Goal: Task Accomplishment & Management: Complete application form

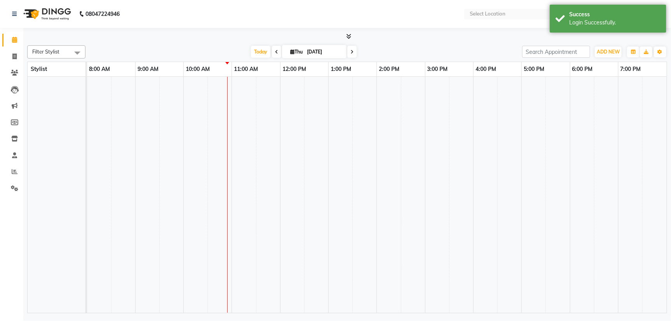
select select "en"
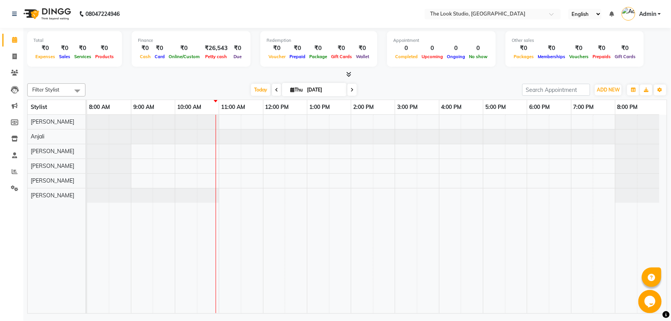
drag, startPoint x: 333, startPoint y: 83, endPoint x: 332, endPoint y: 90, distance: 6.6
click at [335, 85] on input "[DATE]" at bounding box center [323, 90] width 39 height 12
click at [335, 88] on input "[DATE]" at bounding box center [323, 90] width 39 height 12
click at [318, 97] on div "Filter Stylist Select All [PERSON_NAME] [PERSON_NAME] [PERSON_NAME] [PERSON_NAM…" at bounding box center [346, 197] width 639 height 234
click at [318, 93] on input "[DATE]" at bounding box center [323, 90] width 39 height 12
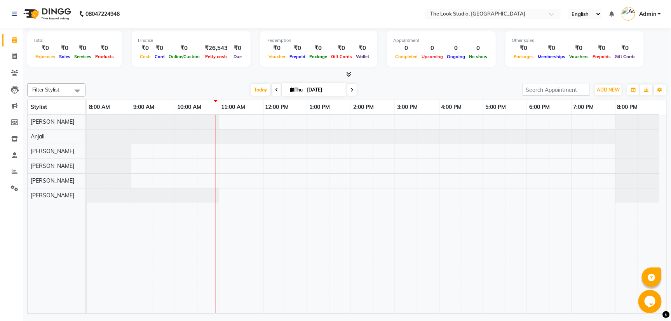
click at [318, 92] on input "[DATE]" at bounding box center [323, 90] width 39 height 12
click at [330, 89] on input "[DATE]" at bounding box center [323, 90] width 39 height 12
click at [331, 89] on input "[DATE]" at bounding box center [323, 90] width 39 height 12
select select "9"
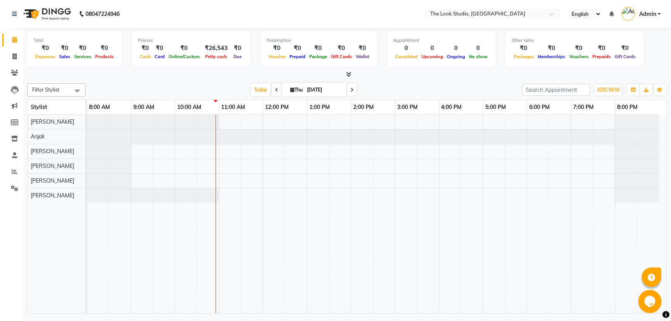
select select "2025"
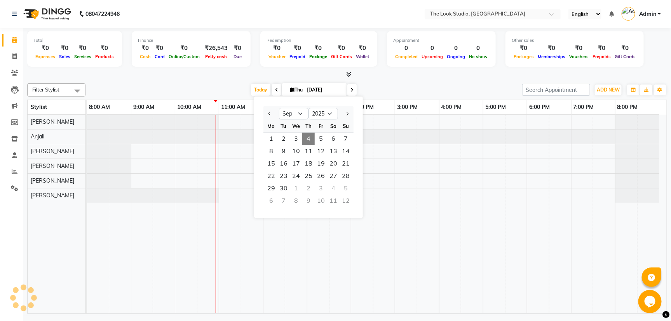
click at [367, 103] on link "2:00 PM" at bounding box center [363, 107] width 24 height 11
click at [371, 101] on div "2:00 PM" at bounding box center [372, 107] width 43 height 14
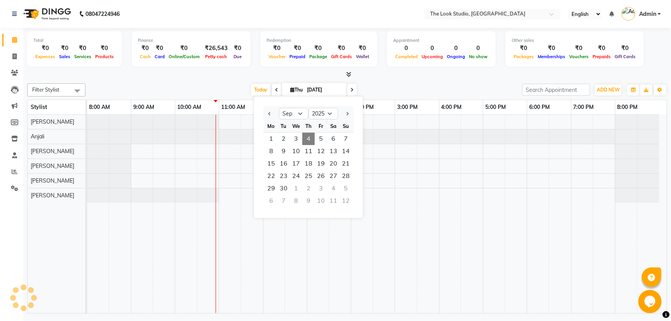
click at [371, 101] on div "2:00 PM" at bounding box center [372, 107] width 43 height 14
click at [364, 102] on link "2:00 PM" at bounding box center [363, 107] width 24 height 11
click at [377, 124] on table "Stylist 8:00 AM 9:00 AM 10:00 AM 11:00 AM 12:00 PM 1:00 PM 2:00 PM 3:00 PM 4:00…" at bounding box center [346, 207] width 639 height 214
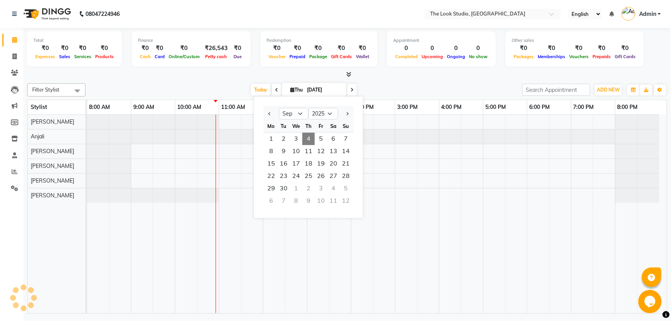
click at [431, 163] on div at bounding box center [376, 214] width 579 height 199
click at [522, 86] on div "ADD NEW Toggle Dropdown Add Appointment Add Invoice Add Expense Add Attendance …" at bounding box center [594, 90] width 145 height 12
click at [439, 113] on div "4:00 PM" at bounding box center [460, 107] width 43 height 14
click at [483, 116] on td at bounding box center [494, 214] width 22 height 199
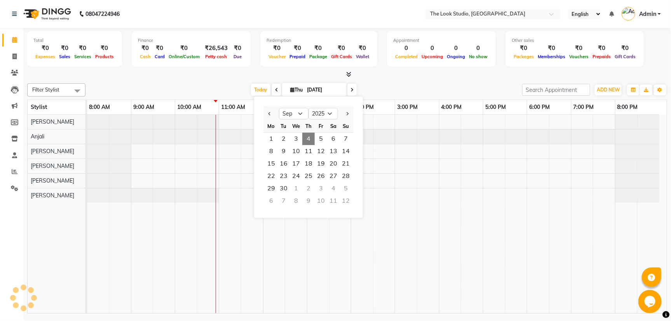
click at [527, 159] on td at bounding box center [538, 214] width 22 height 199
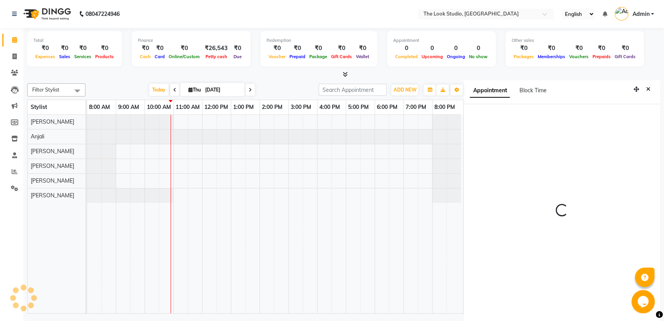
select select "930"
select select "53766"
select select "tentative"
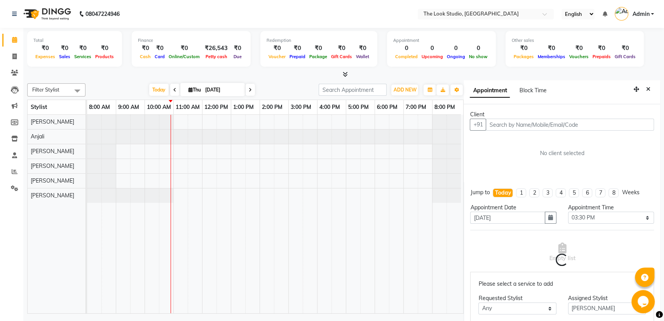
scroll to position [3, 0]
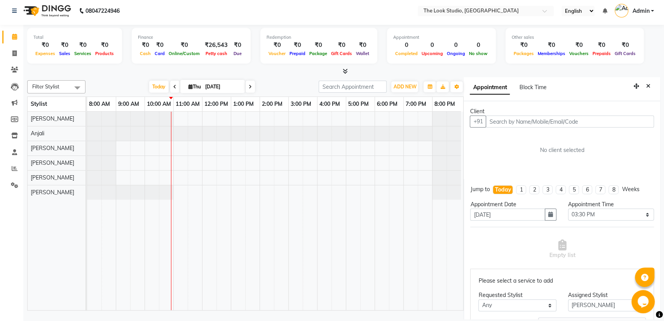
click at [228, 90] on input "[DATE]" at bounding box center [222, 87] width 39 height 12
select select "9"
select select "2025"
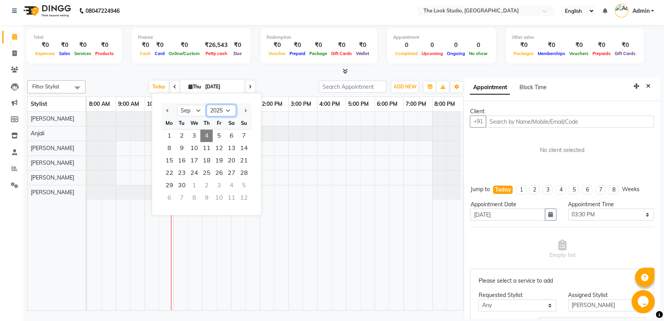
click at [219, 108] on select "2015 2016 2017 2018 2019 2020 2021 2022 2023 2024 2025 2026 2027 2028 2029 2030…" at bounding box center [221, 111] width 30 height 12
click at [220, 108] on select "2015 2016 2017 2018 2019 2020 2021 2022 2023 2024 2025 2026 2027 2028 2029 2030…" at bounding box center [221, 111] width 30 height 12
click at [228, 111] on select "2015 2016 2017 2018 2019 2020 2021 2022 2023 2024 2025 2026 2027 2028 2029 2030…" at bounding box center [221, 111] width 30 height 12
click at [226, 111] on select "2015 2016 2017 2018 2019 2020 2021 2022 2023 2024 2025 2026 2027 2028 2029 2030…" at bounding box center [221, 111] width 30 height 12
click at [293, 123] on div at bounding box center [275, 211] width 376 height 199
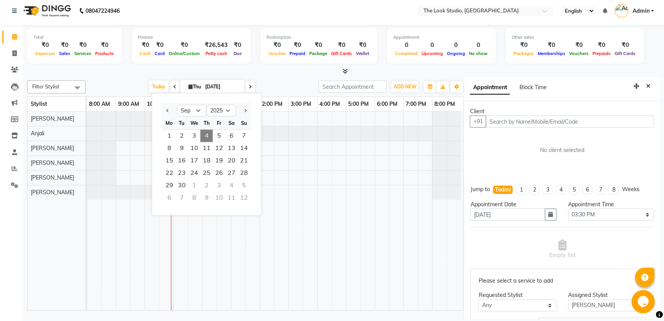
click at [642, 86] on button "Close" at bounding box center [647, 86] width 11 height 12
click at [436, 86] on button "button" at bounding box center [429, 87] width 12 height 11
click at [436, 87] on button "button" at bounding box center [429, 87] width 12 height 11
click at [261, 211] on ngb-datepicker "Jan Feb Mar Apr May Jun [DATE] Aug Sep Oct Nov [DATE] 2016 2017 2018 2019 2020 …" at bounding box center [205, 154] width 109 height 122
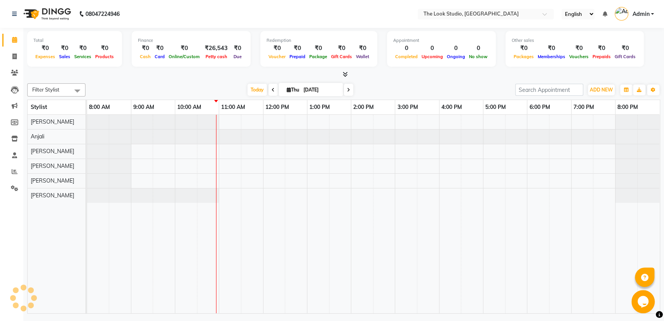
scroll to position [0, 0]
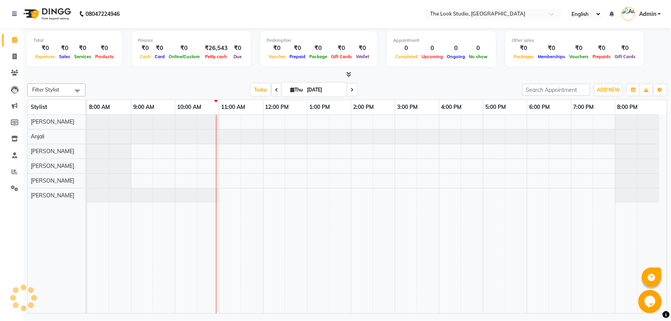
click at [315, 90] on input "[DATE]" at bounding box center [323, 90] width 39 height 12
select select "9"
select select "2025"
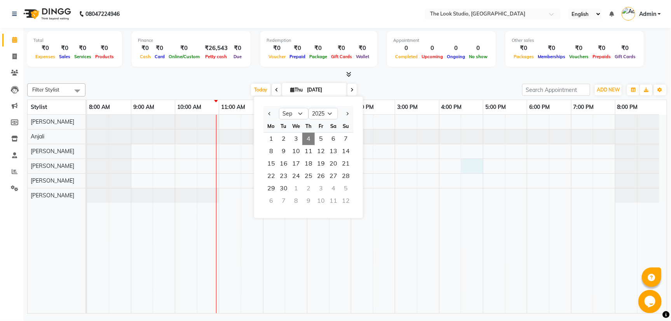
click at [467, 167] on div at bounding box center [376, 214] width 579 height 199
click at [522, 87] on input "search" at bounding box center [556, 90] width 68 height 12
select select "53766"
select select "tentative"
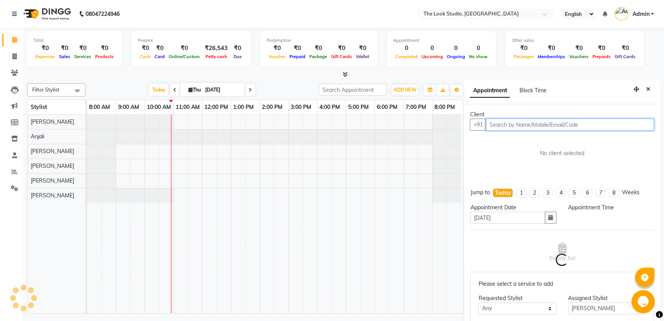
select select "990"
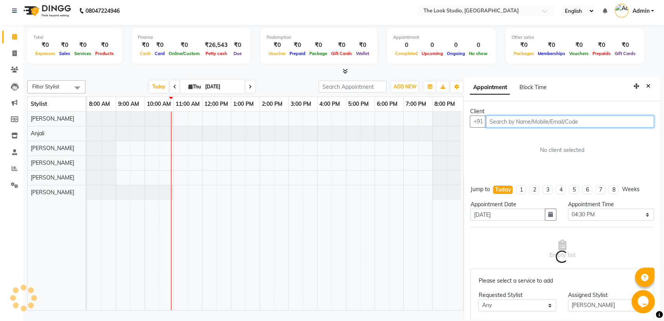
click at [328, 115] on div at bounding box center [275, 211] width 376 height 199
click at [246, 83] on span at bounding box center [249, 87] width 9 height 12
click at [240, 86] on input "[DATE]" at bounding box center [222, 87] width 39 height 12
click at [646, 84] on icon "Close" at bounding box center [648, 85] width 4 height 5
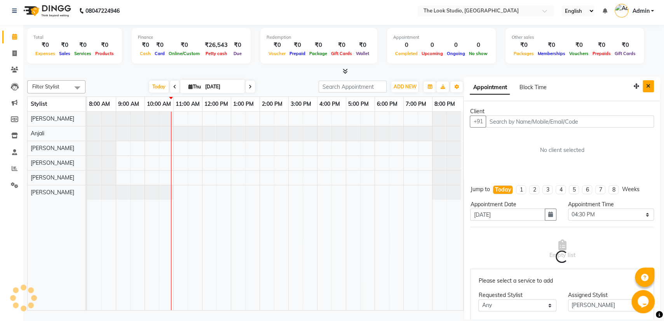
click at [436, 85] on div "Group By Staff View Room View View as Vertical Vertical - Week View Horizontal …" at bounding box center [429, 87] width 14 height 12
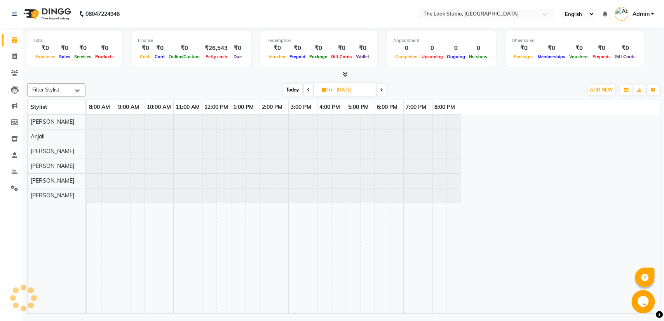
type input "[DATE]"
click at [633, 85] on div "Group By Staff View Room View View as Vertical Vertical - Week View Horizontal …" at bounding box center [626, 90] width 14 height 12
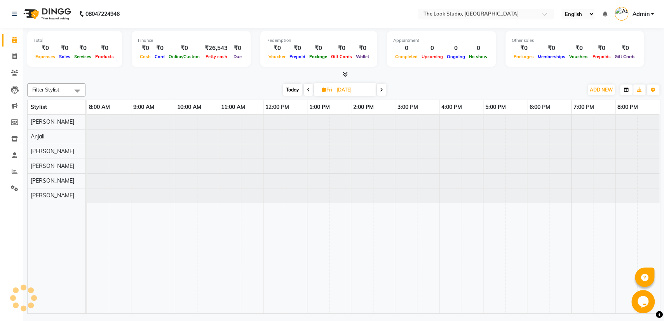
scroll to position [0, 0]
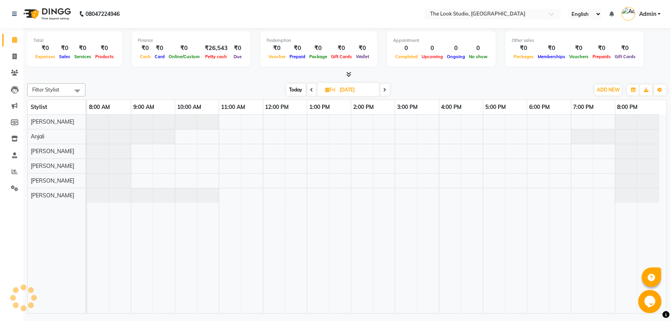
click at [367, 86] on input "[DATE]" at bounding box center [356, 90] width 39 height 12
select select "9"
select select "2025"
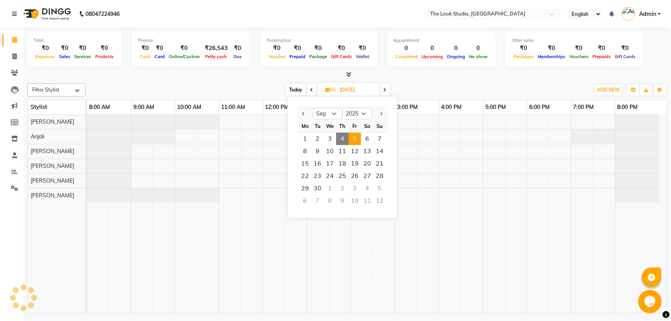
click at [367, 91] on input "[DATE]" at bounding box center [356, 90] width 39 height 12
click at [368, 94] on input "[DATE]" at bounding box center [356, 90] width 39 height 12
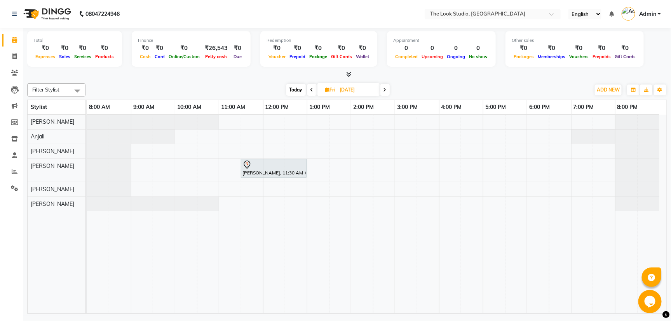
click at [314, 89] on span at bounding box center [311, 90] width 9 height 12
type input "[DATE]"
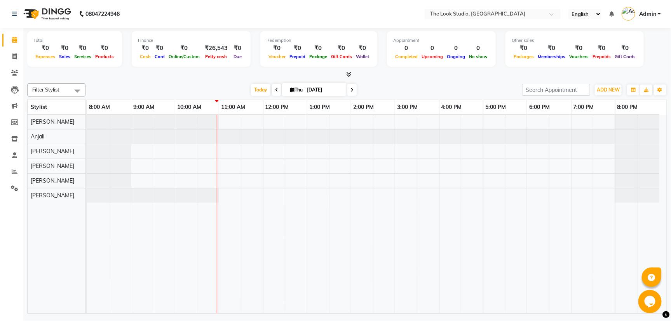
click at [319, 94] on input "[DATE]" at bounding box center [323, 90] width 39 height 12
select select "9"
select select "2025"
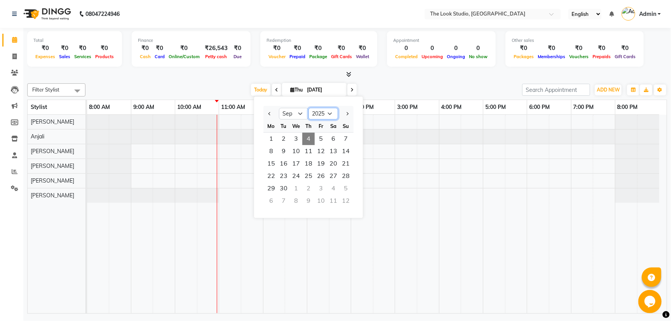
click at [324, 111] on select "2015 2016 2017 2018 2019 2020 2021 2022 2023 2024 2025 2026 2027 2028 2029 2030…" at bounding box center [323, 114] width 30 height 12
click at [326, 111] on select "2015 2016 2017 2018 2019 2020 2021 2022 2023 2024 2025 2026 2027 2028 2029 2030…" at bounding box center [323, 114] width 30 height 12
click at [304, 123] on div "Th" at bounding box center [308, 126] width 12 height 12
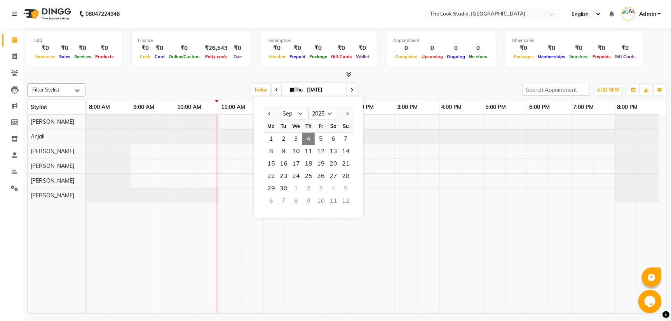
click at [302, 134] on span "4" at bounding box center [308, 139] width 12 height 12
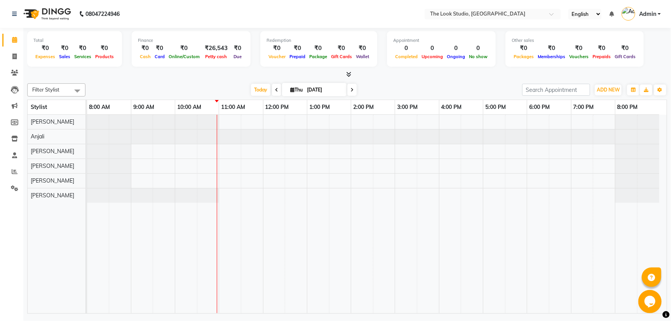
click at [302, 93] on span "[DATE]" at bounding box center [314, 89] width 64 height 13
click at [378, 165] on div at bounding box center [376, 214] width 579 height 199
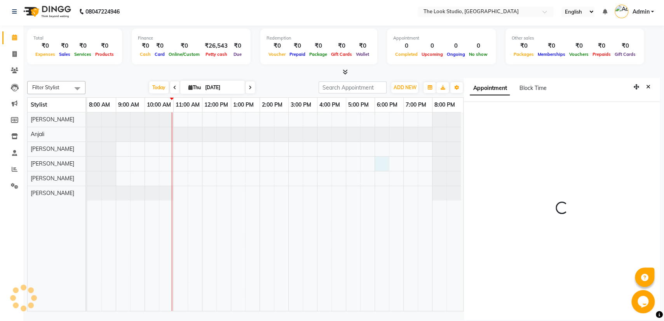
click at [376, 163] on div at bounding box center [275, 212] width 376 height 199
select select "53766"
select select "tentative"
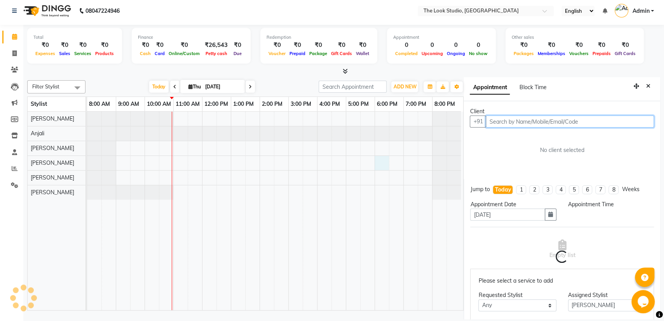
select select "1080"
click at [648, 83] on div "Appointment Block Time" at bounding box center [561, 89] width 196 height 24
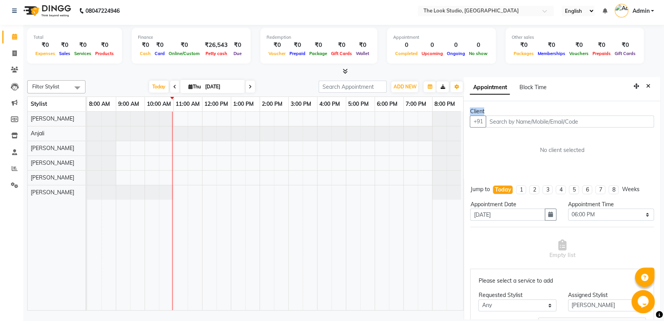
click at [642, 87] on button "Close" at bounding box center [647, 86] width 11 height 12
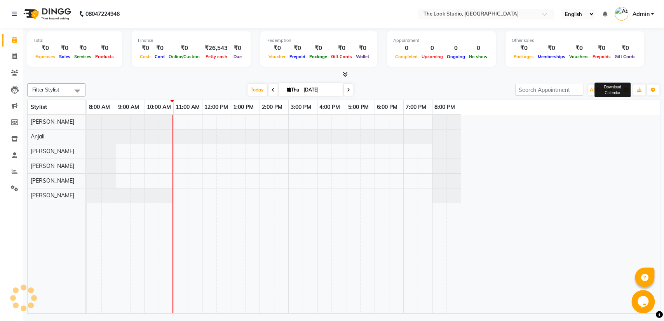
click at [632, 83] on ngb-tooltip-window "Download Calendar" at bounding box center [612, 90] width 41 height 20
click at [632, 84] on ngb-tooltip-window "Download Calendar" at bounding box center [612, 90] width 41 height 20
click at [633, 84] on div "Group By Staff View Room View View as Vertical Vertical - Week View Horizontal …" at bounding box center [626, 90] width 14 height 12
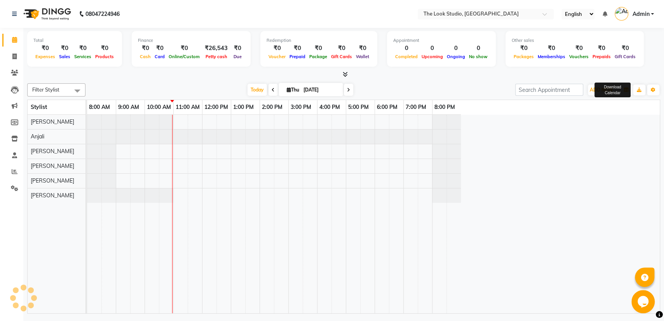
click at [639, 84] on div "Group By Staff View Room View View as Vertical Vertical - Week View Horizontal …" at bounding box center [639, 90] width 41 height 12
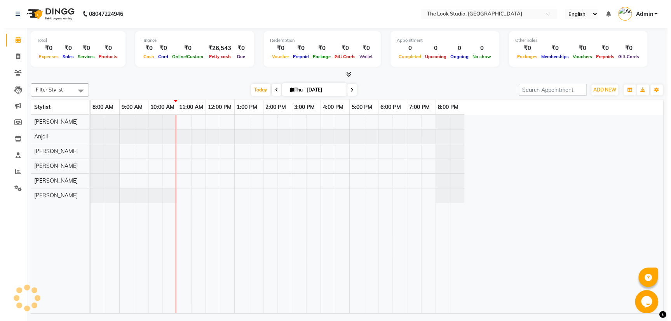
scroll to position [0, 0]
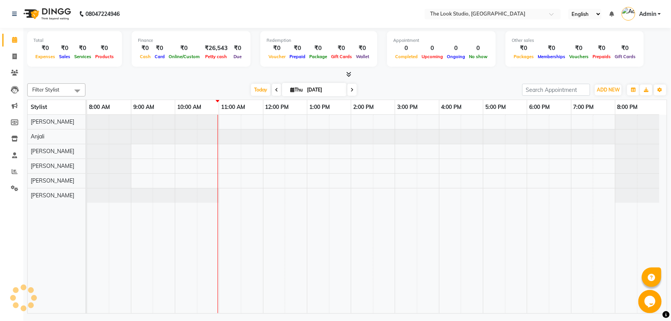
click at [327, 89] on input "[DATE]" at bounding box center [323, 90] width 39 height 12
select select "9"
select select "2025"
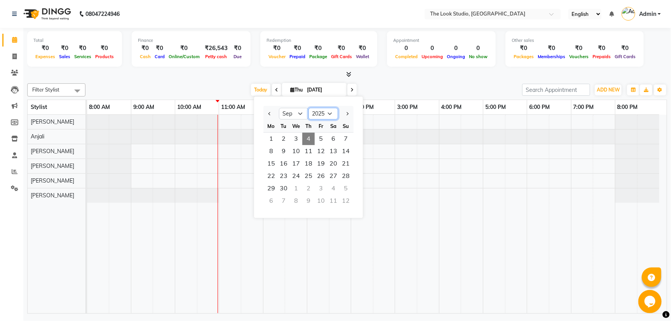
drag, startPoint x: 324, startPoint y: 112, endPoint x: 72, endPoint y: 259, distance: 291.7
click at [324, 112] on select "2015 2016 2017 2018 2019 2020 2021 2022 2023 2024 2025 2026 2027 2028 2029 2030…" at bounding box center [323, 114] width 30 height 12
click at [324, 113] on select "2015 2016 2017 2018 2019 2020 2021 2022 2023 2024 2025 2026 2027 2028 2029 2030…" at bounding box center [323, 114] width 30 height 12
click at [313, 134] on ngb-datepicker-month "Mo Tu We Th Fr Sa Su 1 2 3 4 5 6 7 8 9 10 11 12 13 14 15 16 17 18 19 20 21 22 2…" at bounding box center [308, 164] width 90 height 89
click at [322, 169] on span "19" at bounding box center [321, 164] width 12 height 12
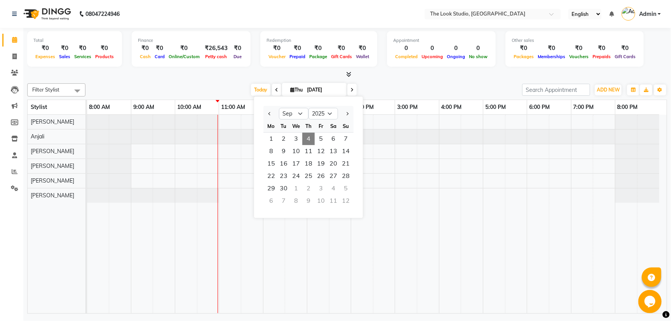
click at [76, 257] on tr "[PERSON_NAME] [PERSON_NAME] [PERSON_NAME] [PERSON_NAME] [PERSON_NAME]" at bounding box center [347, 214] width 639 height 199
click at [72, 259] on div "[PERSON_NAME] [PERSON_NAME] [PERSON_NAME] [PERSON_NAME] [PERSON_NAME]" at bounding box center [60, 214] width 65 height 199
type input "[DATE]"
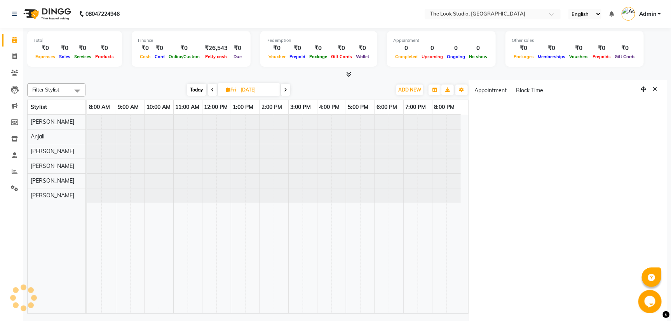
select select "53766"
select select "tentative"
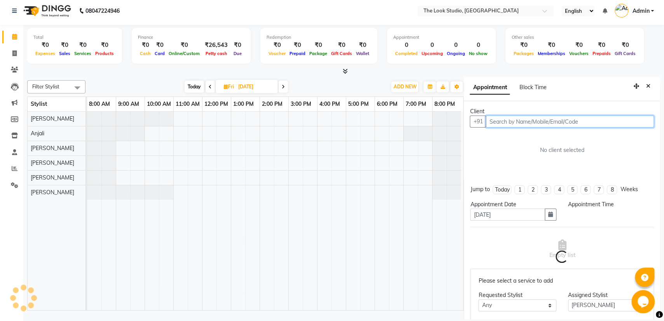
scroll to position [0, 5]
select select "780"
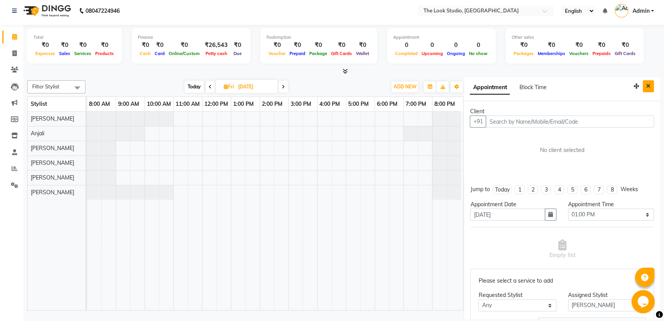
click at [646, 83] on icon "Close" at bounding box center [648, 85] width 4 height 5
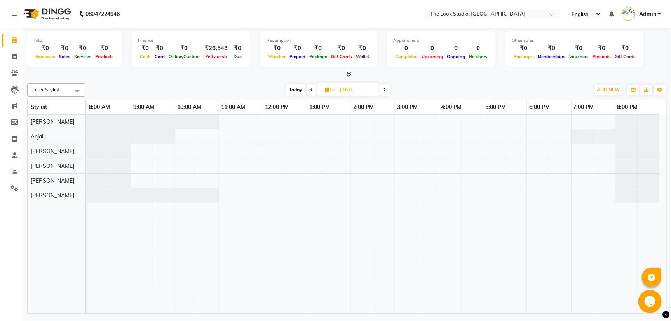
drag, startPoint x: 377, startPoint y: 86, endPoint x: 370, endPoint y: 90, distance: 8.3
click at [372, 90] on span "[DATE]" at bounding box center [348, 89] width 62 height 13
click at [369, 90] on input "[DATE]" at bounding box center [356, 90] width 39 height 12
select select "9"
select select "2025"
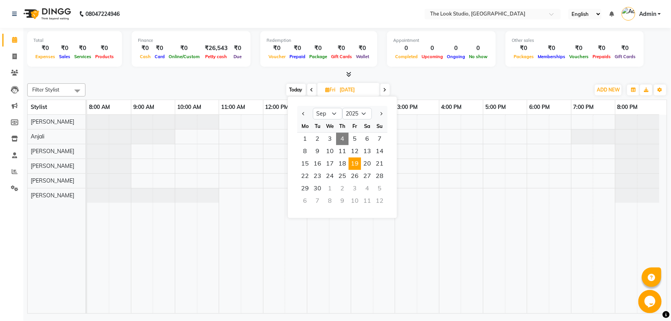
click at [369, 90] on input "[DATE]" at bounding box center [356, 90] width 39 height 12
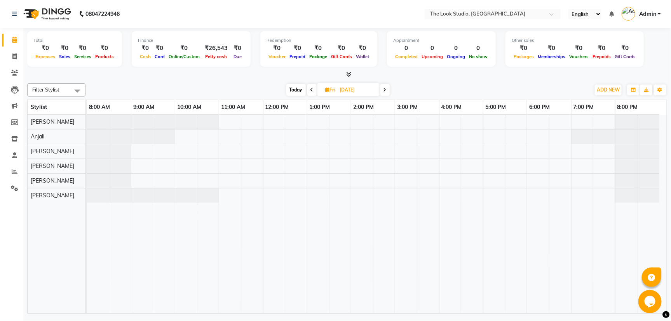
click at [369, 90] on input "[DATE]" at bounding box center [356, 90] width 39 height 12
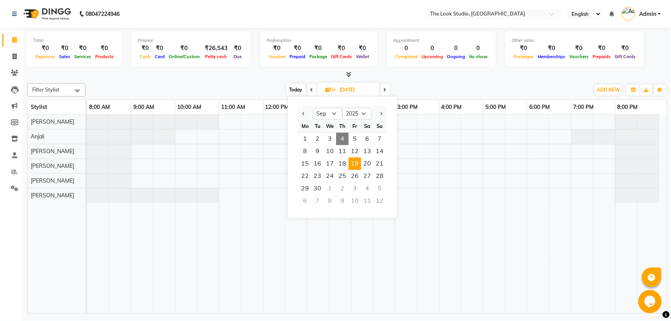
click at [369, 90] on input "[DATE]" at bounding box center [356, 90] width 39 height 12
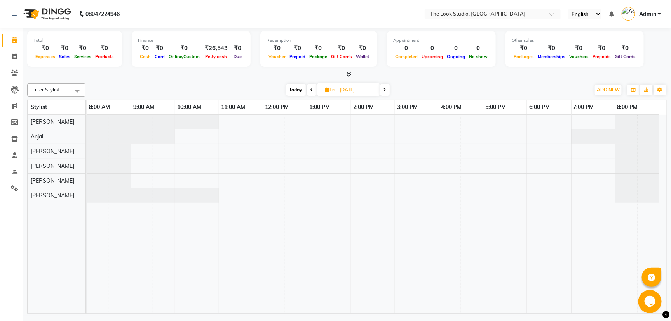
click at [369, 90] on input "[DATE]" at bounding box center [356, 90] width 39 height 12
select select "9"
select select "2025"
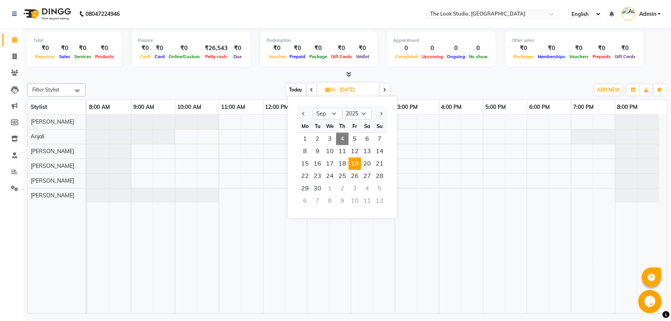
click at [369, 90] on input "[DATE]" at bounding box center [356, 90] width 39 height 12
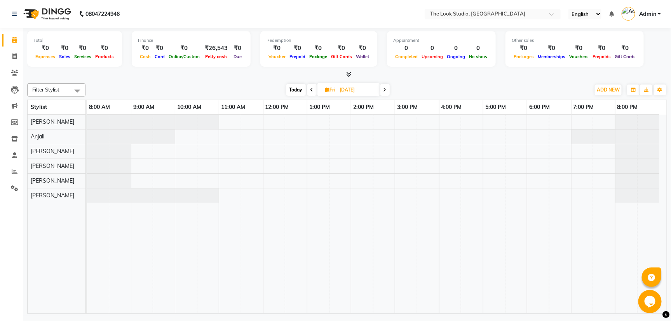
click at [369, 90] on input "[DATE]" at bounding box center [356, 90] width 39 height 12
select select "9"
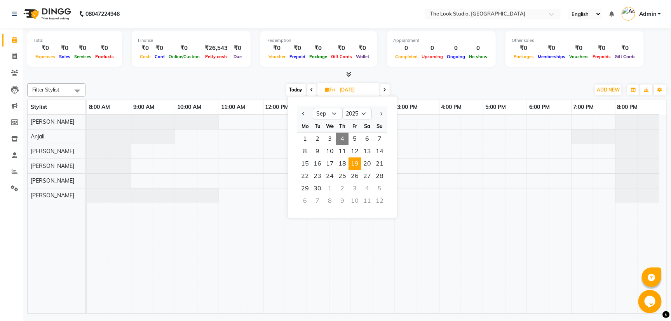
drag, startPoint x: 360, startPoint y: 148, endPoint x: 356, endPoint y: 132, distance: 16.8
click at [359, 142] on ngb-datepicker-month "Mo Tu We Th Fr Sa Su 1 2 3 4 5 6 7 8 9 10 11 12 13 14 15 16 17 18 19 20 21 22 2…" at bounding box center [342, 164] width 90 height 89
click at [357, 113] on select "2015 2016 2017 2018 2019 2020 2021 2022 2023 2024 2025 2026 2027 2028 2029 2030…" at bounding box center [357, 114] width 30 height 12
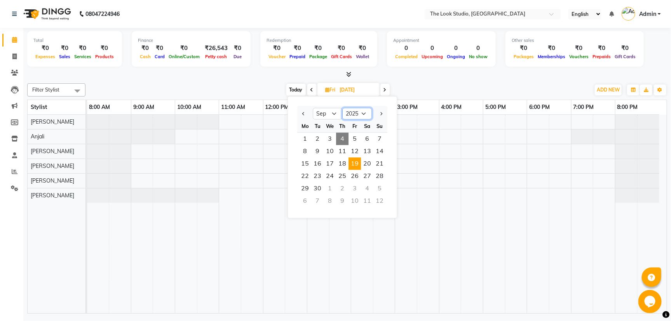
click at [357, 113] on select "2015 2016 2017 2018 2019 2020 2021 2022 2023 2024 2025 2026 2027 2028 2029 2030…" at bounding box center [357, 114] width 30 height 12
select select "2024"
click at [342, 108] on select "2015 2016 2017 2018 2019 2020 2021 2022 2023 2024 2025 2026 2027 2028 2029 2030…" at bounding box center [357, 114] width 30 height 12
click at [327, 112] on select "Jan Feb Mar Apr May Jun [DATE] Aug Sep Oct Nov Dec" at bounding box center [328, 114] width 30 height 12
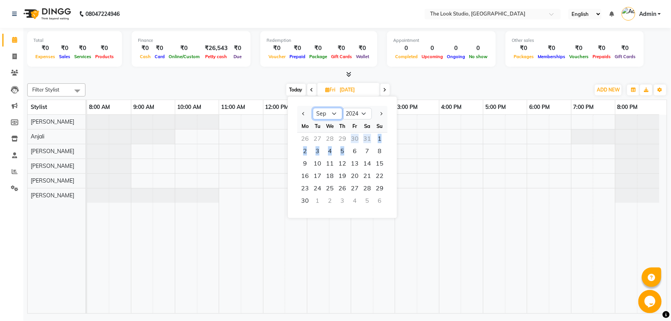
select select "6"
click at [313, 108] on select "Jan Feb Mar Apr May Jun [DATE] Aug Sep Oct Nov Dec" at bounding box center [328, 114] width 30 height 12
click at [367, 189] on span "29" at bounding box center [367, 188] width 12 height 12
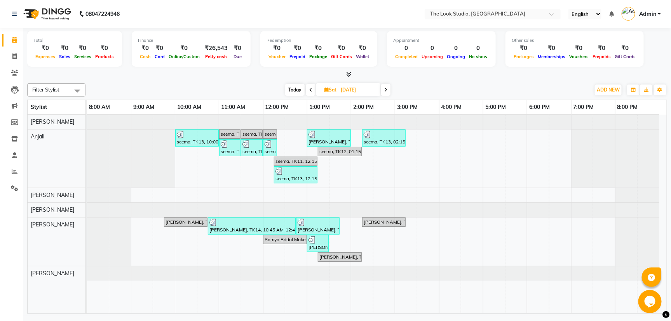
click at [385, 88] on icon at bounding box center [385, 90] width 3 height 5
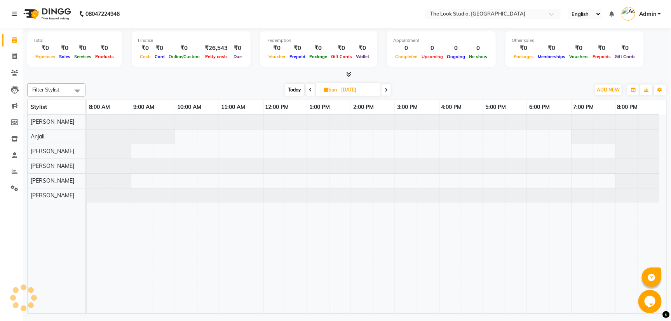
click at [385, 89] on icon at bounding box center [385, 90] width 3 height 5
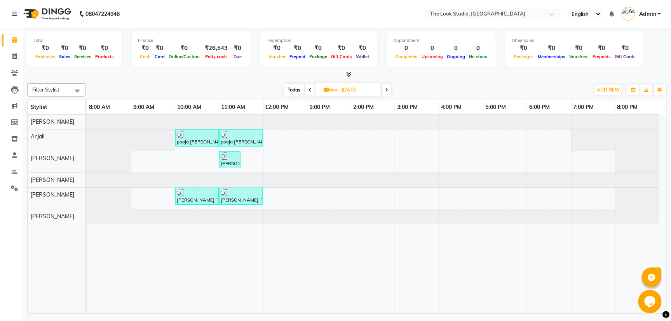
click at [308, 89] on icon at bounding box center [309, 90] width 3 height 5
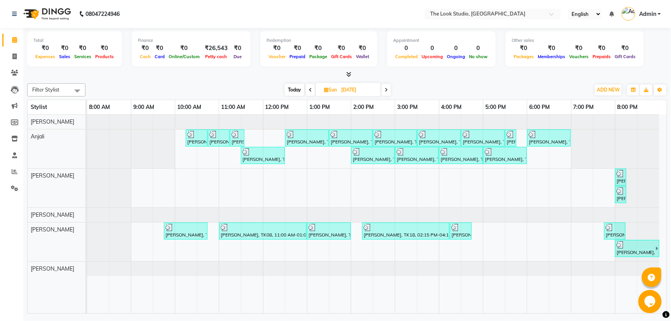
click at [309, 89] on icon at bounding box center [310, 90] width 3 height 5
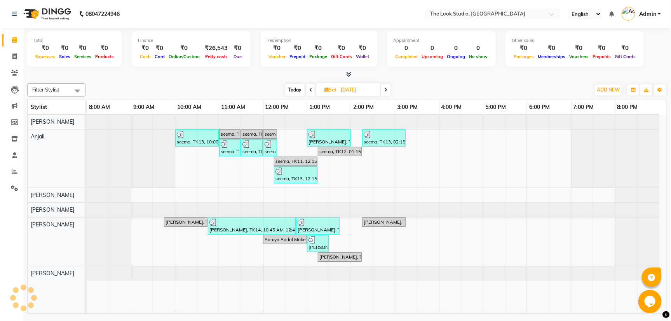
click at [388, 90] on span at bounding box center [385, 90] width 9 height 12
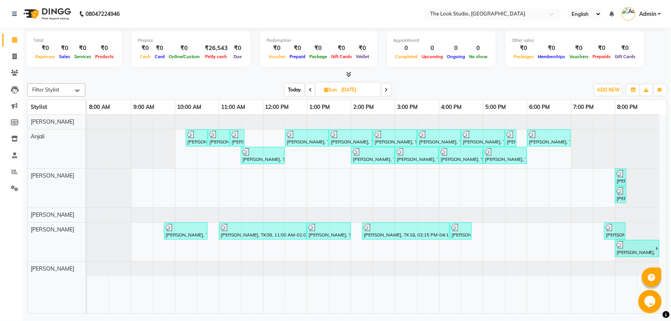
click at [306, 88] on span at bounding box center [310, 90] width 9 height 12
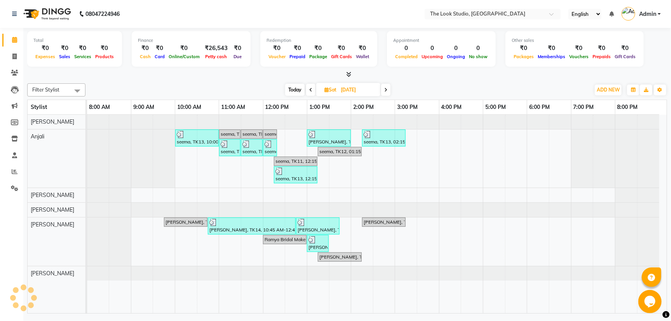
click at [308, 87] on span at bounding box center [310, 90] width 9 height 12
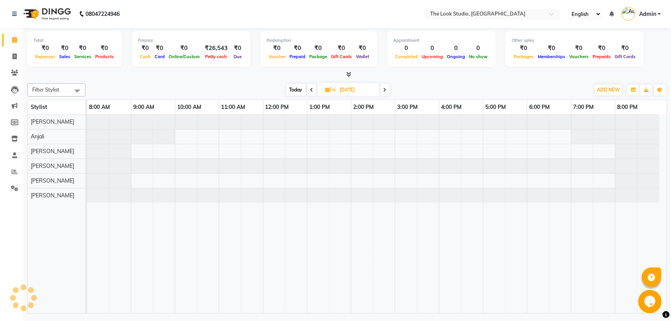
click at [308, 87] on span at bounding box center [311, 90] width 9 height 12
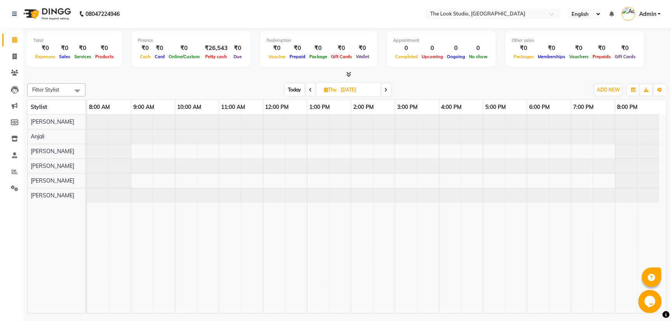
click at [311, 90] on icon at bounding box center [310, 90] width 3 height 5
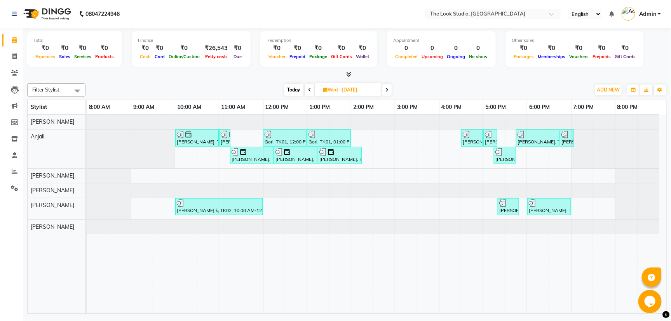
click at [390, 88] on span at bounding box center [386, 90] width 9 height 12
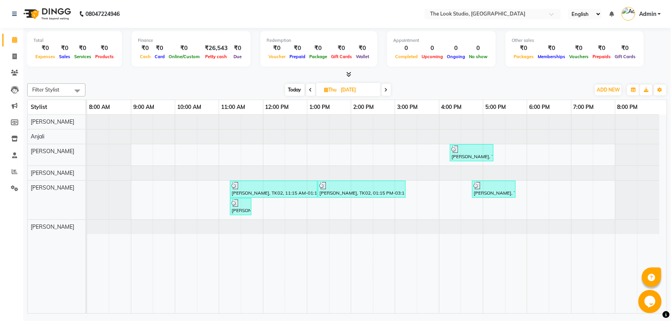
click at [390, 93] on span at bounding box center [385, 90] width 9 height 12
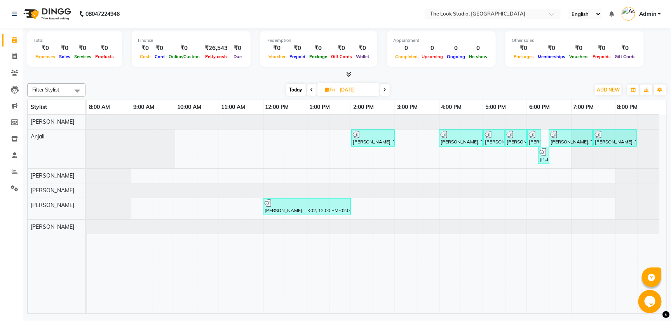
click at [385, 96] on div "Filter Stylist Select All [PERSON_NAME] [PERSON_NAME] [PERSON_NAME] [PERSON_NAM…" at bounding box center [346, 89] width 639 height 13
click at [380, 90] on div "[DATE] [DATE]" at bounding box center [337, 90] width 105 height 12
click at [387, 90] on span at bounding box center [384, 90] width 9 height 12
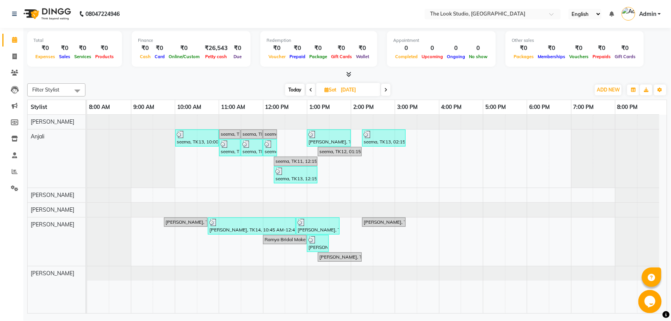
click at [382, 90] on span at bounding box center [385, 90] width 9 height 12
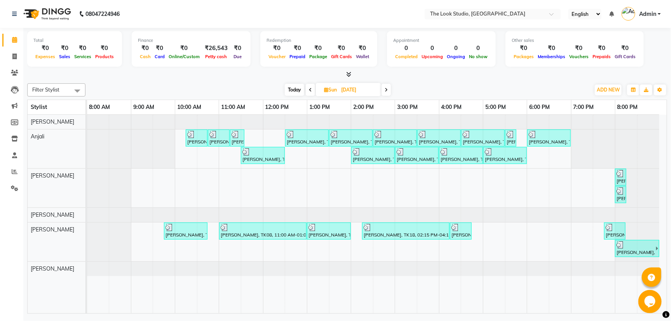
click at [386, 90] on icon at bounding box center [385, 90] width 3 height 5
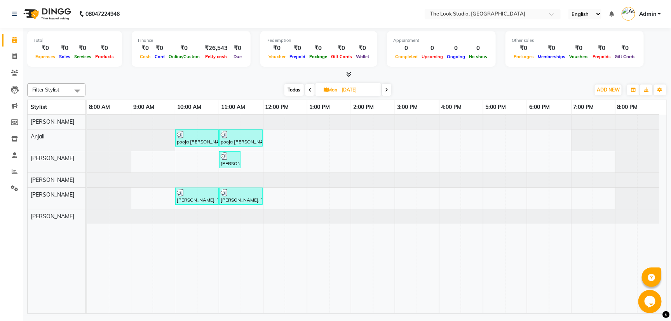
click at [388, 85] on span at bounding box center [386, 90] width 9 height 12
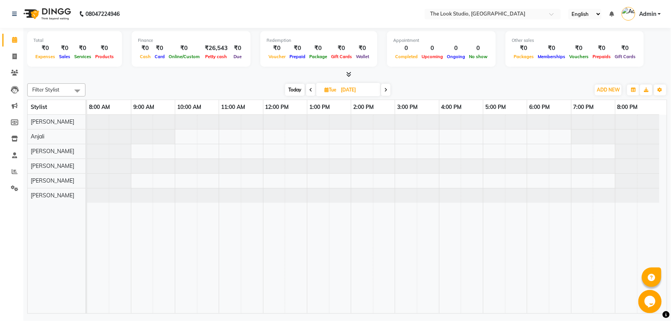
click at [387, 89] on icon at bounding box center [385, 90] width 3 height 5
click at [386, 91] on icon at bounding box center [386, 90] width 3 height 5
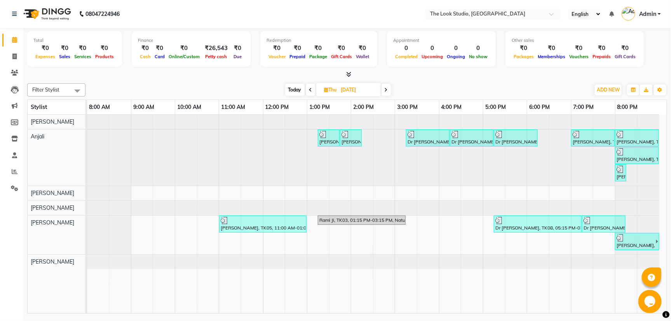
click at [388, 92] on span at bounding box center [385, 90] width 9 height 12
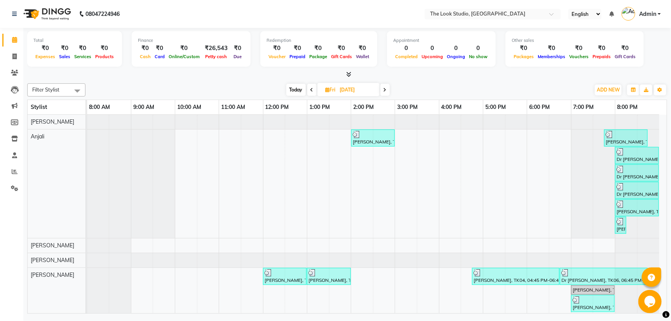
click at [385, 92] on span at bounding box center [384, 90] width 9 height 12
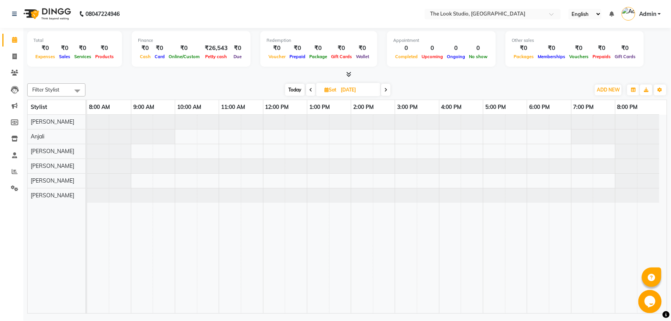
click at [388, 89] on span at bounding box center [385, 90] width 9 height 12
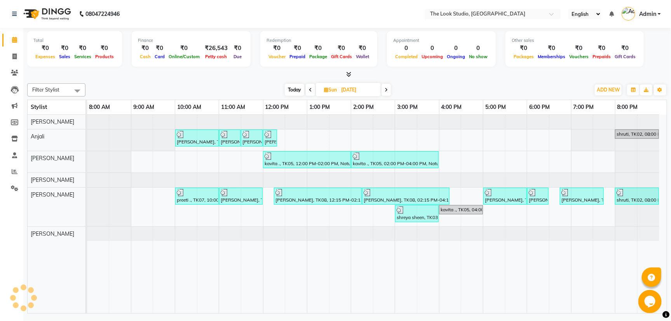
click at [388, 88] on span at bounding box center [385, 90] width 9 height 12
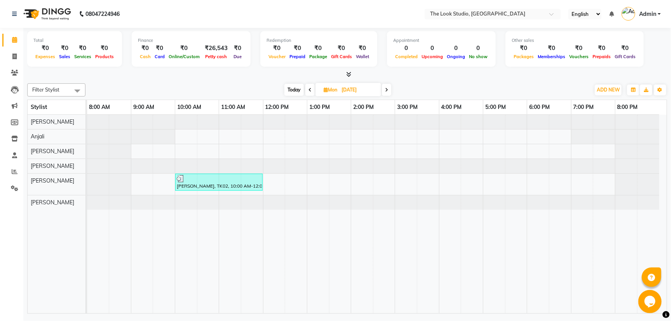
click at [388, 89] on icon at bounding box center [386, 90] width 3 height 5
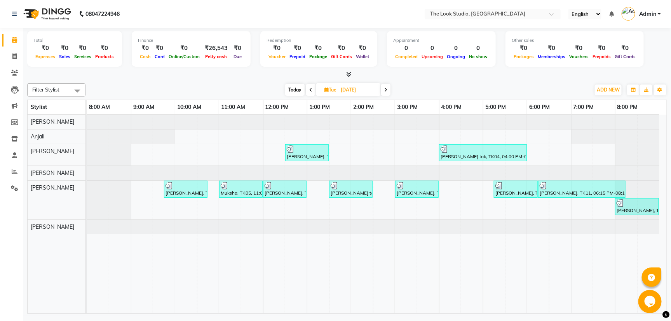
click at [386, 88] on icon at bounding box center [385, 90] width 3 height 5
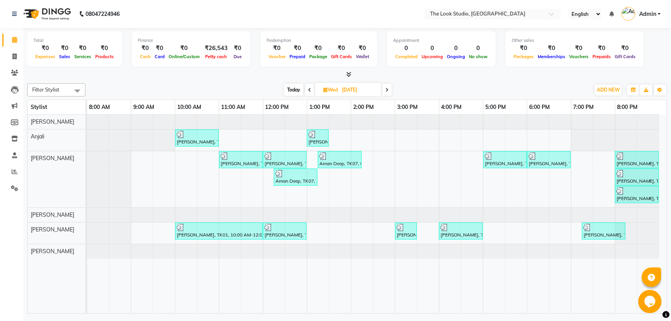
click at [388, 86] on span at bounding box center [386, 90] width 9 height 12
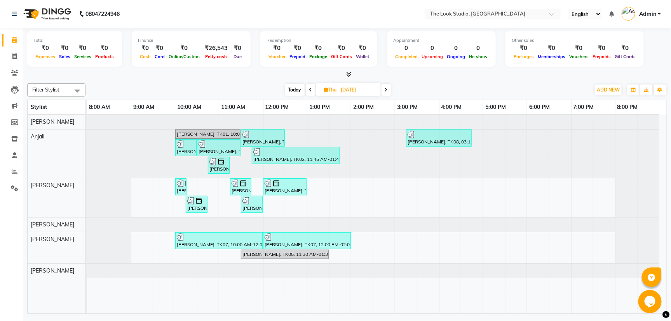
click at [387, 89] on icon at bounding box center [385, 90] width 3 height 5
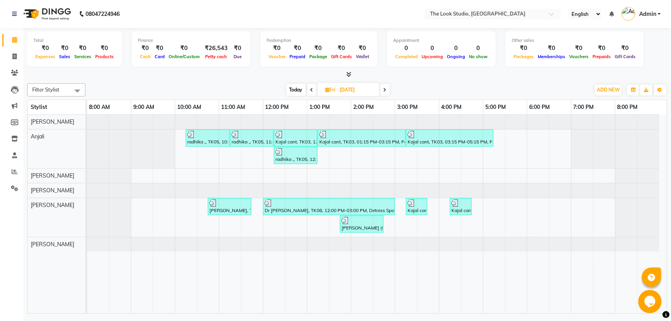
click at [381, 91] on span at bounding box center [384, 90] width 9 height 12
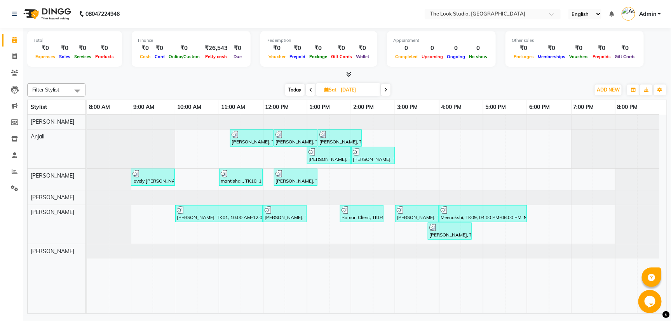
click at [384, 89] on icon at bounding box center [385, 90] width 3 height 5
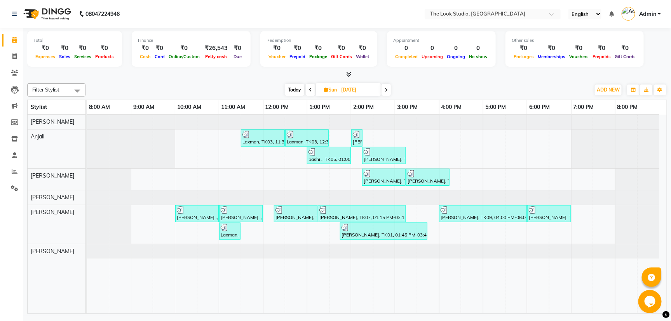
click at [389, 92] on span at bounding box center [385, 90] width 9 height 12
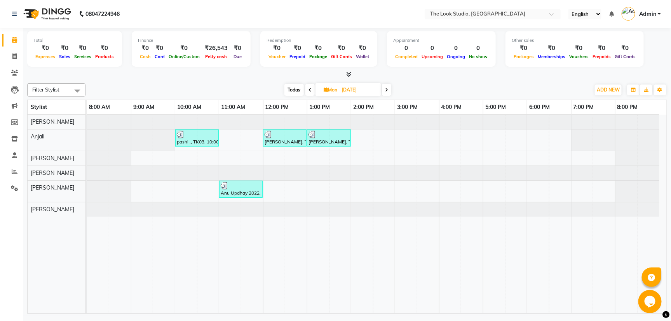
click at [388, 87] on span at bounding box center [386, 90] width 9 height 12
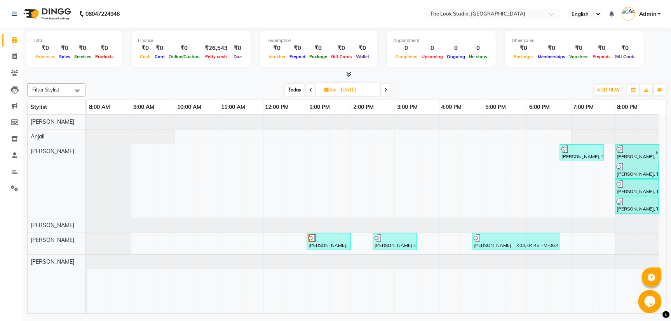
click at [389, 91] on span at bounding box center [385, 90] width 9 height 12
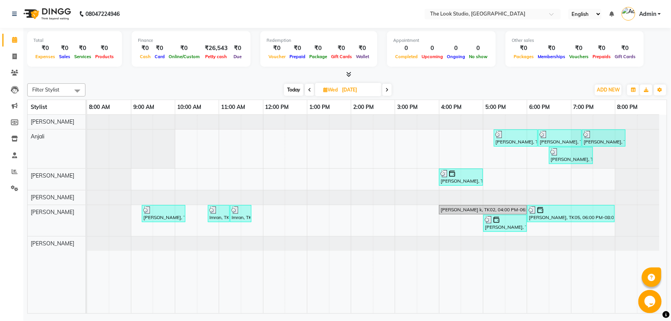
click at [384, 85] on span at bounding box center [386, 90] width 9 height 12
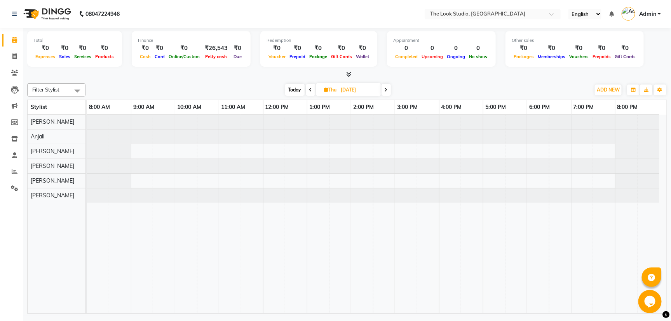
click at [386, 88] on icon at bounding box center [385, 90] width 3 height 5
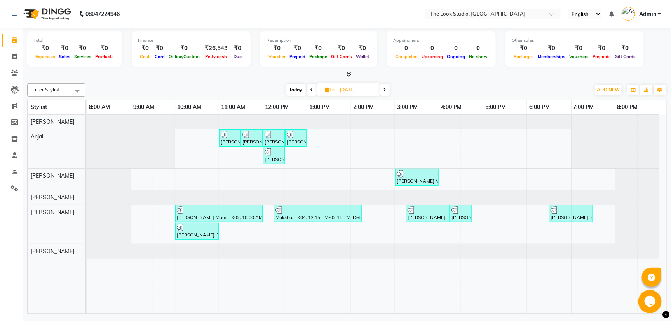
click at [386, 90] on icon at bounding box center [384, 90] width 3 height 5
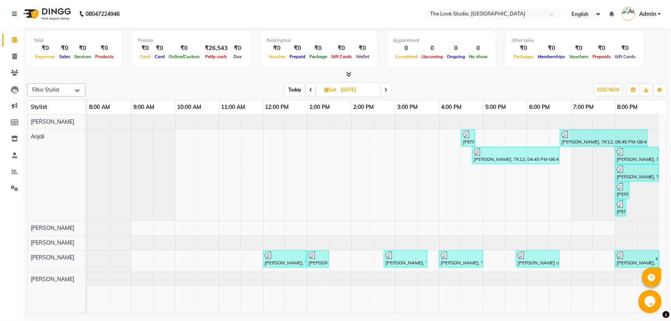
click at [385, 90] on icon at bounding box center [385, 90] width 3 height 5
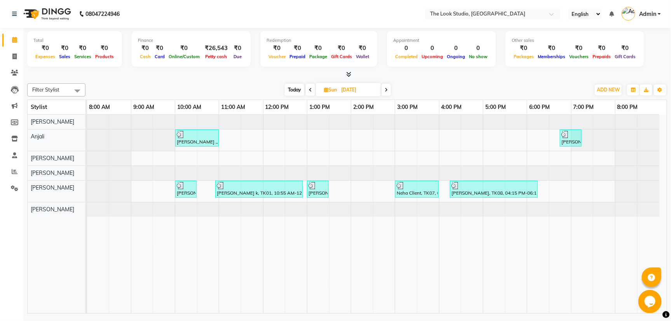
click at [386, 92] on icon at bounding box center [385, 90] width 3 height 5
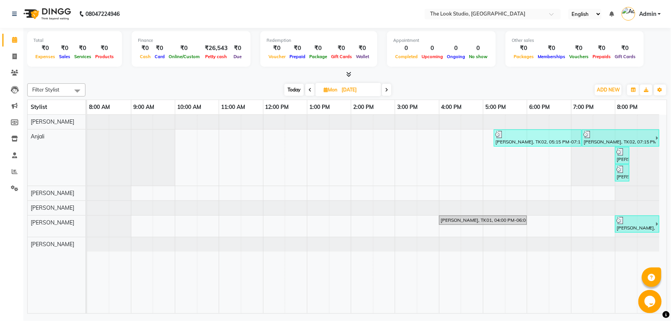
click at [387, 88] on icon at bounding box center [386, 90] width 3 height 5
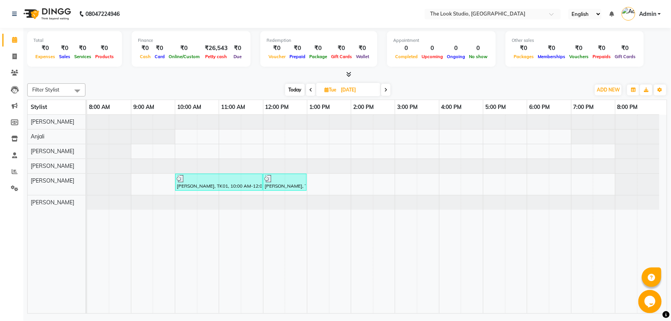
click at [386, 90] on icon at bounding box center [385, 90] width 3 height 5
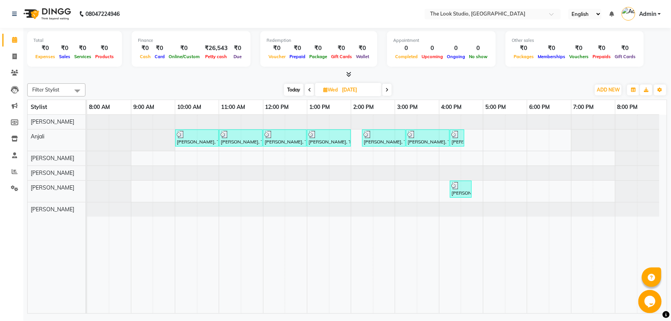
click at [384, 88] on span at bounding box center [386, 90] width 9 height 12
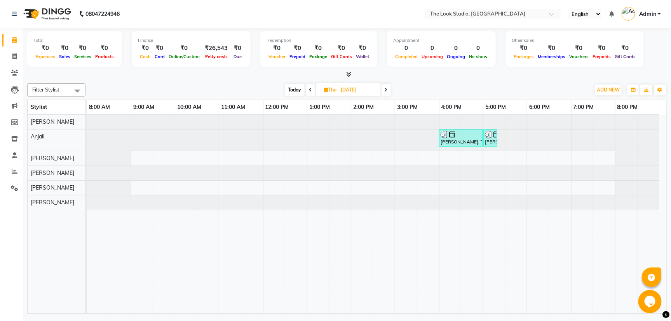
click at [383, 88] on span at bounding box center [385, 90] width 9 height 12
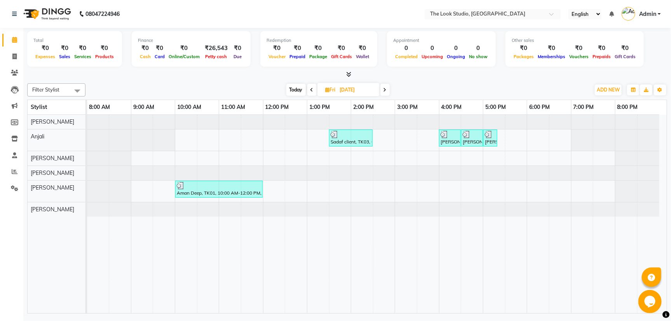
click at [389, 87] on span at bounding box center [384, 90] width 9 height 12
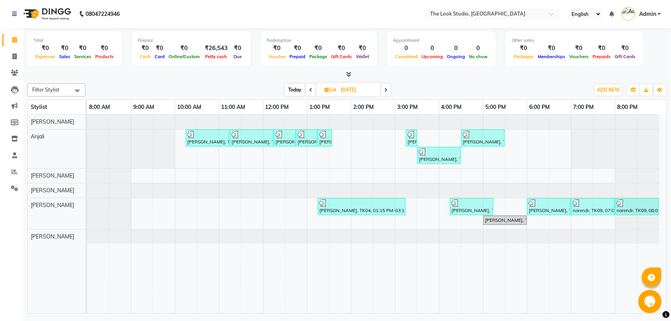
click at [384, 90] on span at bounding box center [385, 90] width 9 height 12
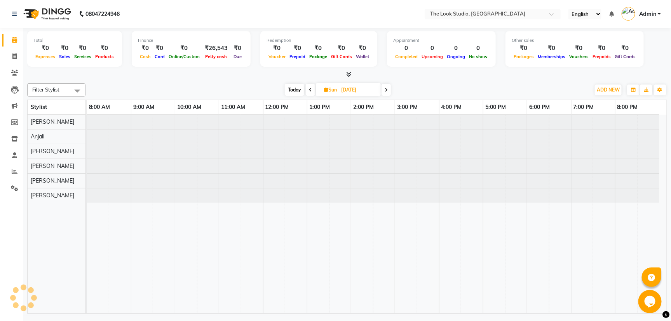
click at [386, 87] on span at bounding box center [385, 90] width 9 height 12
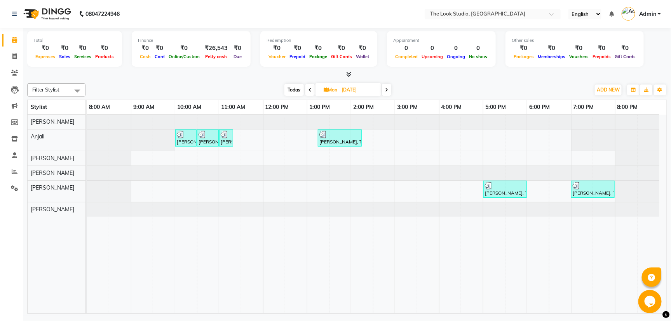
click at [386, 87] on span at bounding box center [386, 90] width 9 height 12
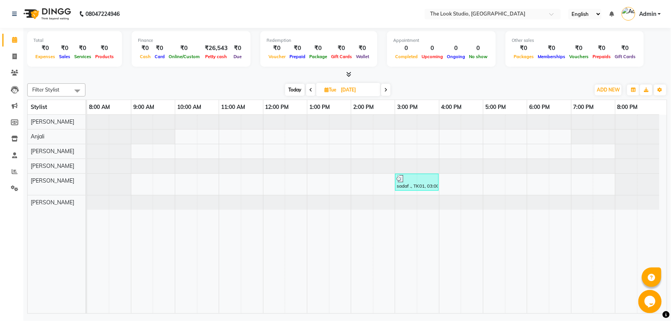
click at [384, 87] on span at bounding box center [385, 90] width 9 height 12
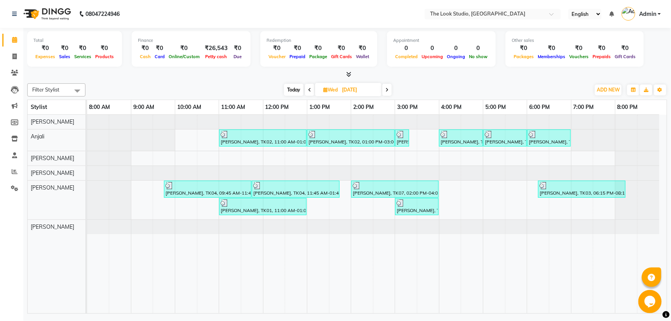
click at [388, 89] on icon at bounding box center [386, 90] width 3 height 5
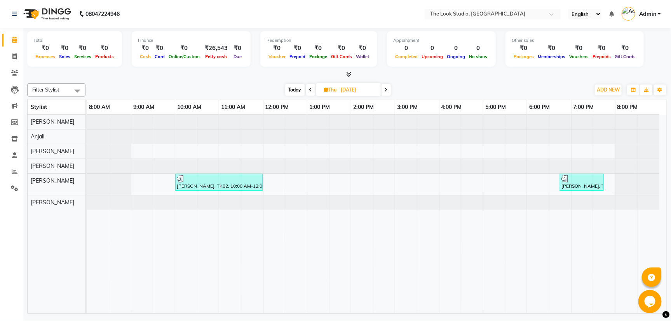
click at [385, 90] on icon at bounding box center [385, 90] width 3 height 5
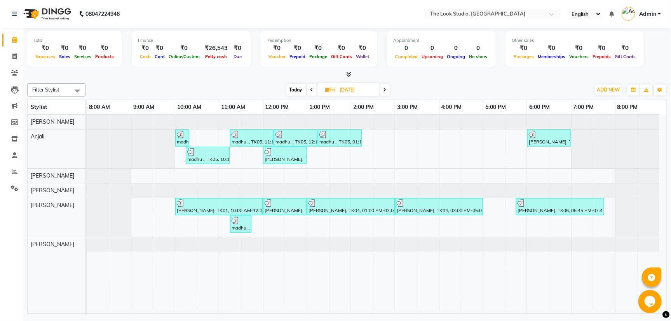
click at [309, 92] on span at bounding box center [311, 90] width 9 height 12
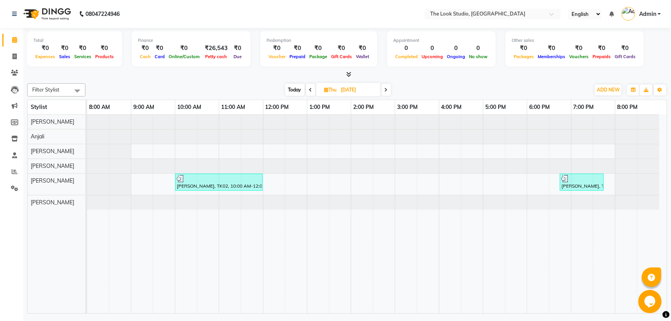
click at [309, 92] on span at bounding box center [310, 90] width 9 height 12
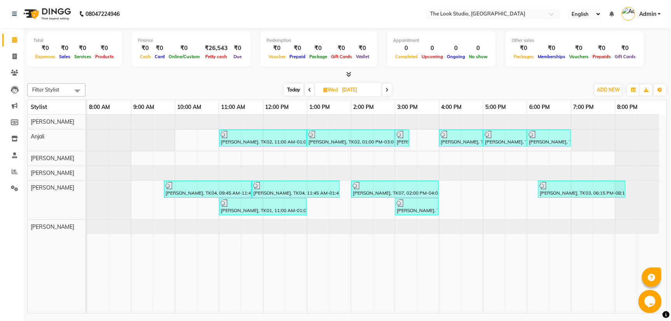
click at [309, 93] on span at bounding box center [309, 90] width 9 height 12
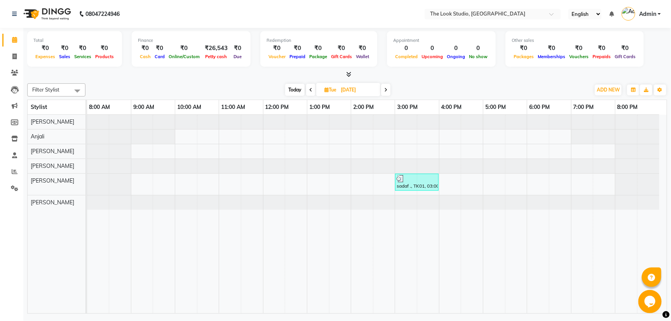
click at [310, 93] on span at bounding box center [310, 90] width 9 height 12
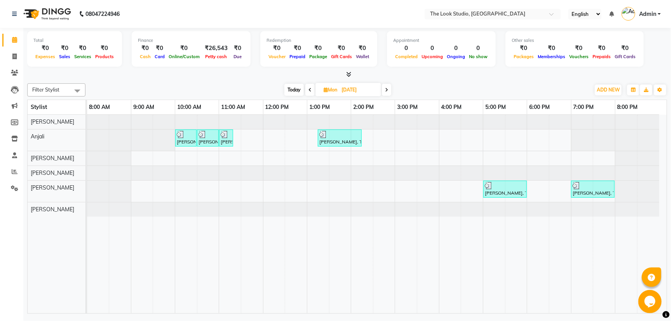
click at [310, 92] on icon at bounding box center [309, 90] width 3 height 5
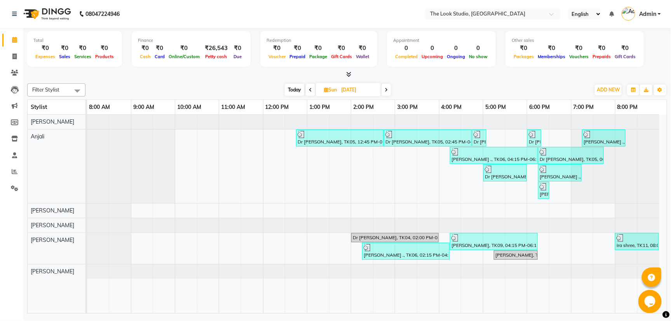
click at [312, 94] on span at bounding box center [310, 90] width 9 height 12
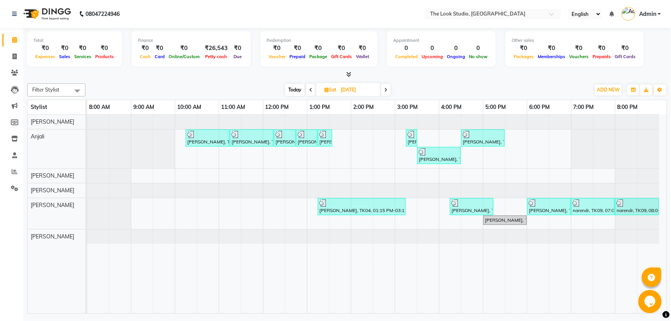
click at [307, 90] on span at bounding box center [310, 90] width 9 height 12
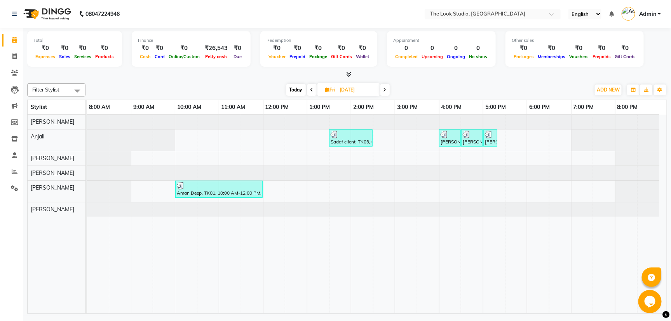
click at [308, 90] on span at bounding box center [311, 90] width 9 height 12
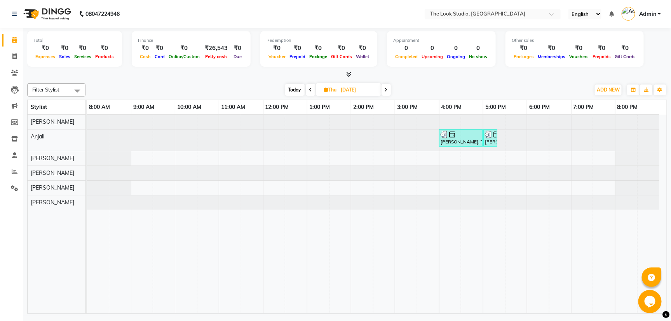
click at [309, 90] on icon at bounding box center [310, 90] width 3 height 5
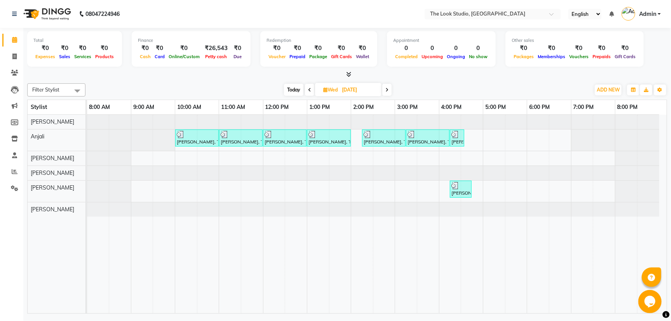
click at [308, 90] on icon at bounding box center [309, 90] width 3 height 5
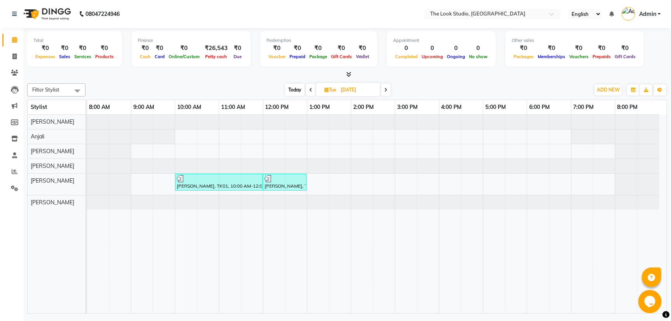
click at [308, 90] on span at bounding box center [310, 90] width 9 height 12
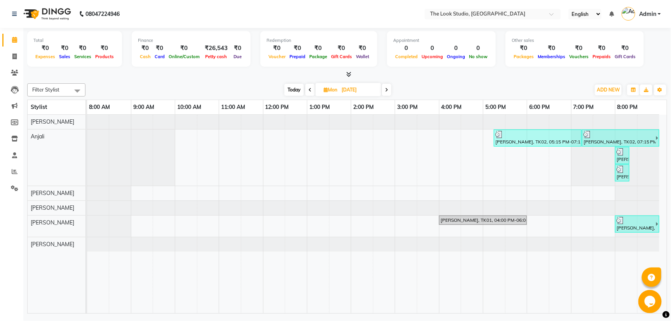
click at [311, 91] on span at bounding box center [309, 90] width 9 height 12
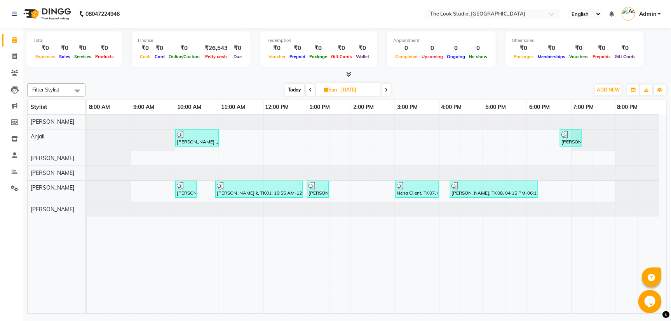
click at [310, 90] on icon at bounding box center [310, 90] width 3 height 5
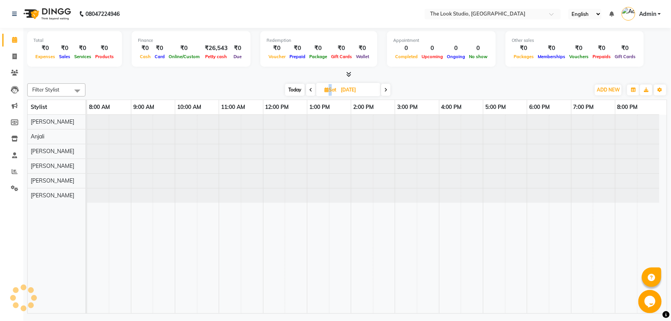
click at [310, 90] on icon at bounding box center [310, 90] width 3 height 5
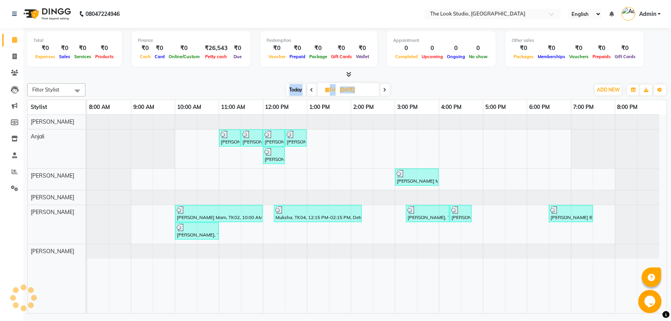
click at [310, 90] on icon at bounding box center [311, 90] width 3 height 5
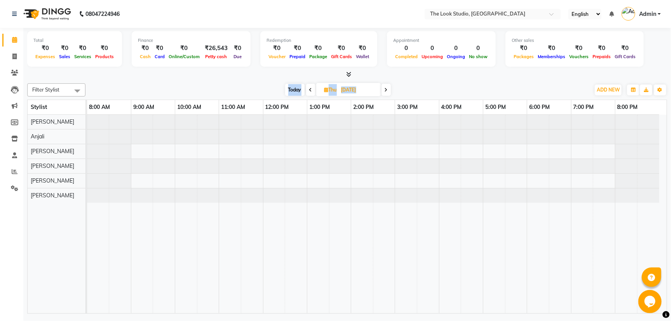
click at [311, 90] on icon at bounding box center [310, 90] width 3 height 5
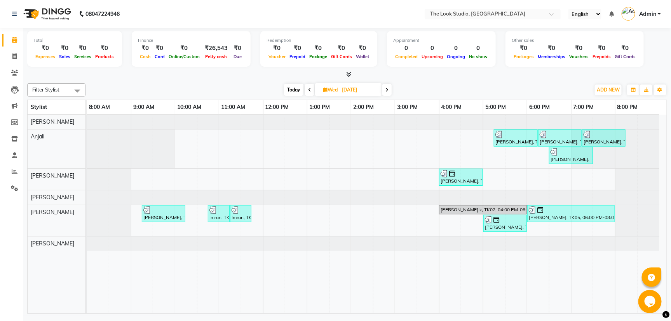
click at [311, 90] on span at bounding box center [309, 90] width 9 height 12
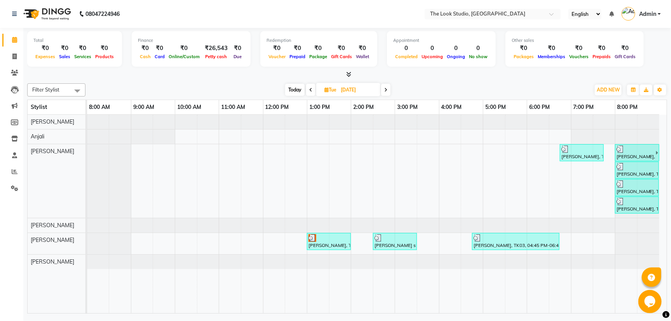
click at [311, 91] on icon at bounding box center [310, 90] width 3 height 5
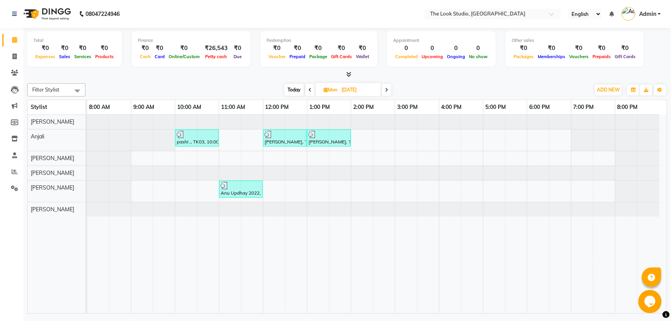
click at [311, 91] on icon at bounding box center [309, 90] width 3 height 5
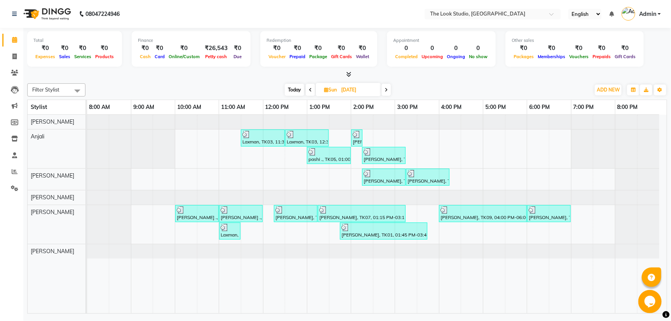
click at [311, 91] on icon at bounding box center [310, 90] width 3 height 5
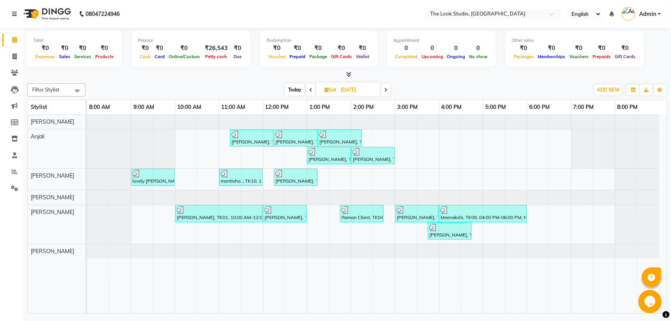
click at [311, 91] on icon at bounding box center [310, 90] width 3 height 5
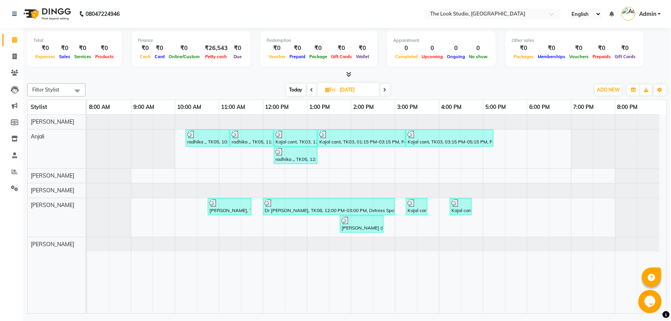
click at [311, 91] on icon at bounding box center [311, 90] width 3 height 5
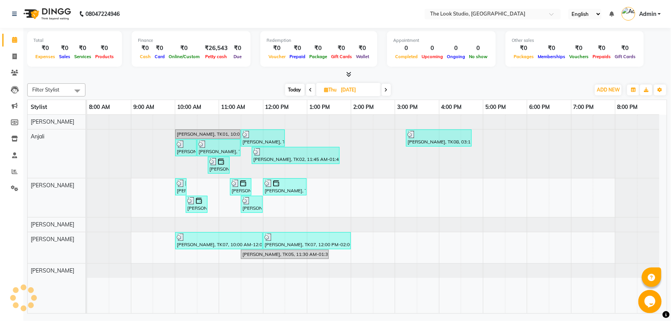
click at [311, 91] on icon at bounding box center [310, 90] width 3 height 5
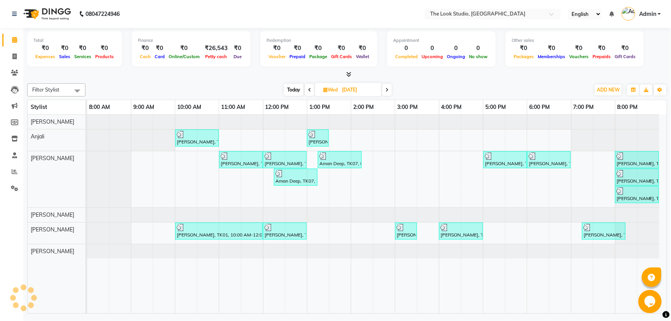
click at [311, 91] on span at bounding box center [309, 90] width 9 height 12
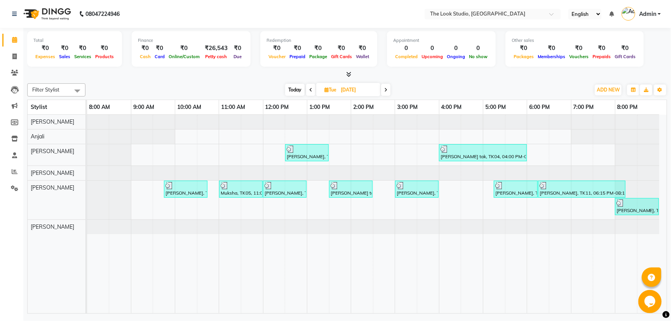
click at [311, 91] on icon at bounding box center [310, 90] width 3 height 5
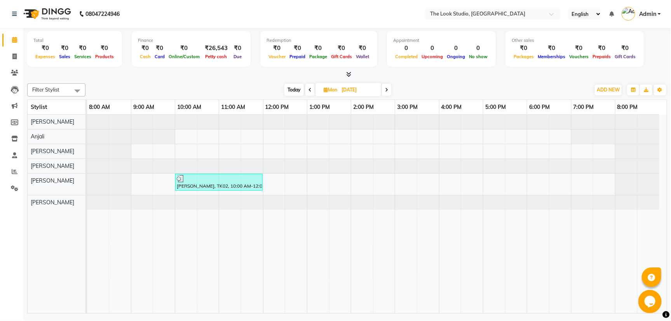
click at [311, 91] on icon at bounding box center [309, 90] width 3 height 5
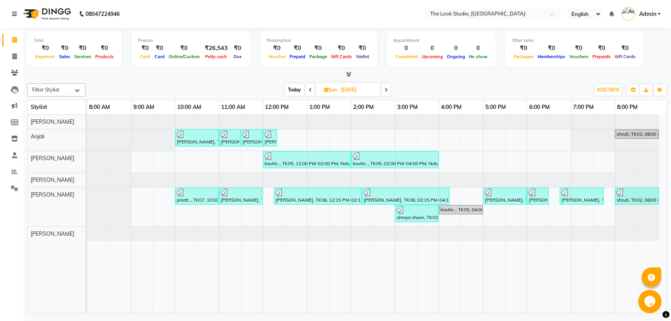
click at [311, 91] on icon at bounding box center [310, 90] width 3 height 5
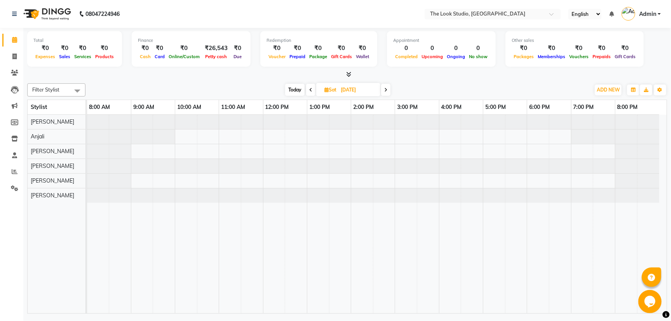
click at [311, 91] on icon at bounding box center [310, 90] width 3 height 5
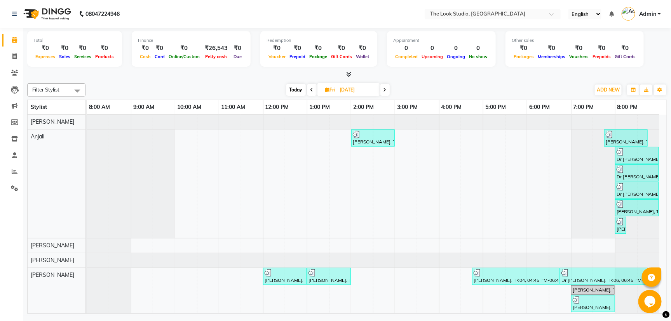
click at [311, 91] on icon at bounding box center [311, 90] width 3 height 5
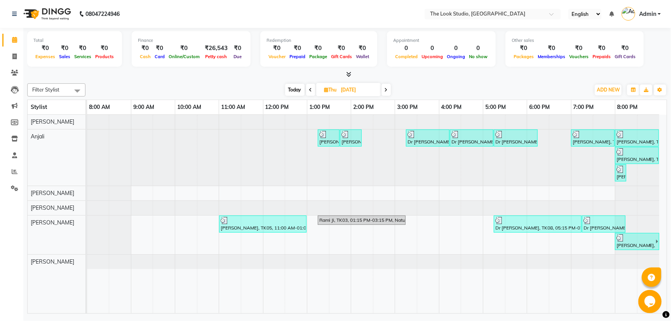
click at [311, 91] on icon at bounding box center [310, 90] width 3 height 5
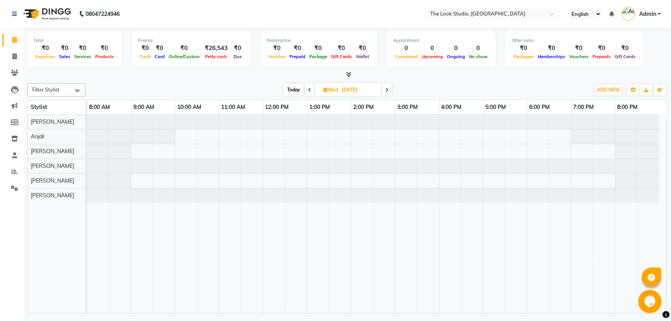
click at [311, 91] on span at bounding box center [309, 90] width 9 height 12
click at [310, 92] on icon at bounding box center [310, 90] width 3 height 5
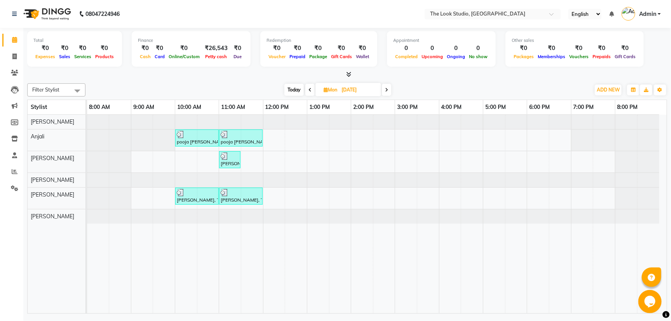
click at [386, 94] on span at bounding box center [386, 90] width 9 height 12
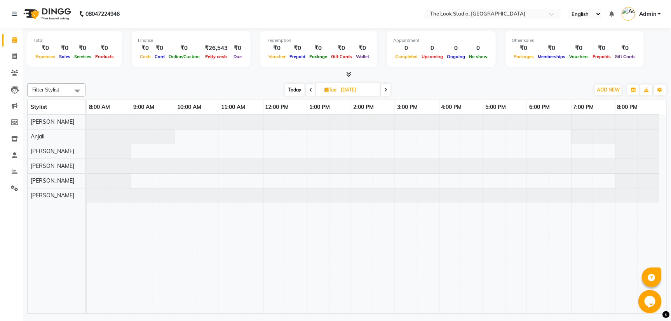
click at [385, 95] on span at bounding box center [385, 90] width 9 height 12
click at [386, 91] on icon at bounding box center [386, 90] width 3 height 5
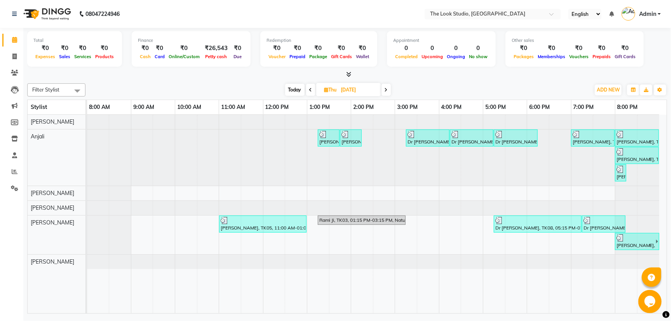
click at [386, 91] on icon at bounding box center [385, 90] width 3 height 5
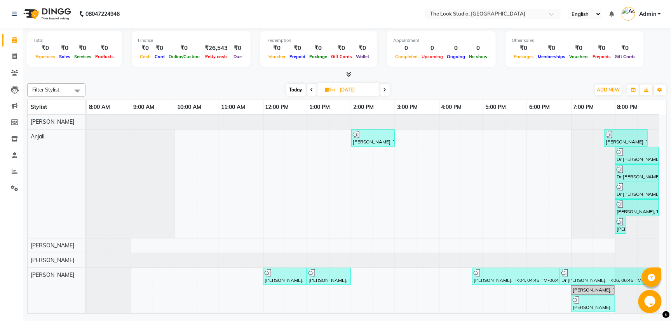
click at [386, 92] on icon at bounding box center [384, 90] width 3 height 5
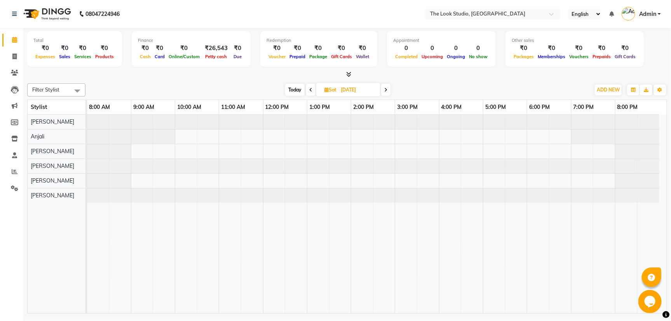
click at [386, 92] on icon at bounding box center [385, 90] width 3 height 5
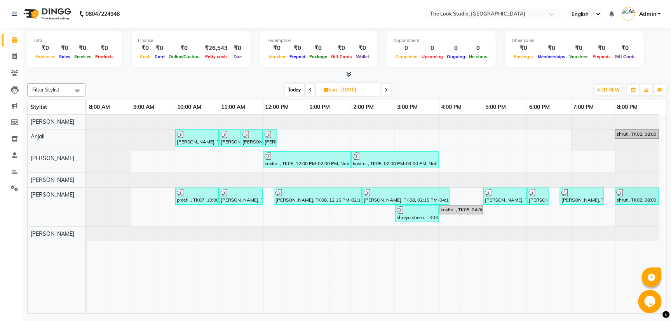
click at [386, 92] on icon at bounding box center [385, 90] width 3 height 5
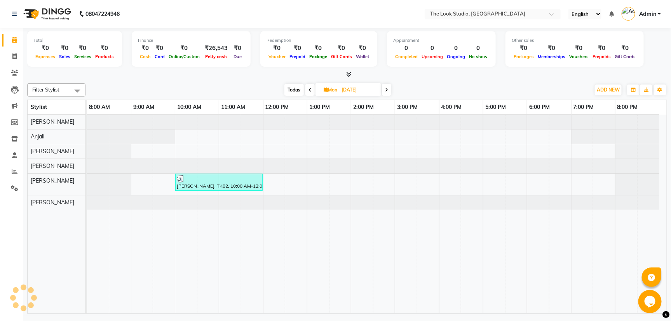
click at [386, 92] on icon at bounding box center [386, 90] width 3 height 5
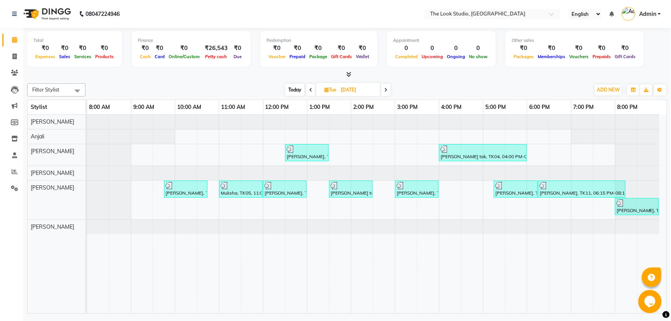
click at [386, 92] on icon at bounding box center [385, 90] width 3 height 5
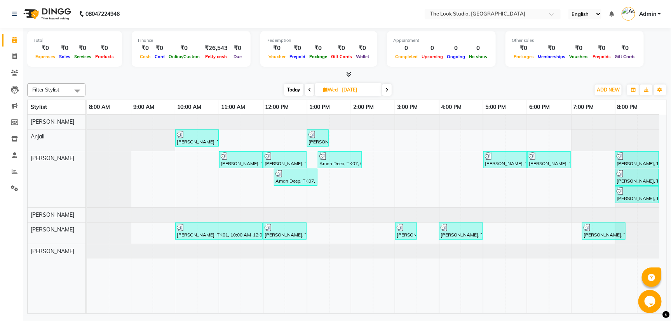
click at [386, 92] on icon at bounding box center [386, 90] width 3 height 5
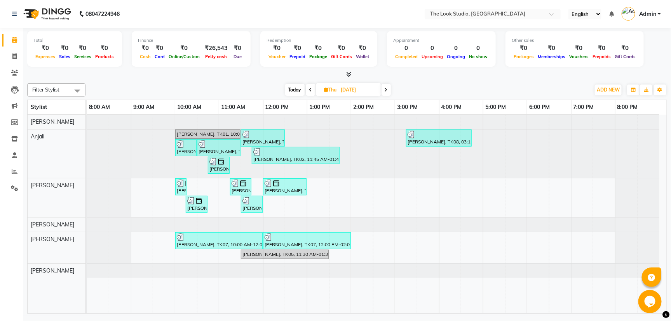
click at [386, 92] on span at bounding box center [385, 90] width 9 height 12
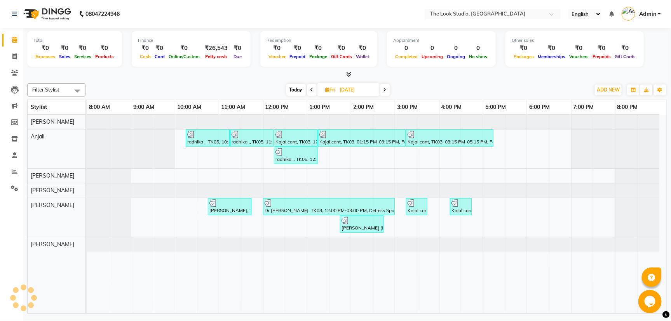
click at [386, 92] on span at bounding box center [384, 90] width 9 height 12
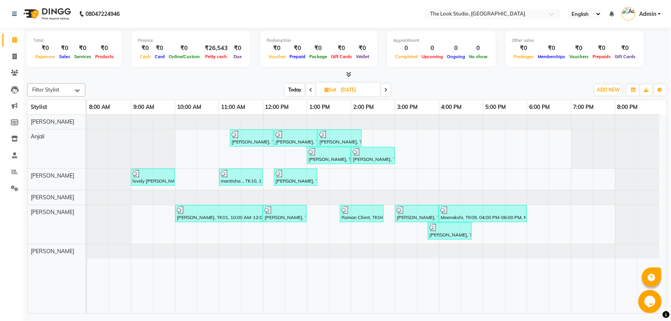
click at [385, 92] on icon at bounding box center [385, 90] width 3 height 5
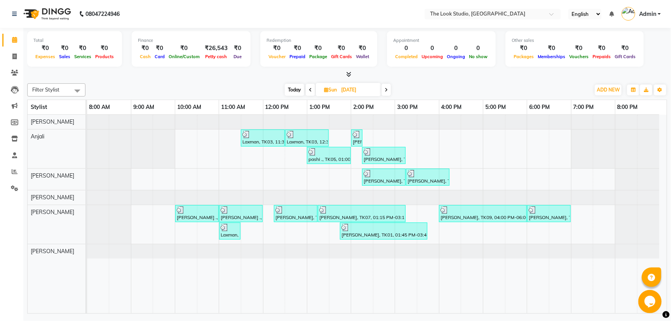
click at [384, 92] on span at bounding box center [385, 90] width 9 height 12
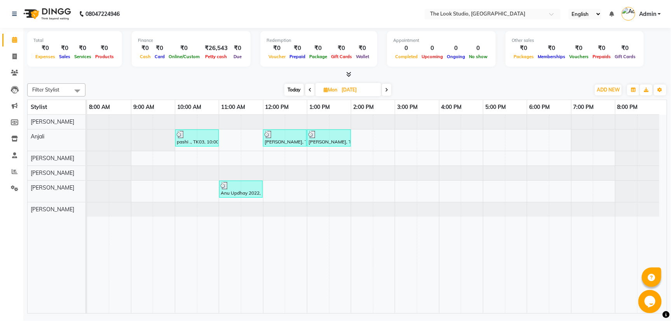
click at [384, 92] on span at bounding box center [386, 90] width 9 height 12
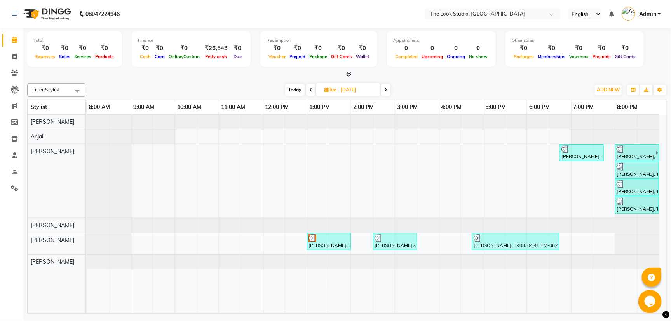
click at [384, 92] on icon at bounding box center [385, 90] width 3 height 5
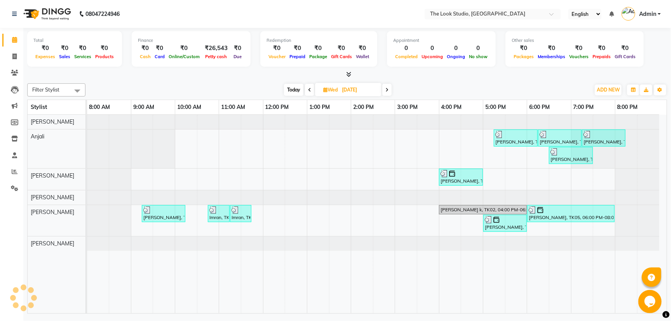
click at [384, 92] on span at bounding box center [386, 90] width 9 height 12
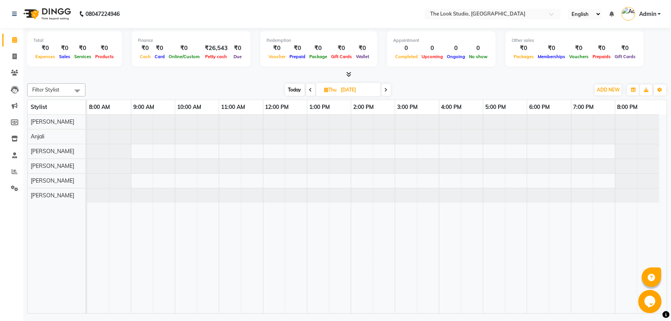
click at [384, 92] on span at bounding box center [385, 90] width 9 height 12
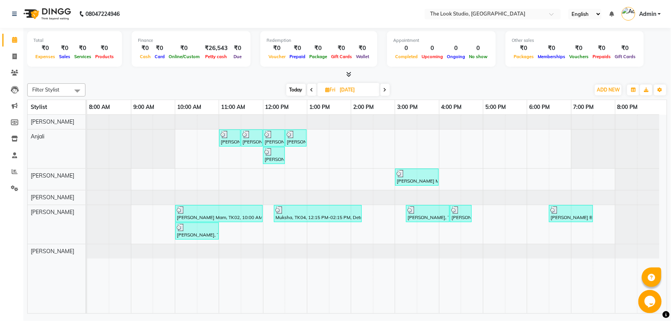
click at [384, 92] on icon at bounding box center [384, 90] width 3 height 5
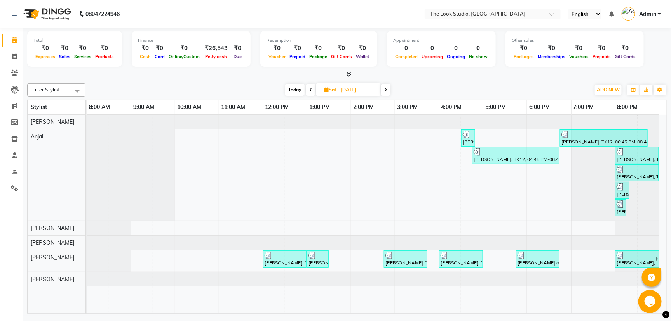
click at [384, 93] on span at bounding box center [385, 90] width 9 height 12
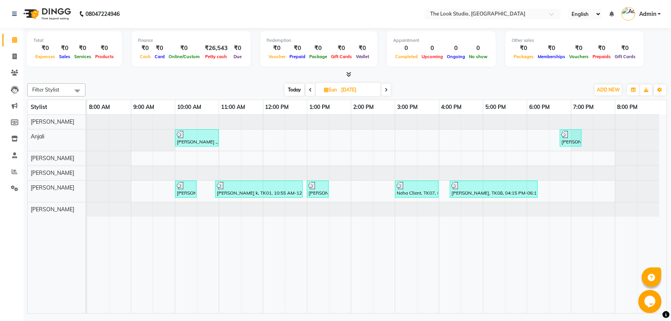
click at [387, 91] on icon at bounding box center [385, 90] width 3 height 5
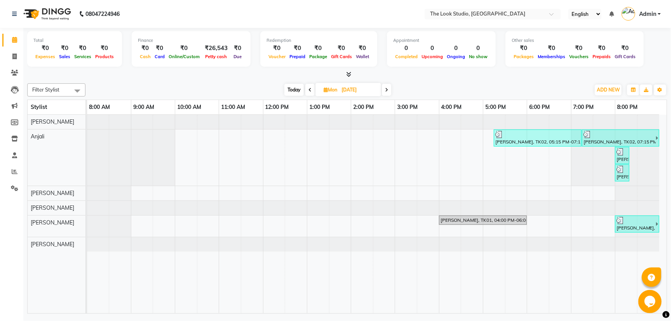
click at [387, 91] on icon at bounding box center [386, 90] width 3 height 5
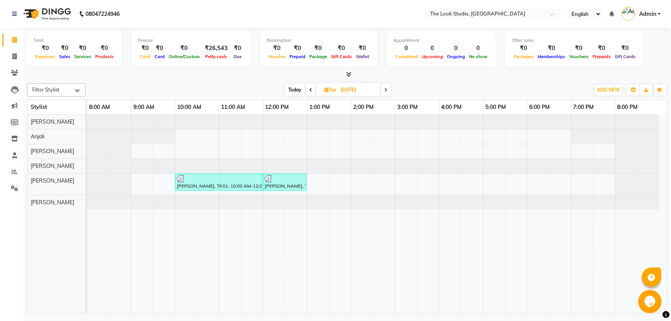
click at [387, 91] on icon at bounding box center [385, 90] width 3 height 5
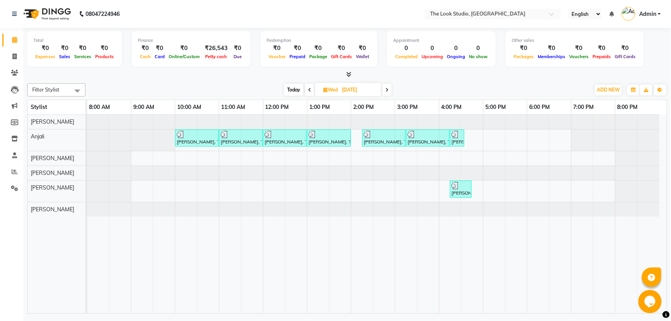
click at [387, 91] on icon at bounding box center [386, 90] width 3 height 5
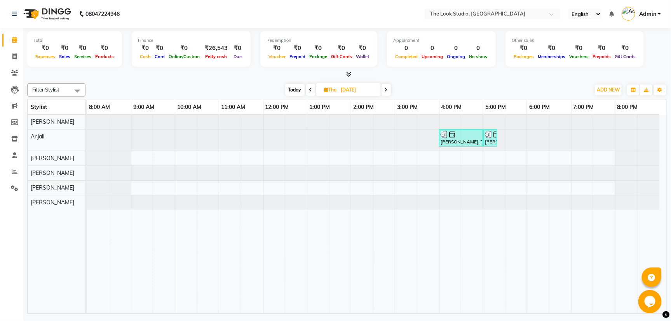
click at [387, 91] on icon at bounding box center [385, 90] width 3 height 5
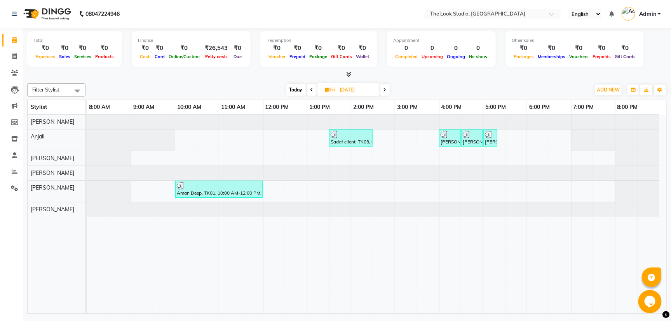
click at [387, 91] on span at bounding box center [384, 90] width 9 height 12
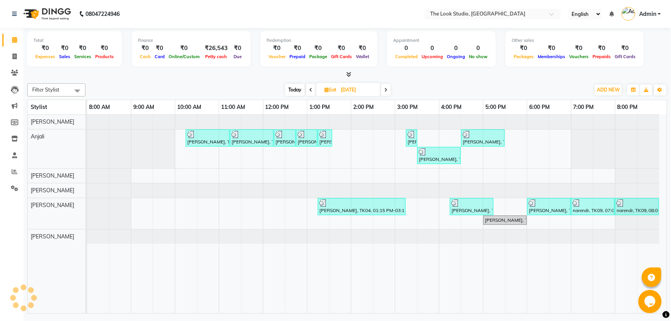
click at [387, 91] on icon at bounding box center [385, 90] width 3 height 5
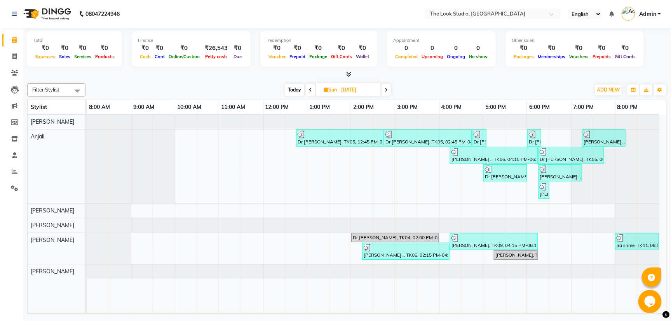
click at [387, 91] on icon at bounding box center [385, 90] width 3 height 5
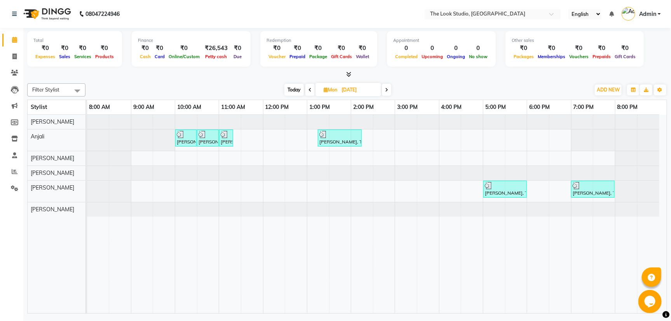
click at [387, 91] on icon at bounding box center [386, 90] width 3 height 5
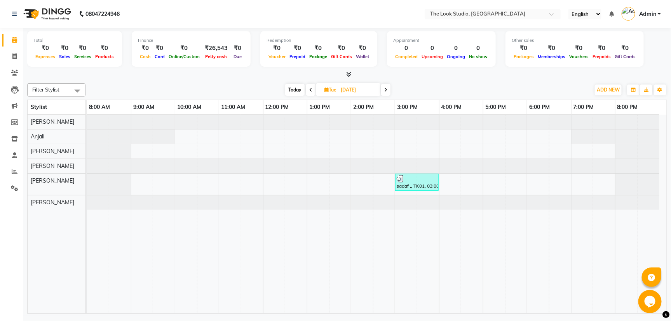
click at [387, 91] on icon at bounding box center [385, 90] width 3 height 5
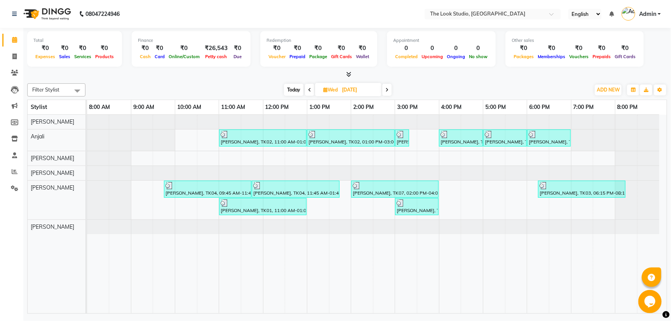
click at [387, 93] on span at bounding box center [386, 90] width 9 height 12
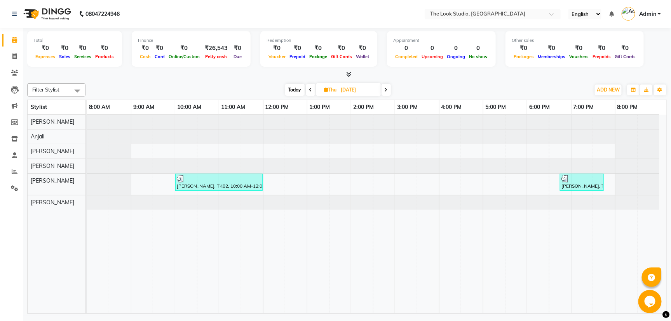
click at [387, 90] on icon at bounding box center [385, 90] width 3 height 5
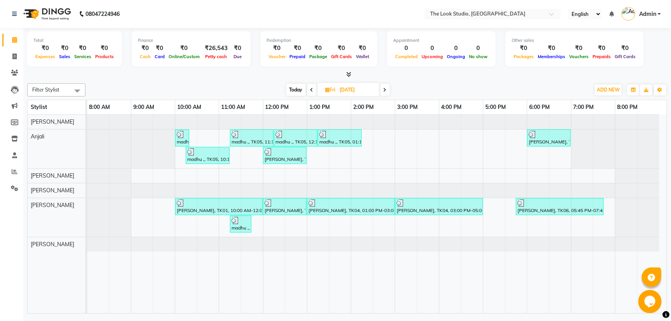
click at [382, 88] on span at bounding box center [384, 90] width 9 height 12
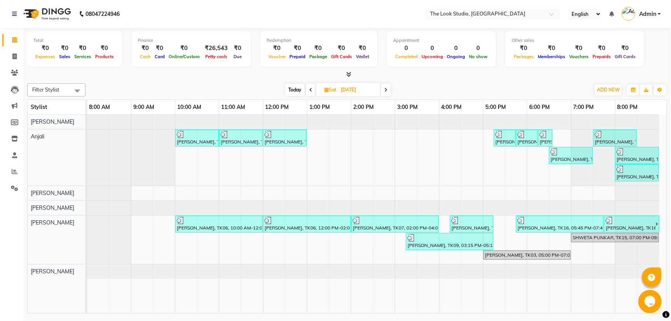
click at [387, 90] on icon at bounding box center [385, 90] width 3 height 5
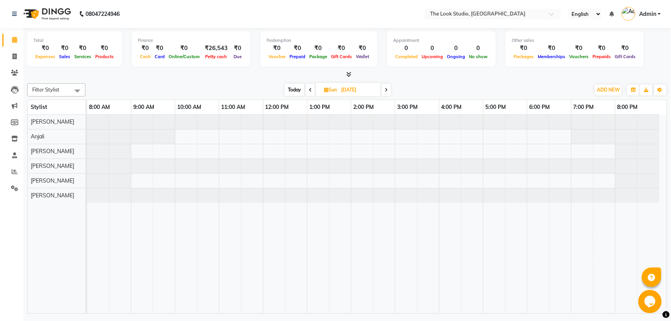
click at [385, 94] on span at bounding box center [385, 90] width 9 height 12
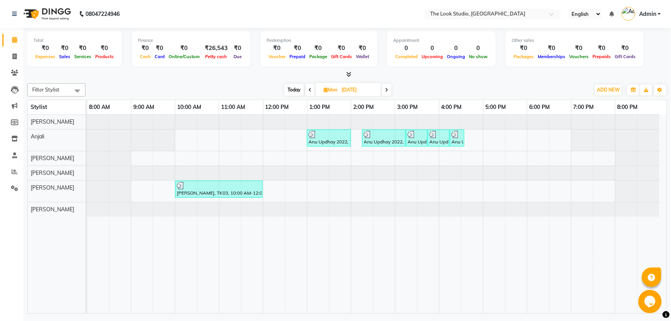
click at [387, 90] on icon at bounding box center [386, 90] width 3 height 5
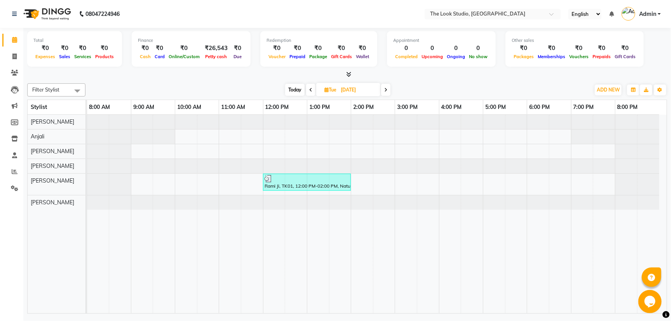
click at [396, 98] on div "Filter Stylist Select All [PERSON_NAME] [PERSON_NAME] [PERSON_NAME] [PERSON_NAM…" at bounding box center [346, 197] width 639 height 234
click at [384, 90] on span at bounding box center [385, 90] width 9 height 12
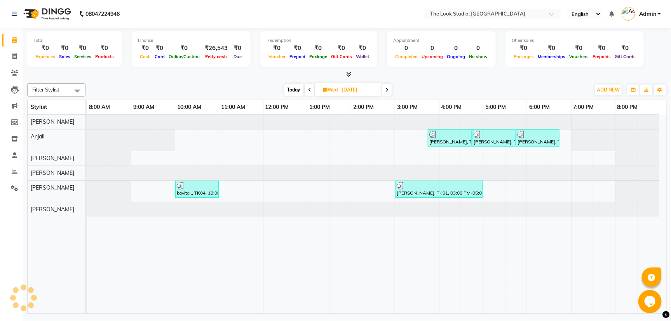
click at [385, 94] on span at bounding box center [386, 90] width 9 height 12
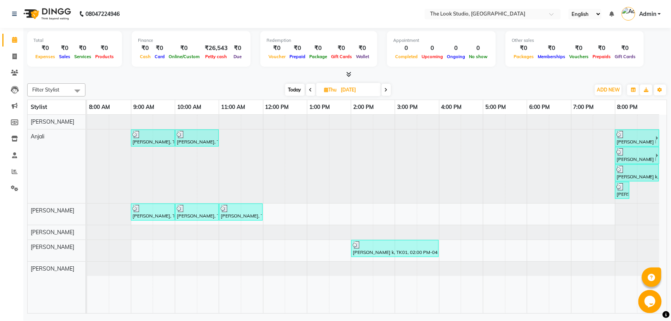
drag, startPoint x: 385, startPoint y: 91, endPoint x: 390, endPoint y: 94, distance: 5.4
click at [390, 94] on span at bounding box center [385, 90] width 9 height 12
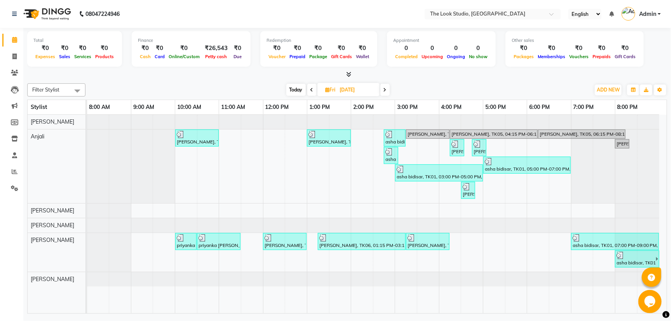
click at [384, 90] on icon at bounding box center [384, 90] width 3 height 5
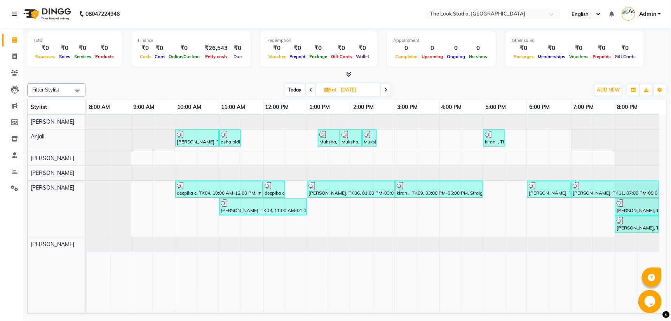
click at [390, 91] on span at bounding box center [385, 90] width 9 height 12
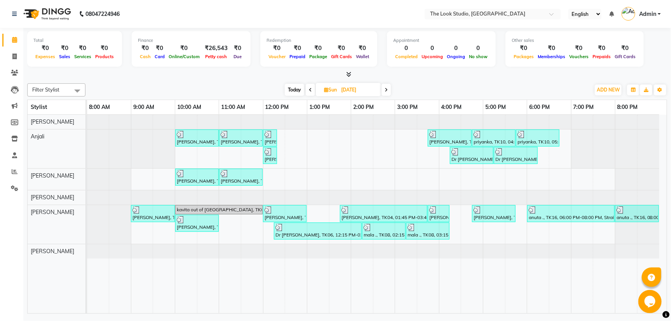
click at [386, 90] on icon at bounding box center [385, 90] width 3 height 5
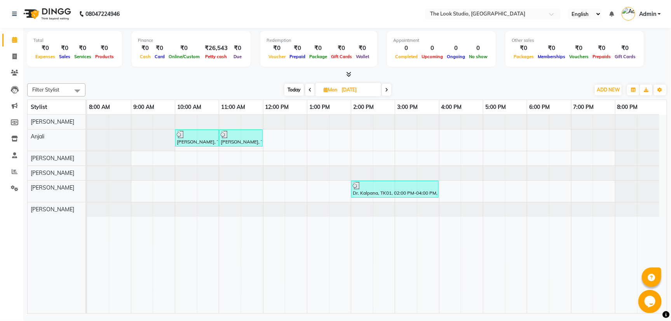
click at [387, 93] on span at bounding box center [386, 90] width 9 height 12
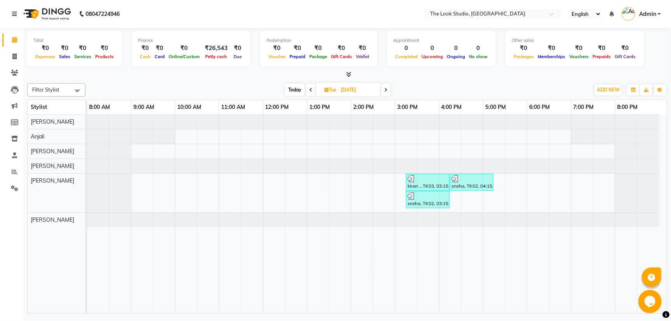
click at [389, 89] on span at bounding box center [385, 90] width 9 height 12
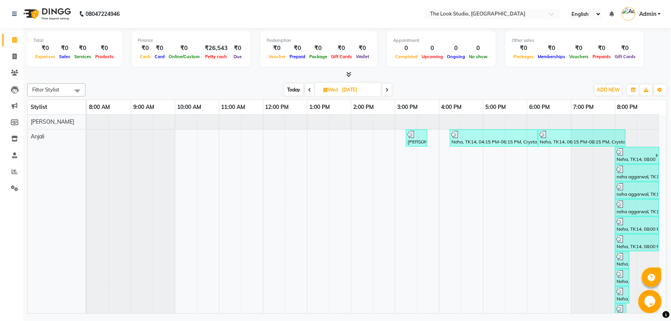
click at [387, 92] on span at bounding box center [386, 90] width 9 height 12
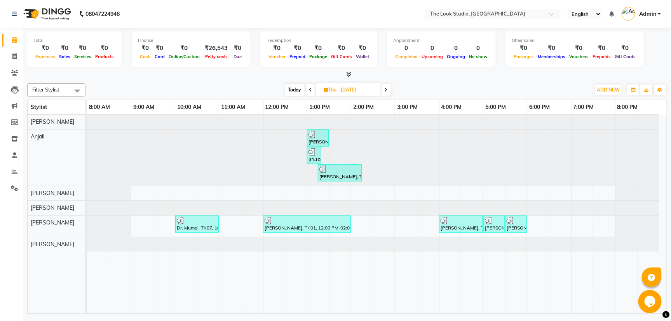
click at [383, 89] on span at bounding box center [385, 90] width 9 height 12
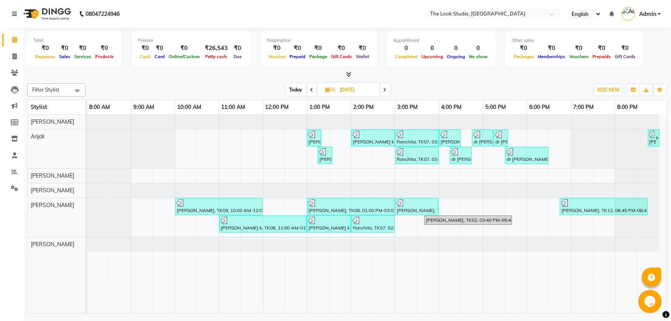
click at [387, 90] on span at bounding box center [384, 90] width 9 height 12
type input "[DATE]"
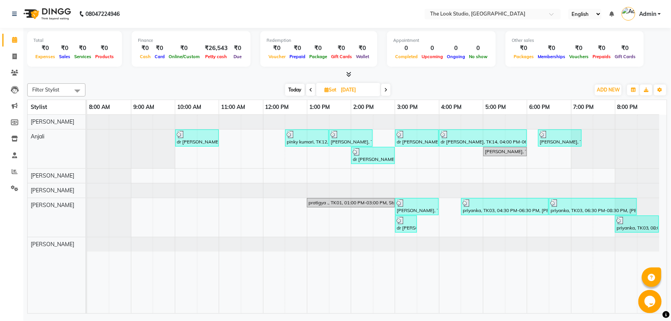
click at [238, 165] on div "dr [PERSON_NAME], TK14, 10:00 AM-11:00 AM, Threading - Eyebrow,Threading - Uppe…" at bounding box center [376, 214] width 579 height 199
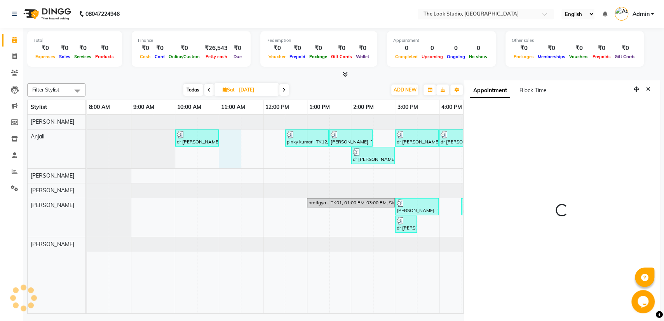
scroll to position [0, 0]
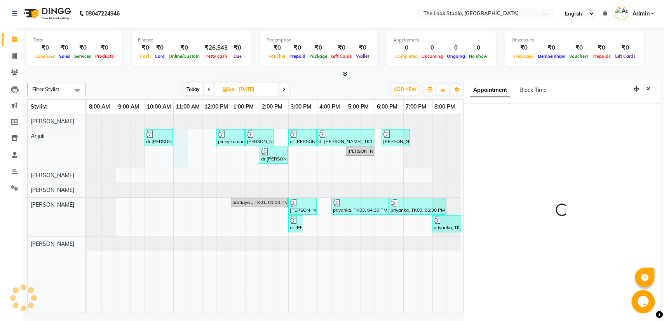
select select "660"
select select "45012"
select select "tentative"
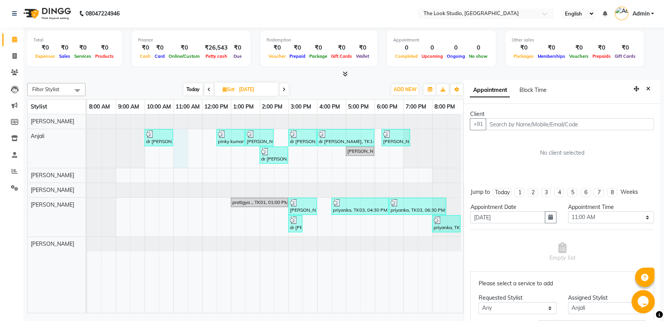
click at [528, 125] on input "text" at bounding box center [569, 124] width 168 height 12
click at [515, 124] on input "text" at bounding box center [569, 124] width 168 height 12
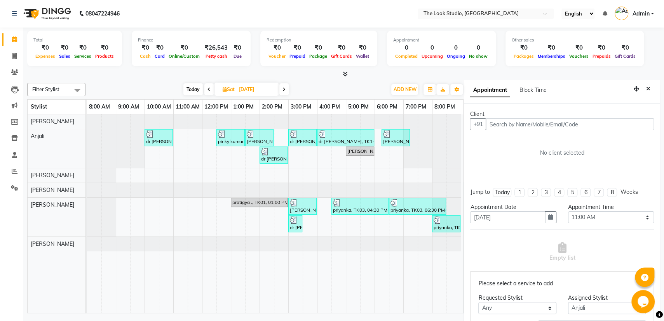
click at [515, 124] on input "text" at bounding box center [569, 124] width 168 height 12
click at [515, 125] on input "text" at bounding box center [569, 124] width 168 height 12
click at [514, 125] on input "text" at bounding box center [569, 124] width 168 height 12
type input "5"
click at [508, 118] on input "text" at bounding box center [569, 124] width 168 height 12
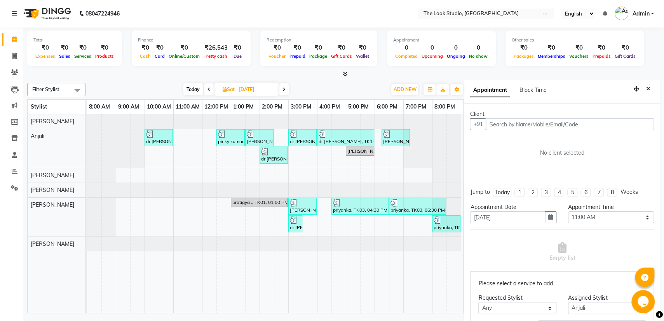
click at [506, 129] on input "text" at bounding box center [569, 124] width 168 height 12
click at [502, 126] on input "text" at bounding box center [569, 124] width 168 height 12
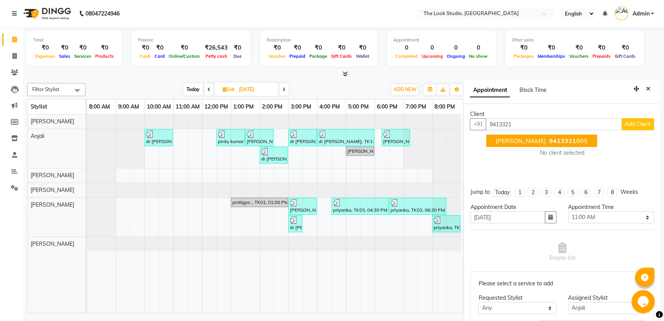
click at [549, 138] on span "9413321" at bounding box center [562, 141] width 27 height 8
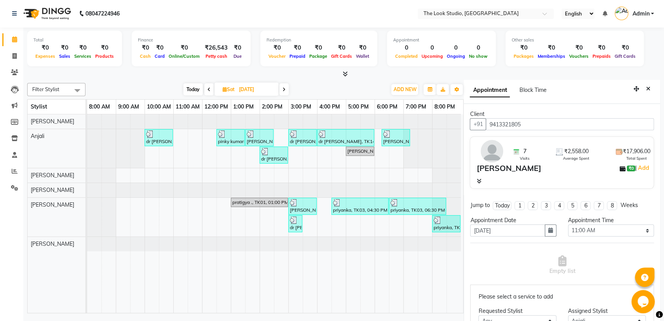
drag, startPoint x: 534, startPoint y: 125, endPoint x: 487, endPoint y: 122, distance: 47.5
click at [489, 122] on input "9413321805" at bounding box center [569, 124] width 168 height 12
click at [527, 126] on input "9413321805" at bounding box center [569, 124] width 168 height 12
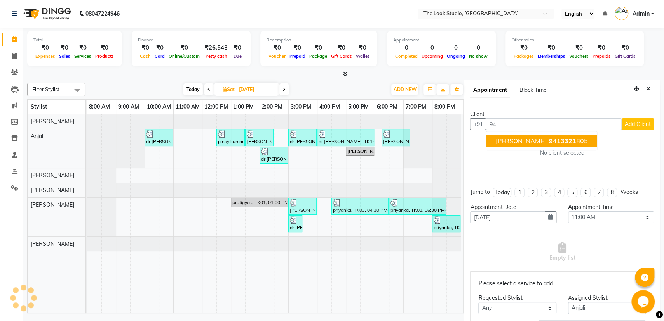
type input "9"
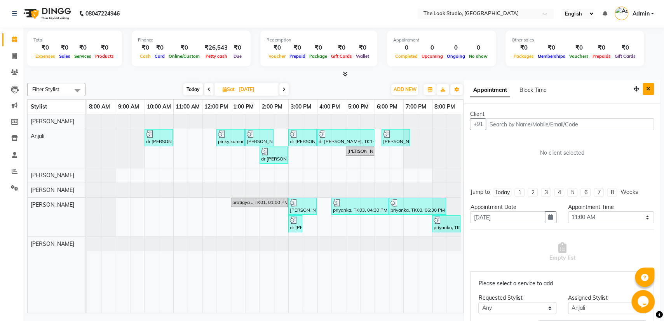
click at [646, 90] on icon "Close" at bounding box center [648, 88] width 4 height 5
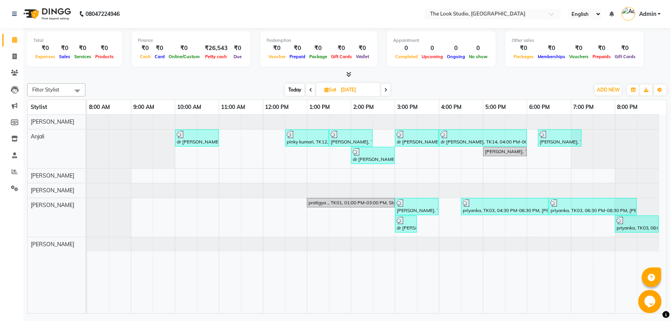
click at [385, 91] on icon at bounding box center [385, 90] width 3 height 5
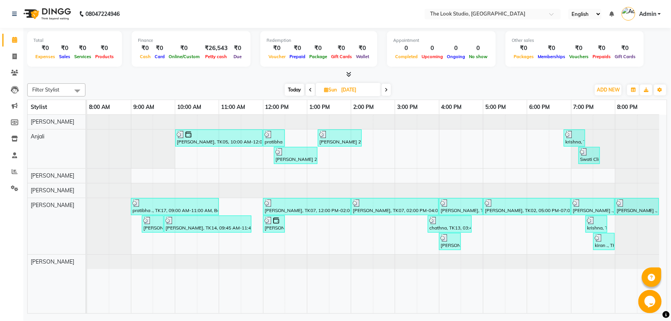
click at [384, 89] on span at bounding box center [385, 90] width 9 height 12
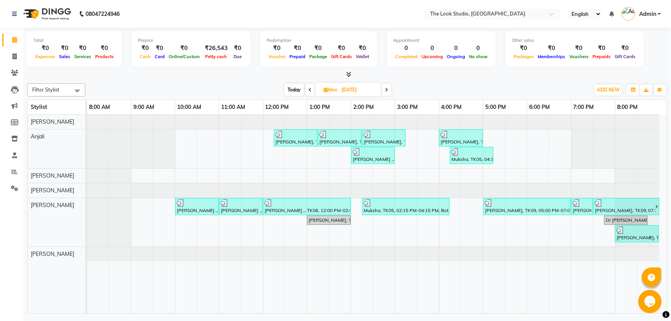
click at [385, 90] on icon at bounding box center [386, 90] width 3 height 5
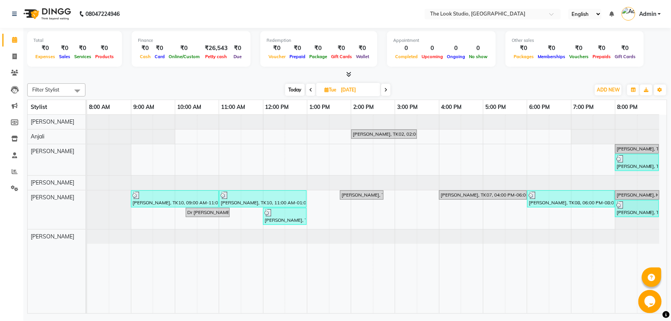
click at [387, 91] on icon at bounding box center [385, 90] width 3 height 5
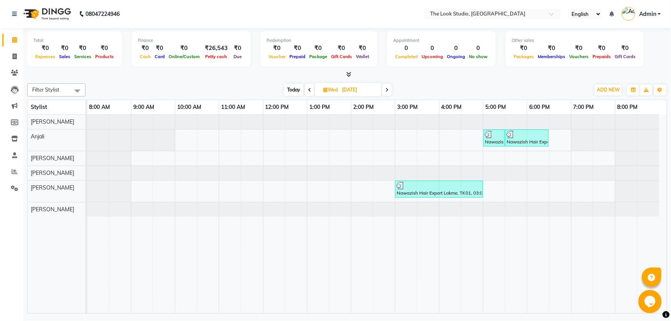
click at [387, 94] on span at bounding box center [386, 90] width 9 height 12
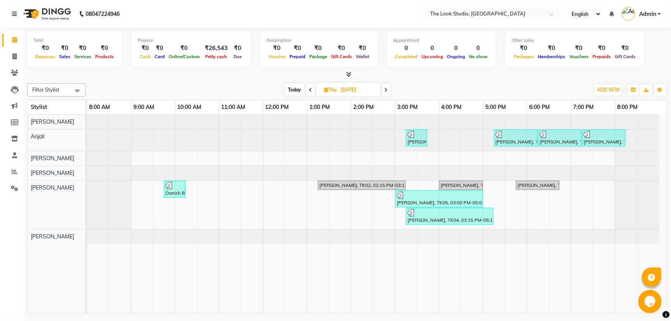
click at [386, 94] on span at bounding box center [385, 90] width 9 height 12
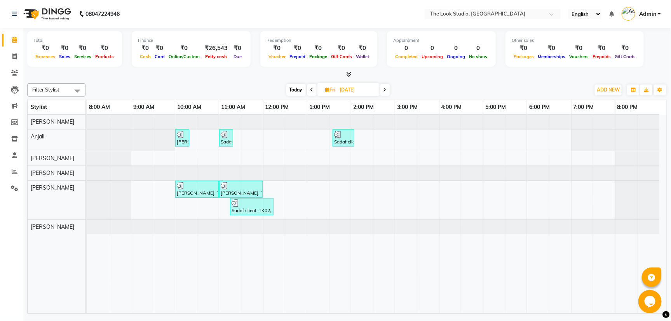
click at [382, 90] on span at bounding box center [384, 90] width 9 height 12
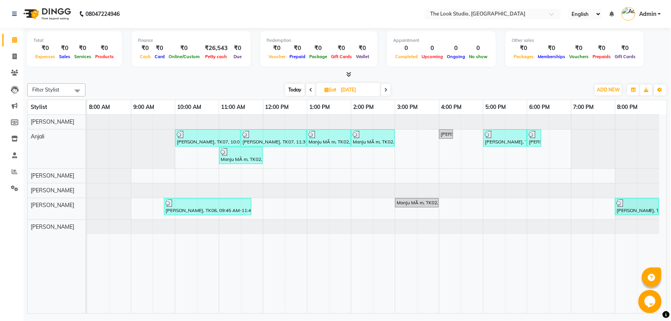
click at [384, 89] on icon at bounding box center [385, 90] width 3 height 5
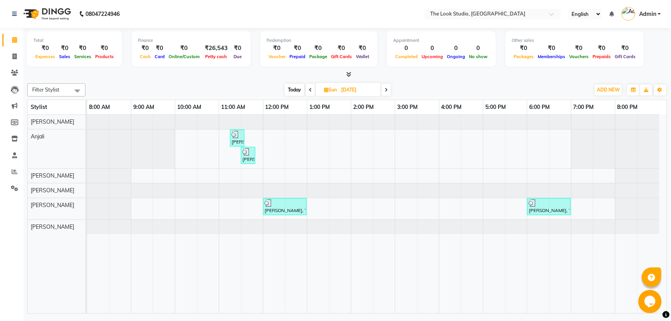
click at [388, 93] on span at bounding box center [385, 90] width 9 height 12
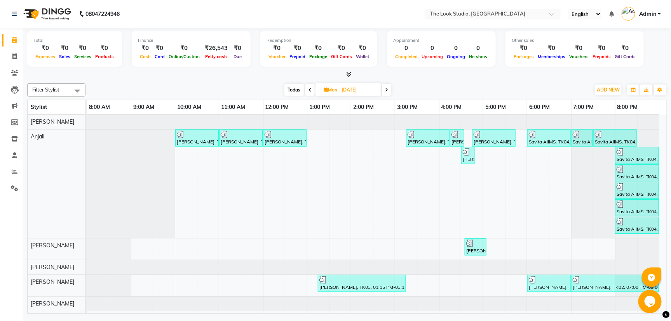
click at [386, 90] on icon at bounding box center [386, 90] width 3 height 5
type input "[DATE]"
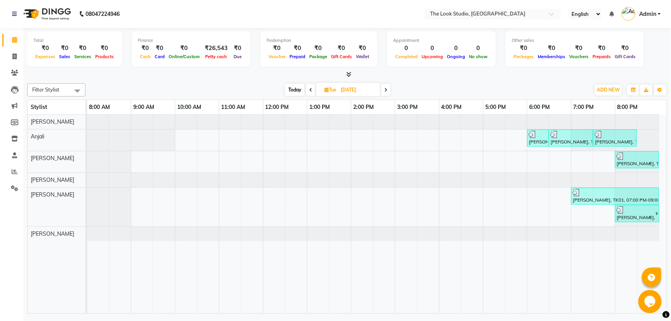
drag, startPoint x: 389, startPoint y: 100, endPoint x: 385, endPoint y: 92, distance: 9.2
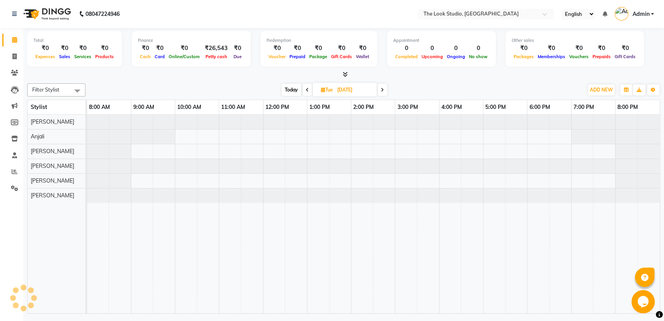
select select "en"
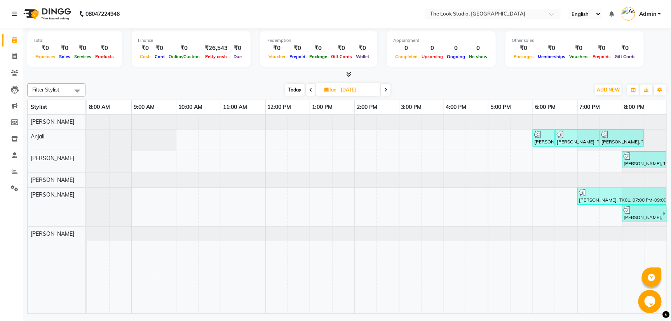
click at [388, 89] on span at bounding box center [385, 90] width 9 height 12
type input "[DATE]"
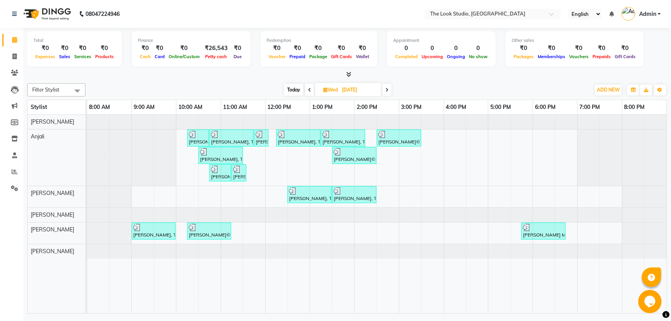
drag, startPoint x: 385, startPoint y: 92, endPoint x: 390, endPoint y: 89, distance: 6.3
drag, startPoint x: 391, startPoint y: 90, endPoint x: 386, endPoint y: 93, distance: 5.6
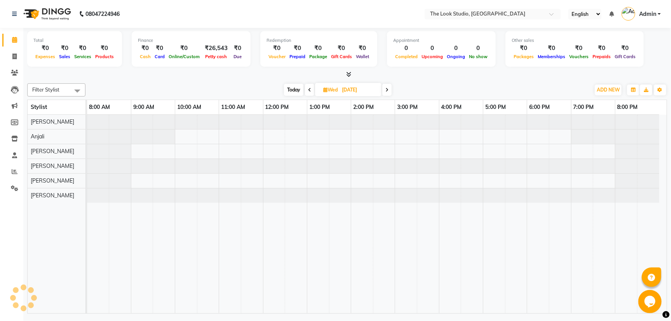
select select "en"
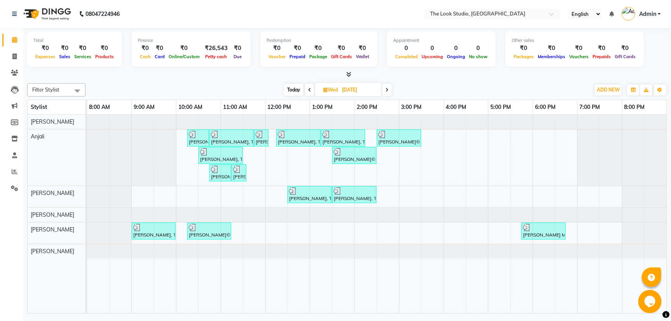
drag, startPoint x: 385, startPoint y: 89, endPoint x: 381, endPoint y: 87, distance: 4.5
click at [381, 87] on div "[DATE] [DATE]" at bounding box center [337, 90] width 109 height 12
click at [386, 90] on icon at bounding box center [386, 90] width 3 height 5
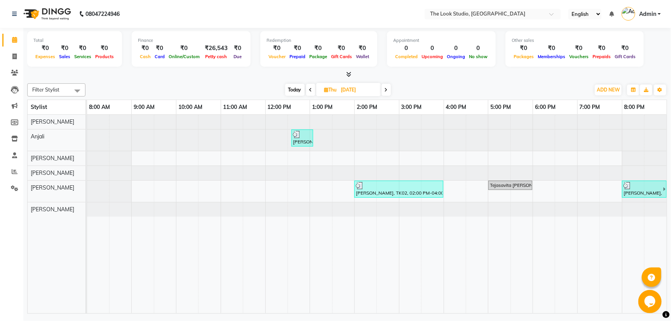
click at [389, 92] on span at bounding box center [385, 90] width 9 height 12
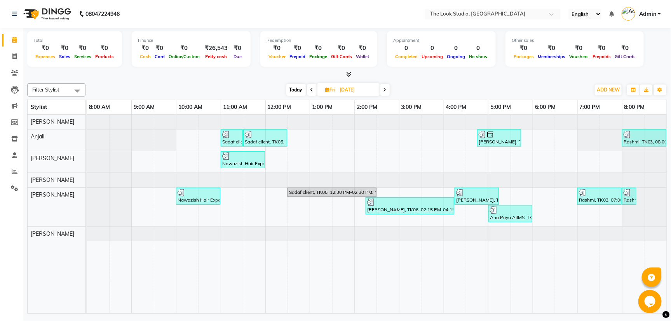
click at [382, 92] on span at bounding box center [384, 90] width 9 height 12
type input "[DATE]"
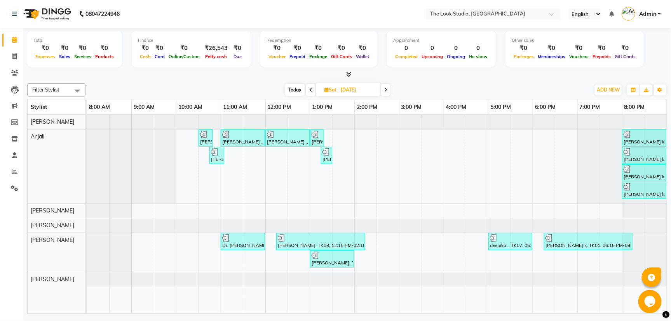
drag, startPoint x: 669, startPoint y: 49, endPoint x: 646, endPoint y: 72, distance: 32.1
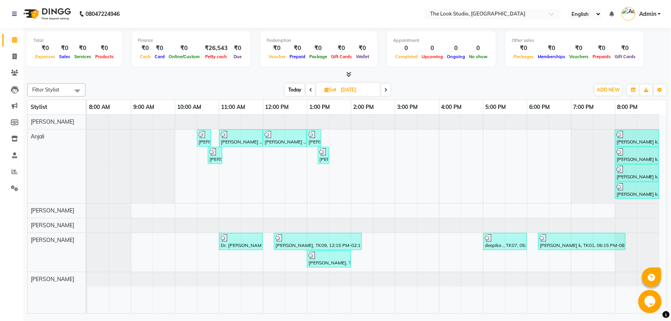
click at [388, 88] on span at bounding box center [385, 90] width 9 height 12
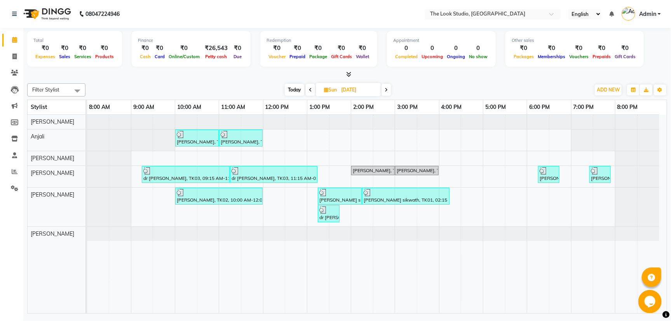
click at [385, 86] on span at bounding box center [385, 90] width 9 height 12
type input "[DATE]"
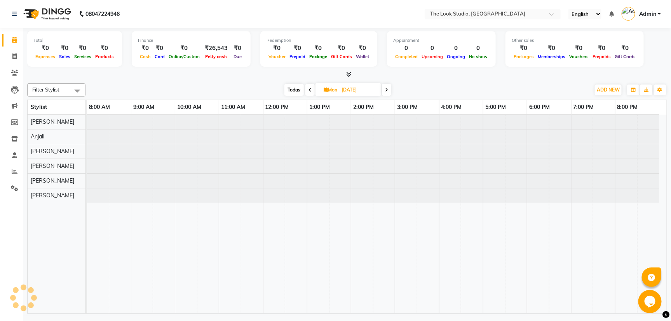
click at [372, 87] on input "[DATE]" at bounding box center [358, 90] width 39 height 12
select select "9"
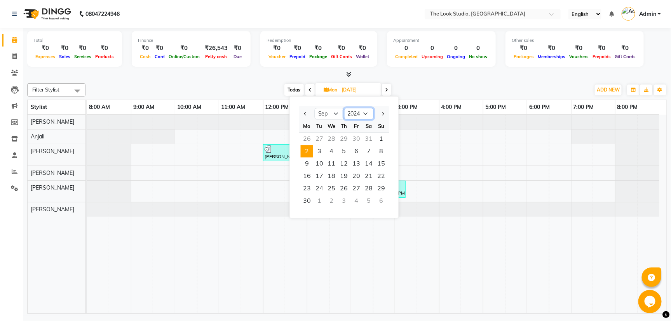
click at [366, 111] on select "2014 2015 2016 2017 2018 2019 2020 2021 2022 2023 2024 2025 2026 2027 2028 2029…" at bounding box center [359, 114] width 30 height 12
select select "2025"
click at [344, 108] on select "2014 2015 2016 2017 2018 2019 2020 2021 2022 2023 2024 2025 2026 2027 2028 2029…" at bounding box center [359, 114] width 30 height 12
click at [322, 188] on span "30" at bounding box center [319, 188] width 12 height 12
type input "[DATE]"
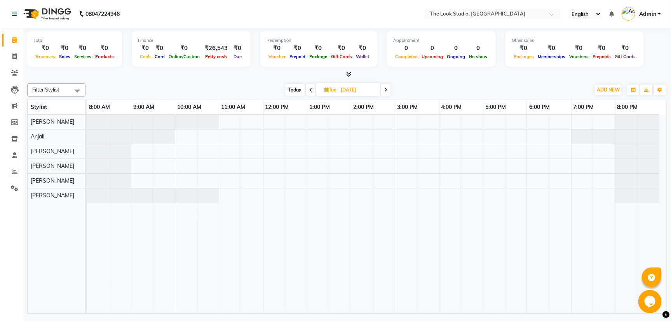
click at [351, 83] on span "[DATE]" at bounding box center [348, 89] width 64 height 13
click at [353, 87] on input "[DATE]" at bounding box center [357, 90] width 39 height 12
select select "9"
select select "2025"
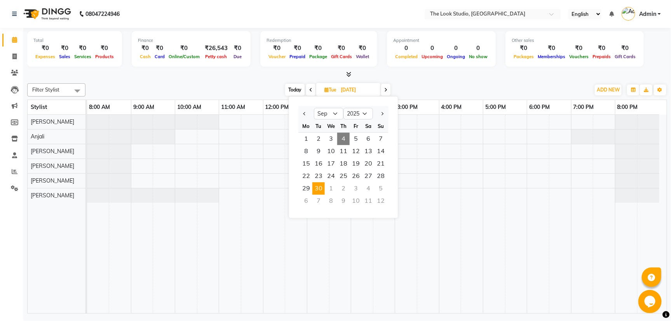
click at [341, 140] on span "4" at bounding box center [343, 139] width 12 height 12
type input "[DATE]"
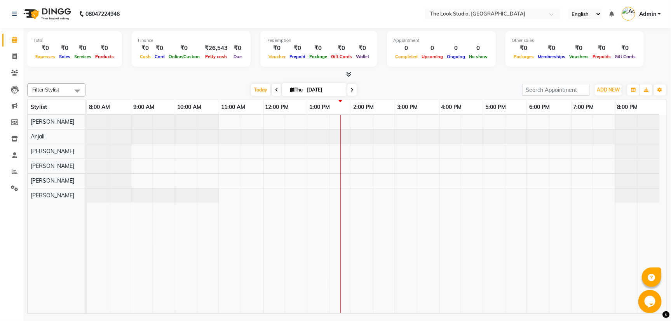
click at [243, 199] on div at bounding box center [376, 214] width 579 height 199
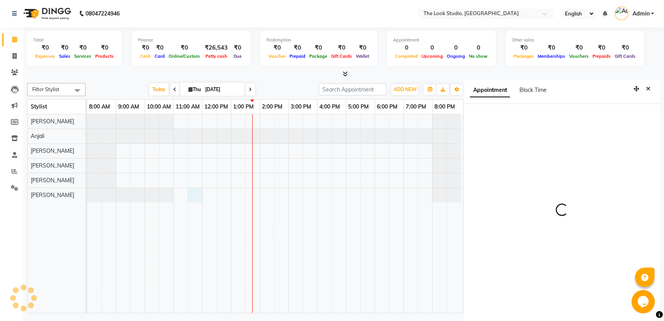
scroll to position [2, 0]
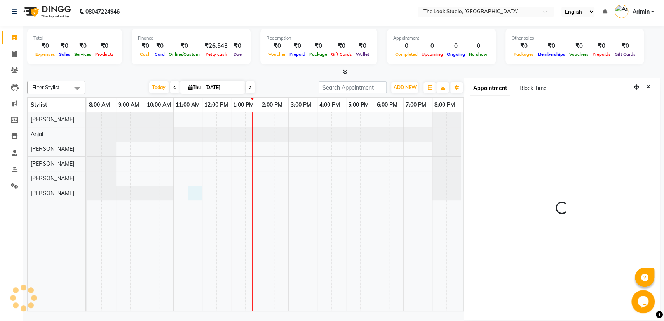
select select "690"
select select "84084"
select select "tentative"
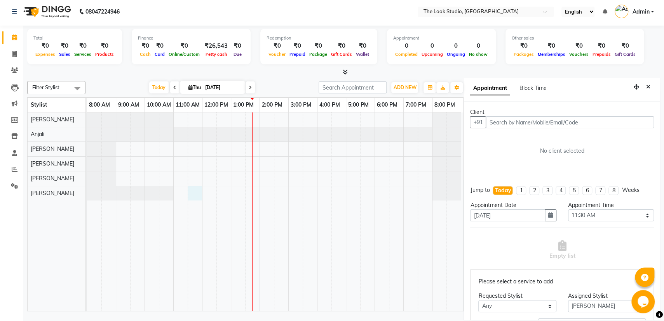
click at [521, 119] on input "text" at bounding box center [569, 122] width 168 height 12
click at [513, 123] on input "text" at bounding box center [569, 122] width 168 height 12
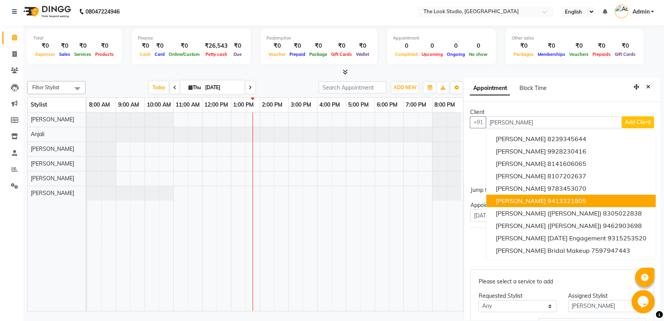
click at [547, 200] on ngb-highlight "9413321805" at bounding box center [566, 201] width 39 height 8
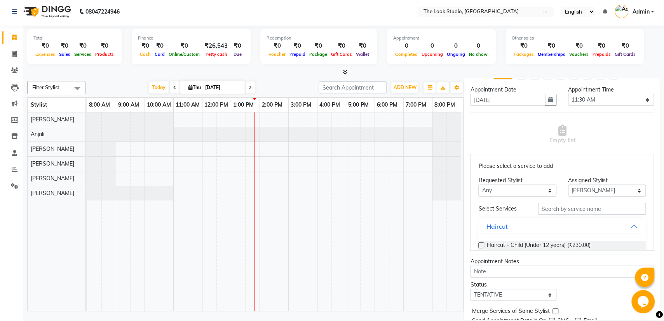
scroll to position [158, 0]
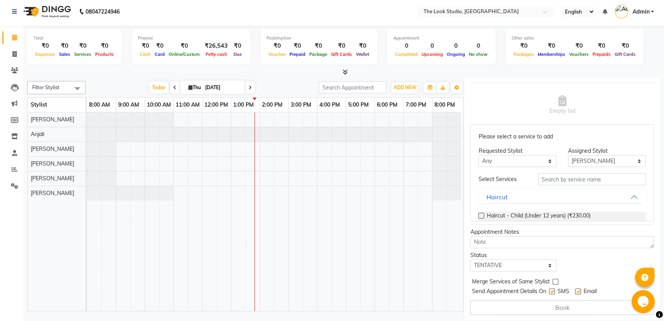
drag, startPoint x: 655, startPoint y: 217, endPoint x: 23, endPoint y: 7, distance: 666.1
type input "9413321805"
click at [555, 176] on input "text" at bounding box center [592, 180] width 108 height 12
click at [590, 177] on input "text" at bounding box center [592, 180] width 108 height 12
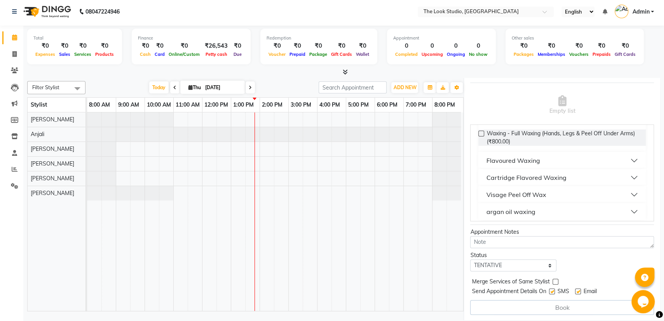
scroll to position [89, 0]
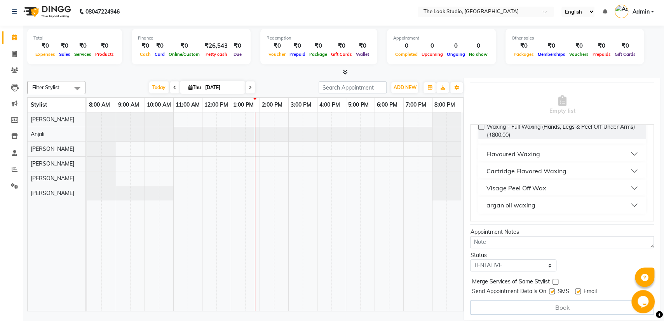
type input "peel"
click at [522, 186] on div "Visage Peel Off Wax" at bounding box center [516, 188] width 60 height 9
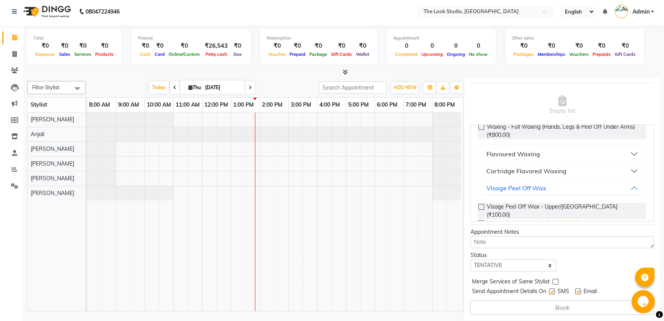
click at [551, 219] on span "Visage Peel Off Wax - Chin (₹100.00)" at bounding box center [533, 224] width 94 height 10
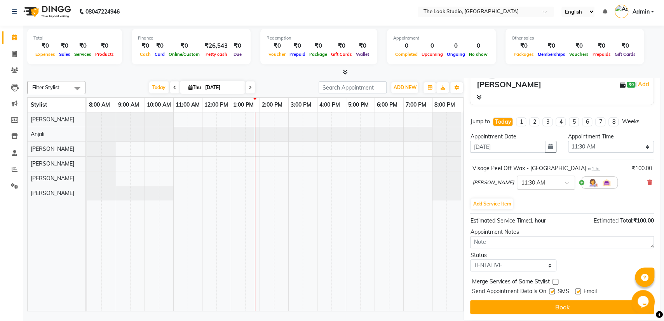
scroll to position [81, 0]
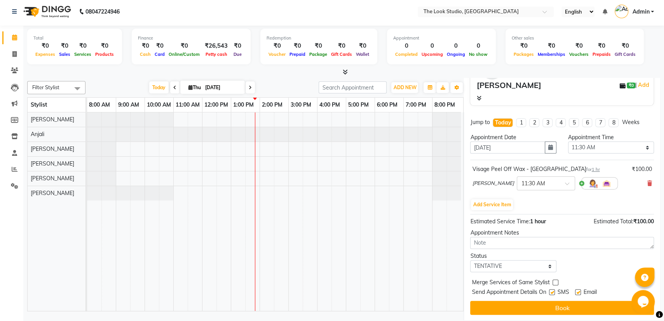
click at [554, 302] on button "Book" at bounding box center [562, 308] width 184 height 14
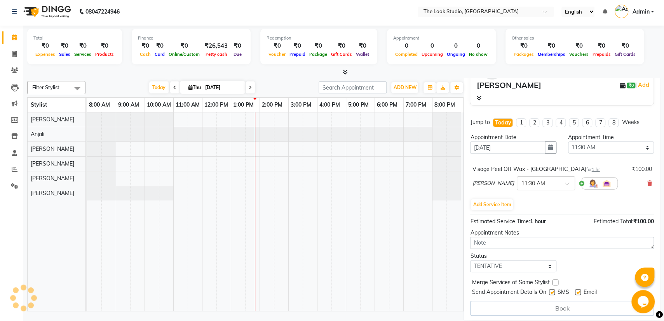
select select "84084"
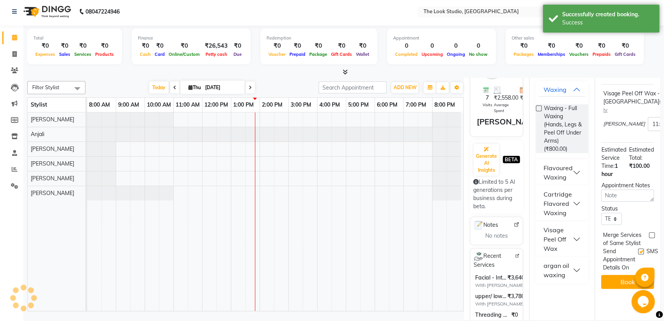
scroll to position [0, 0]
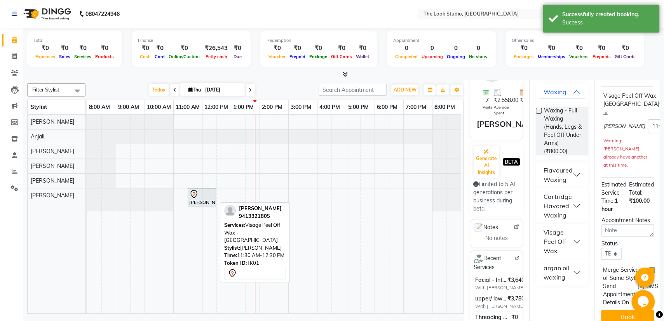
click at [195, 200] on div "[PERSON_NAME], TK01, 11:30 AM-12:30 PM, Visage Peel Off Wax - [GEOGRAPHIC_DATA]" at bounding box center [201, 198] width 27 height 16
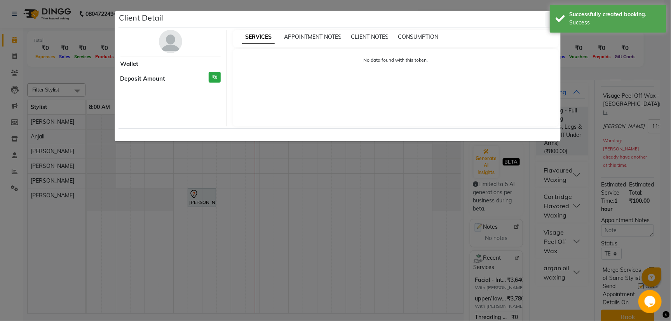
select select "7"
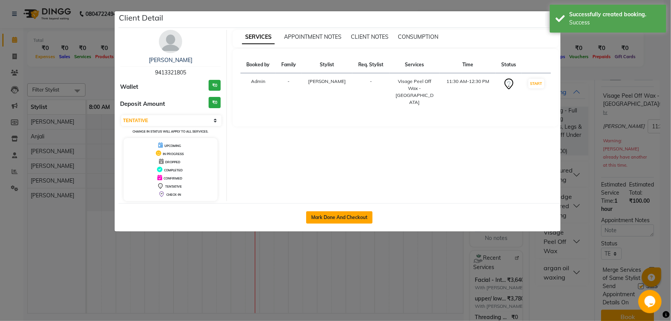
click at [341, 213] on button "Mark Done And Checkout" at bounding box center [339, 218] width 66 height 12
select select "service"
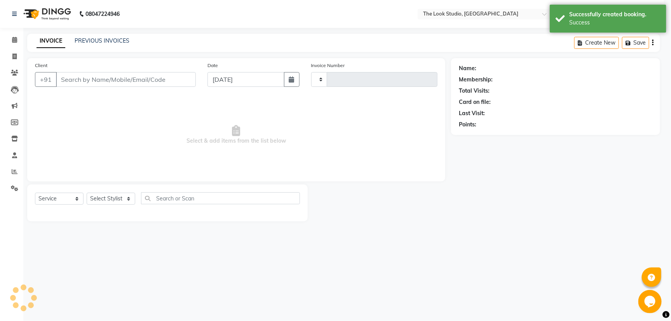
type input "0792"
select select "6149"
select select "product"
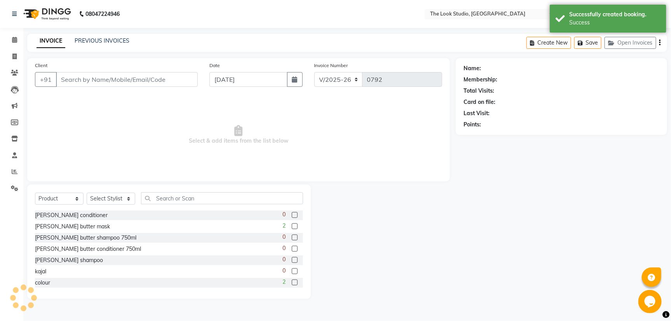
type input "9413321805"
select select "84084"
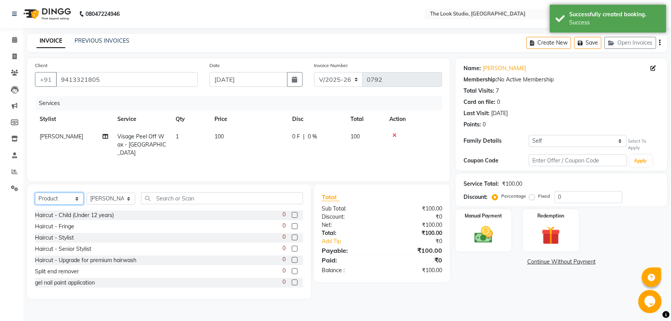
drag, startPoint x: 52, startPoint y: 196, endPoint x: 57, endPoint y: 204, distance: 9.3
click at [52, 196] on select "Select Service Product Membership Package Voucher Prepaid Gift Card" at bounding box center [59, 199] width 49 height 12
select select "service"
click at [35, 193] on select "Select Service Product Membership Package Voucher Prepaid Gift Card" at bounding box center [59, 199] width 49 height 12
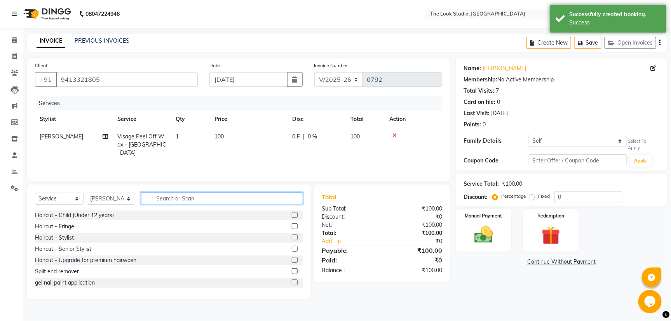
click at [205, 200] on input "text" at bounding box center [222, 199] width 162 height 12
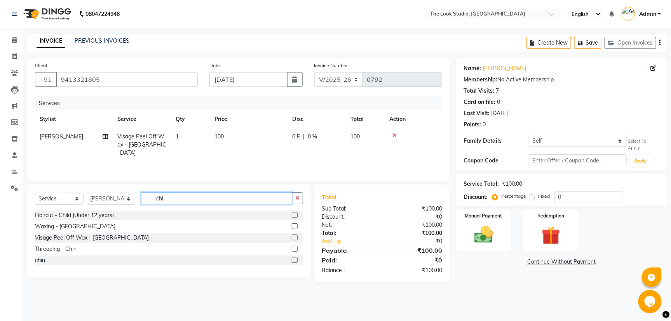
click at [179, 198] on input "chi" at bounding box center [216, 199] width 151 height 12
type input "c"
type input "upper"
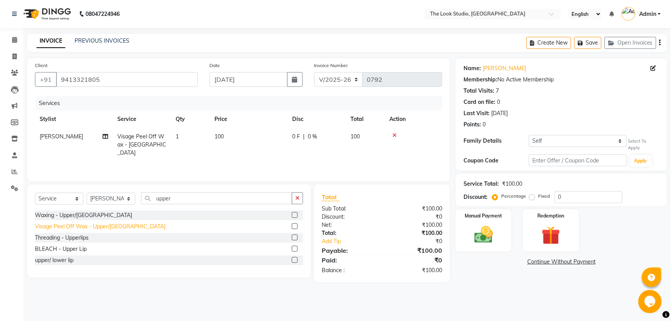
click at [92, 229] on div "Visage Peel Off Wax - Upper/[GEOGRAPHIC_DATA]" at bounding box center [100, 227] width 130 height 8
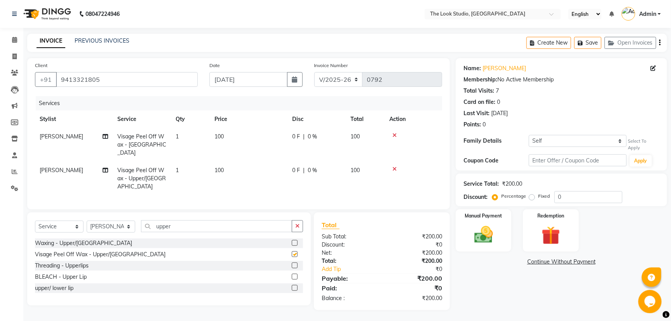
checkbox input "false"
click at [500, 233] on div "Manual Payment" at bounding box center [483, 231] width 58 height 44
click at [493, 240] on img at bounding box center [482, 235] width 31 height 22
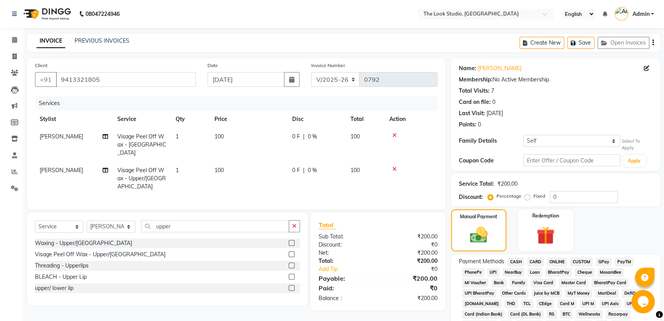
click at [518, 259] on span "CASH" at bounding box center [515, 262] width 17 height 9
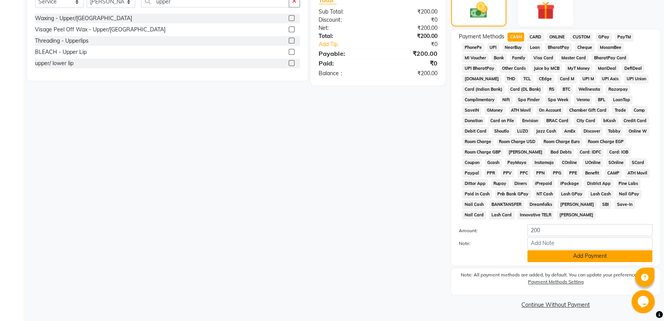
click at [594, 258] on button "Add Payment" at bounding box center [589, 256] width 125 height 12
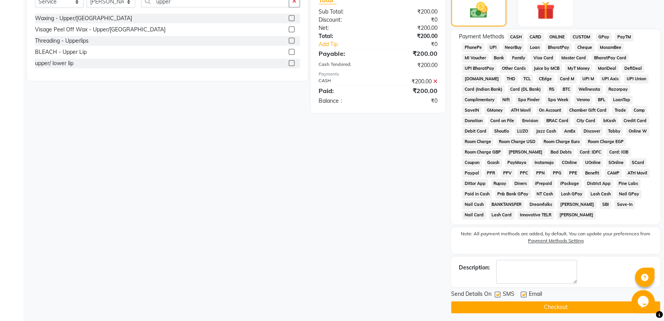
click at [586, 257] on div "Description:" at bounding box center [555, 272] width 209 height 30
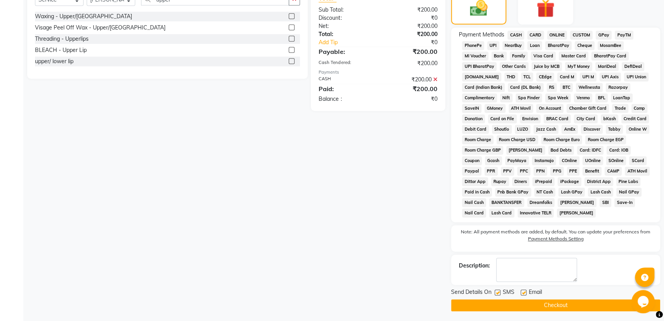
click at [566, 305] on button "Checkout" at bounding box center [555, 306] width 209 height 12
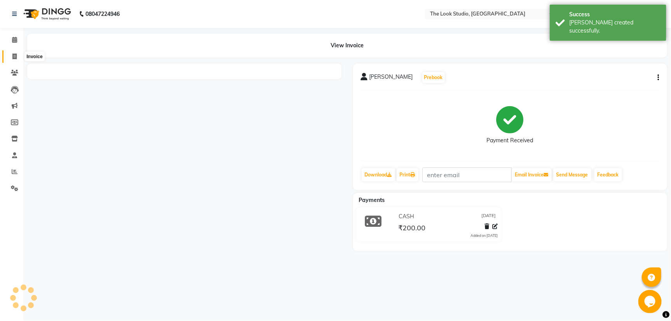
click at [14, 58] on icon at bounding box center [14, 57] width 4 height 6
select select "service"
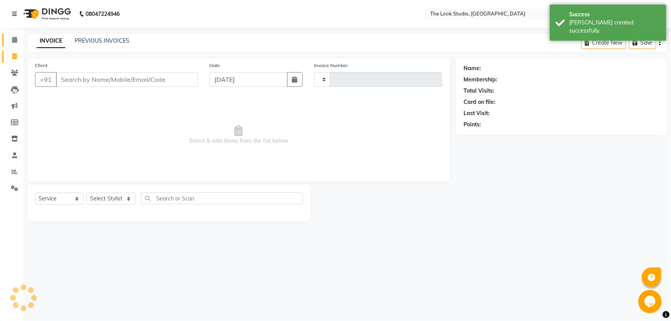
click at [15, 40] on icon at bounding box center [14, 40] width 5 height 6
click at [14, 52] on li "Invoice" at bounding box center [11, 57] width 23 height 17
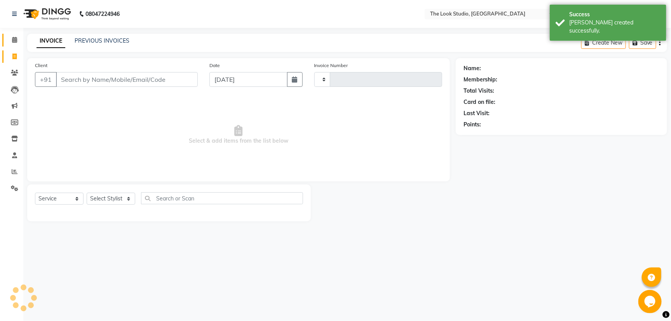
click at [16, 56] on icon at bounding box center [14, 57] width 4 height 6
click at [12, 40] on icon at bounding box center [14, 40] width 5 height 6
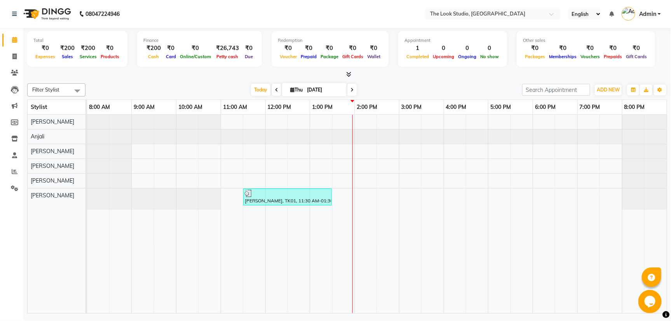
click at [353, 89] on span at bounding box center [351, 90] width 9 height 12
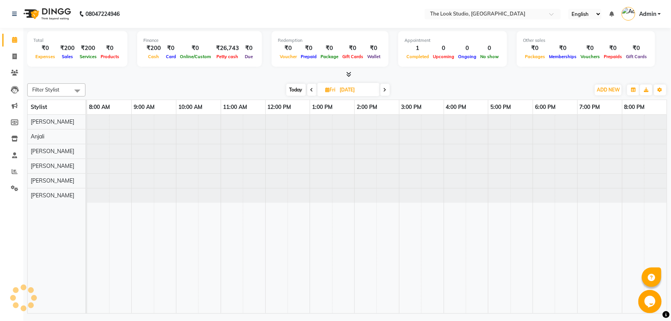
click at [353, 90] on input "[DATE]" at bounding box center [356, 90] width 39 height 12
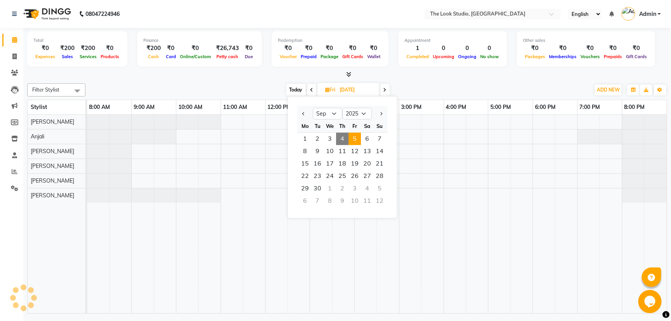
drag, startPoint x: 353, startPoint y: 90, endPoint x: 365, endPoint y: 90, distance: 11.6
click at [354, 90] on input "[DATE]" at bounding box center [356, 90] width 39 height 12
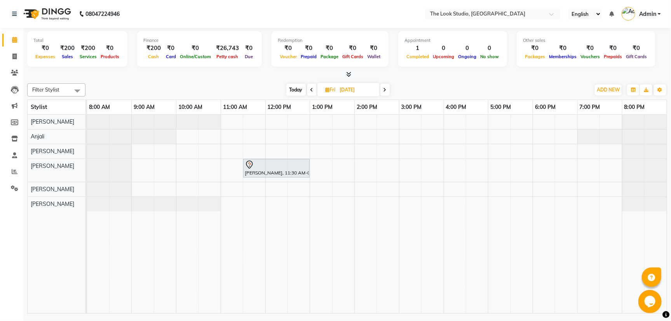
drag, startPoint x: 377, startPoint y: 92, endPoint x: 402, endPoint y: 93, distance: 24.5
click at [389, 94] on div "[DATE] [DATE]" at bounding box center [337, 90] width 105 height 12
click at [386, 88] on span at bounding box center [384, 90] width 9 height 12
click at [386, 88] on icon at bounding box center [385, 90] width 3 height 5
click at [388, 89] on span at bounding box center [385, 90] width 9 height 12
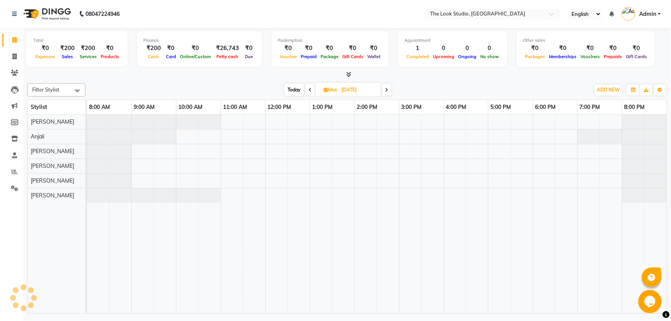
click at [388, 89] on icon at bounding box center [386, 90] width 3 height 5
click at [388, 89] on span at bounding box center [385, 90] width 9 height 12
type input "[DATE]"
click at [229, 161] on div at bounding box center [376, 214] width 579 height 199
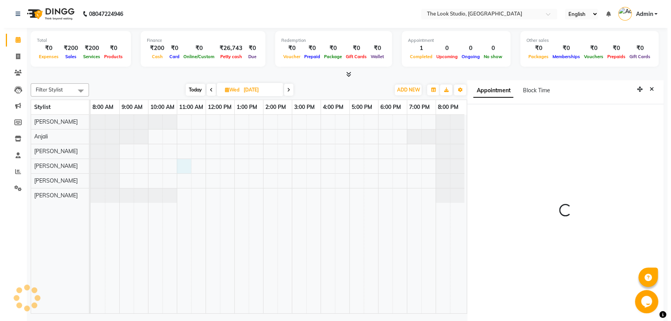
scroll to position [2, 0]
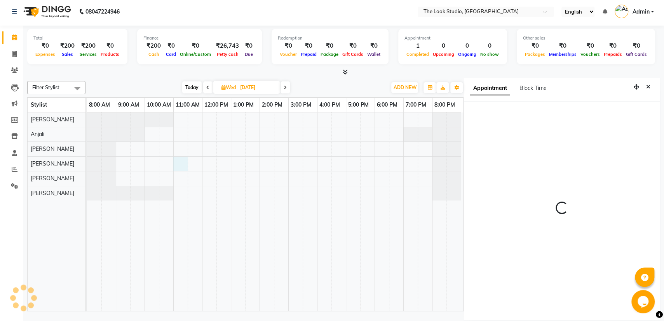
select select "660"
select select "53766"
select select "tentative"
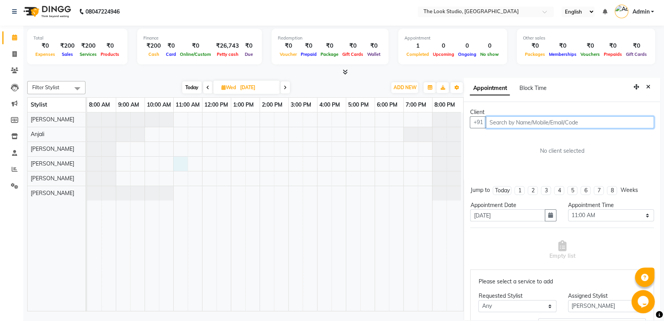
click at [503, 120] on input "text" at bounding box center [569, 122] width 168 height 12
type input "9587545420"
click at [636, 123] on span "Add Client" at bounding box center [637, 122] width 26 height 7
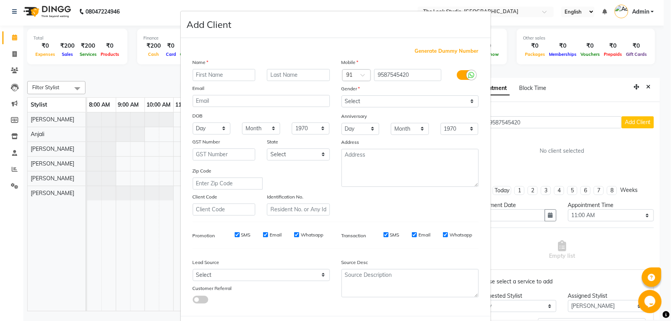
drag, startPoint x: 204, startPoint y: 75, endPoint x: 201, endPoint y: 77, distance: 4.0
click at [202, 76] on input "text" at bounding box center [224, 75] width 63 height 12
type input "jyoti"
click at [405, 99] on select "Select [DEMOGRAPHIC_DATA] [DEMOGRAPHIC_DATA] Other Prefer Not To Say" at bounding box center [409, 102] width 137 height 12
select select "[DEMOGRAPHIC_DATA]"
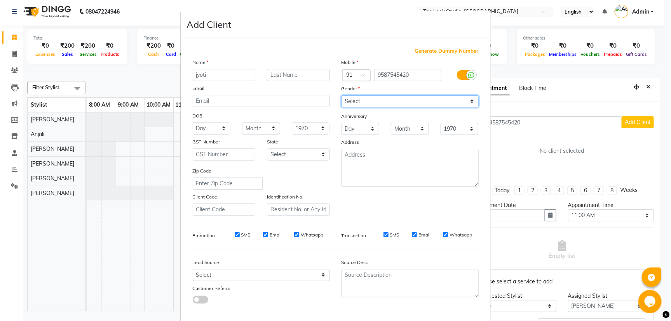
click at [341, 96] on select "Select [DEMOGRAPHIC_DATA] [DEMOGRAPHIC_DATA] Other Prefer Not To Say" at bounding box center [409, 102] width 137 height 12
drag, startPoint x: 656, startPoint y: 163, endPoint x: 620, endPoint y: 312, distance: 153.8
click at [623, 313] on ngb-modal-window "Add Client Generate Dummy Number Name jyoti Email DOB Day 01 02 03 04 05 06 07 …" at bounding box center [335, 160] width 671 height 321
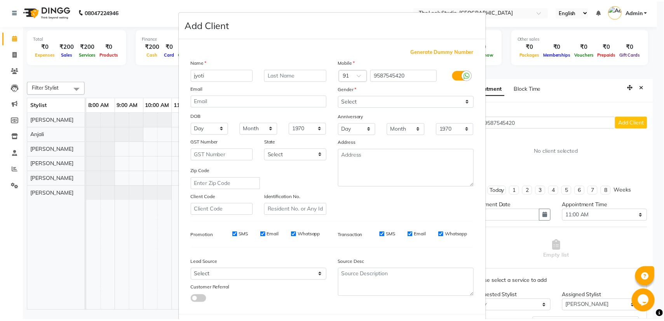
scroll to position [35, 0]
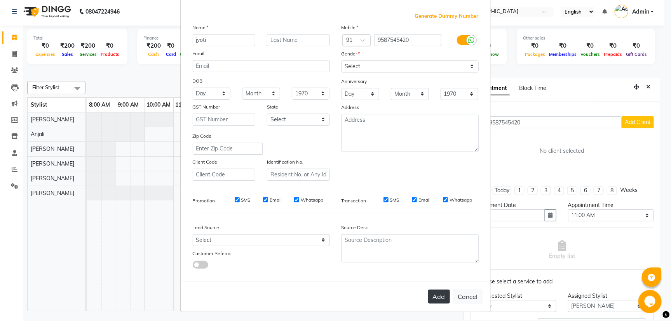
click at [433, 294] on button "Add" at bounding box center [439, 297] width 22 height 14
select select
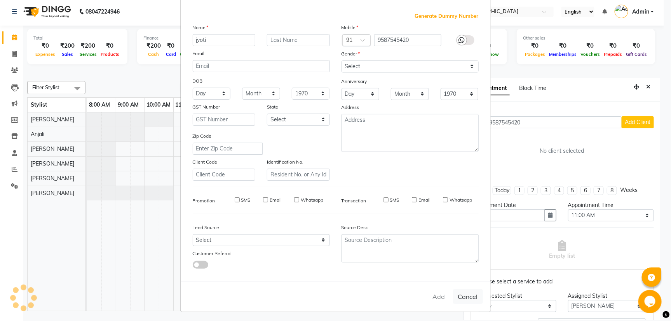
select select
checkbox input "false"
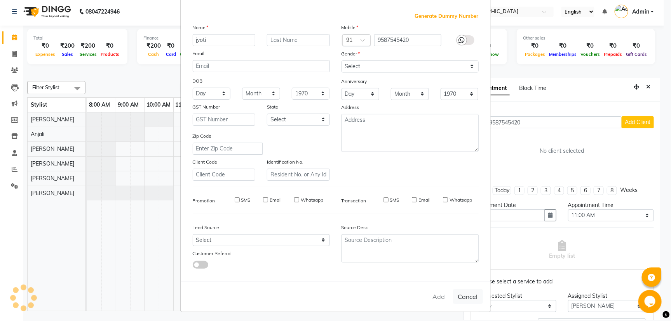
checkbox input "false"
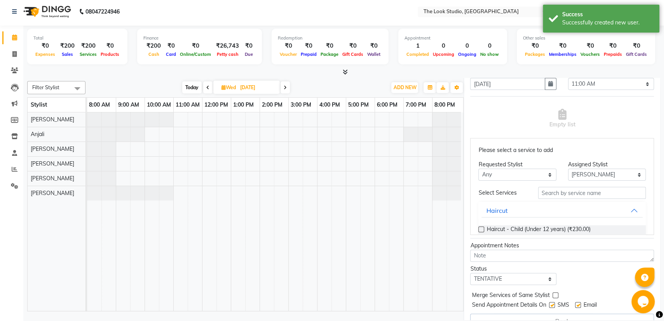
scroll to position [123, 0]
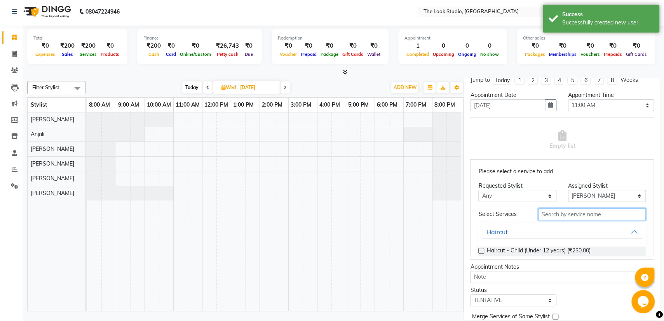
click at [576, 215] on input "text" at bounding box center [592, 215] width 108 height 12
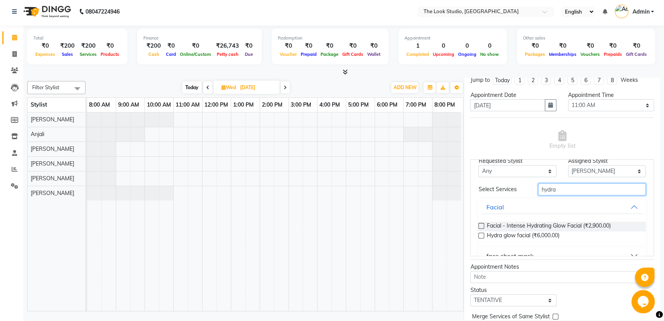
scroll to position [41, 0]
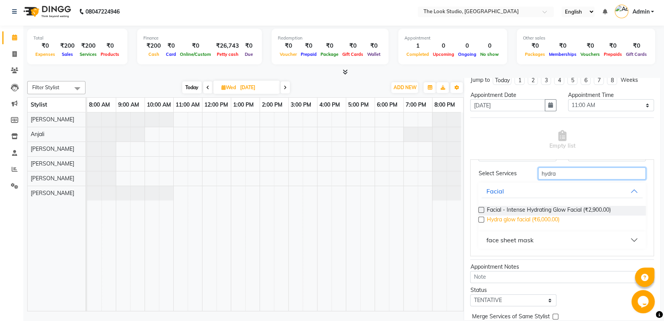
type input "hydra"
click at [506, 219] on span "Hydra glow facial (₹6,000.00)" at bounding box center [522, 221] width 73 height 10
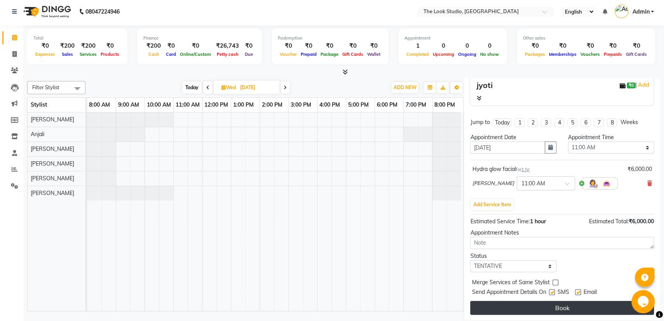
click at [534, 306] on button "Book" at bounding box center [562, 308] width 184 height 14
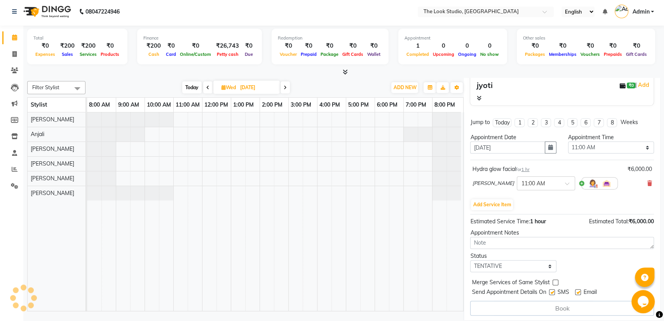
select select "53766"
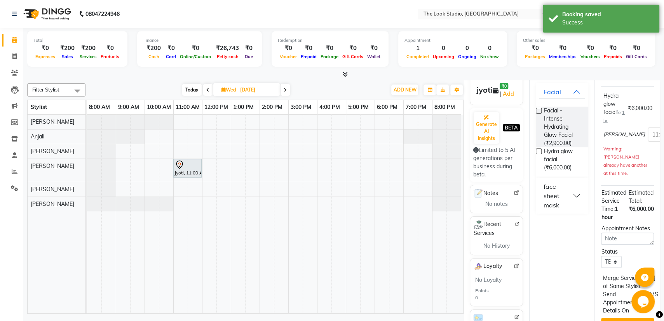
scroll to position [188, 0]
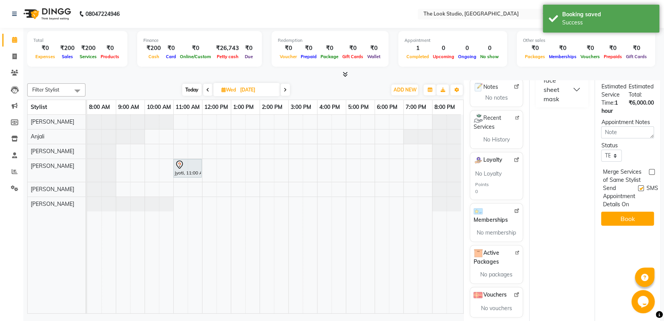
click at [397, 162] on div "jyoti, 11:00 AM-12:00 PM, Hydra glow facial" at bounding box center [275, 214] width 376 height 199
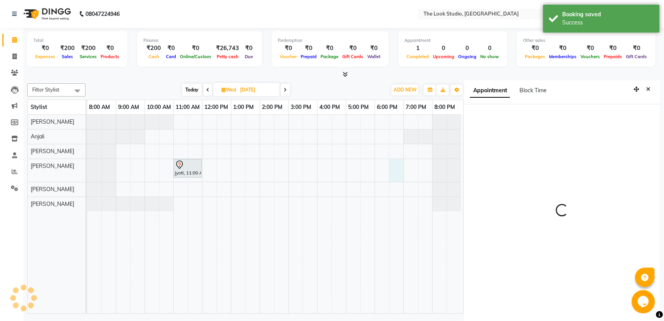
scroll to position [3, 0]
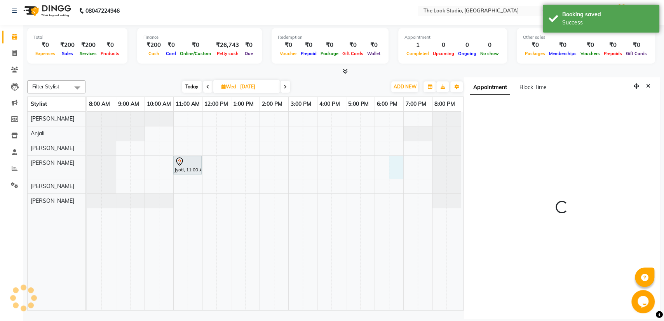
select select "1110"
select select "53766"
select select "tentative"
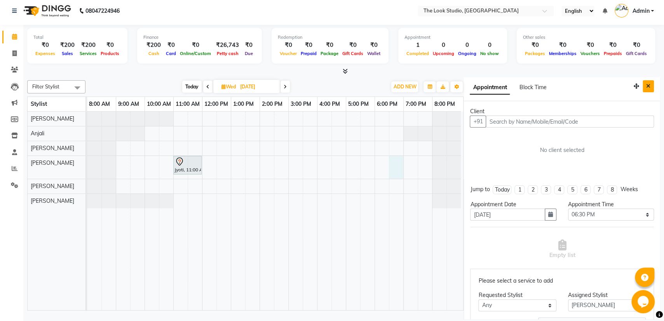
click at [646, 86] on icon "Close" at bounding box center [648, 85] width 4 height 5
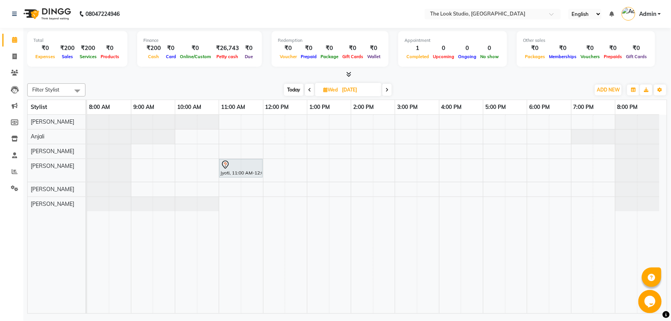
click at [310, 94] on span at bounding box center [309, 90] width 9 height 12
click at [310, 94] on span at bounding box center [310, 90] width 9 height 12
click at [311, 92] on span at bounding box center [309, 90] width 9 height 12
click at [311, 92] on span at bounding box center [310, 90] width 9 height 12
click at [312, 94] on span at bounding box center [310, 90] width 9 height 12
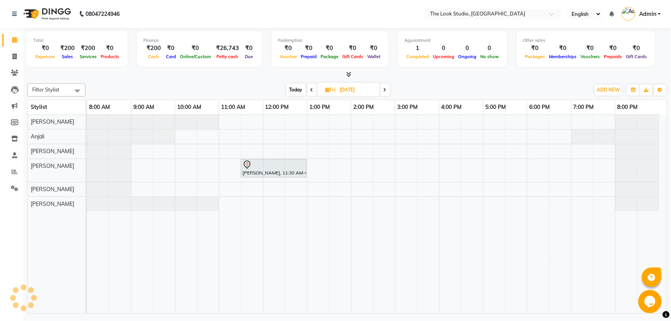
click at [313, 94] on span at bounding box center [311, 90] width 9 height 12
type input "[DATE]"
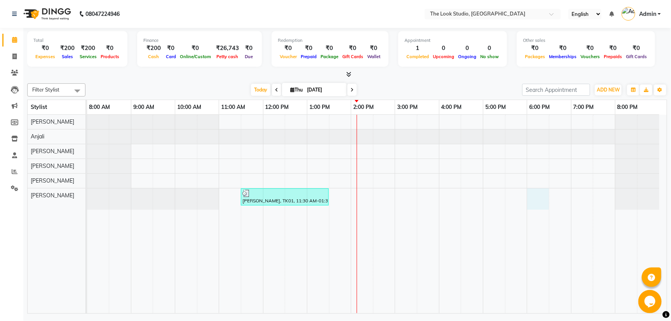
click at [527, 195] on div "[PERSON_NAME], TK01, 11:30 AM-01:30 PM, Visage Peel Off Wax - [GEOGRAPHIC_DATA]…" at bounding box center [376, 214] width 579 height 199
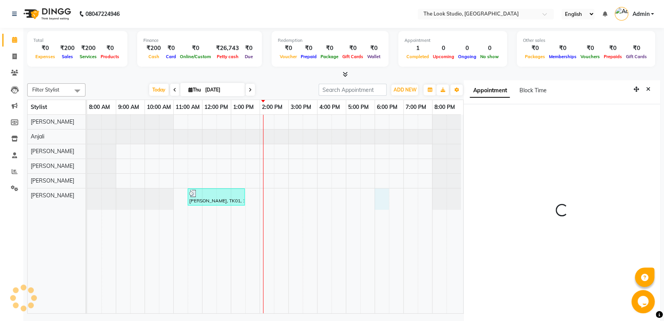
scroll to position [2, 0]
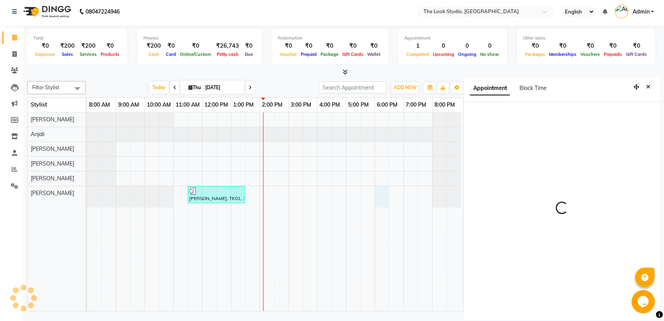
select select "1080"
select select "84084"
select select "tentative"
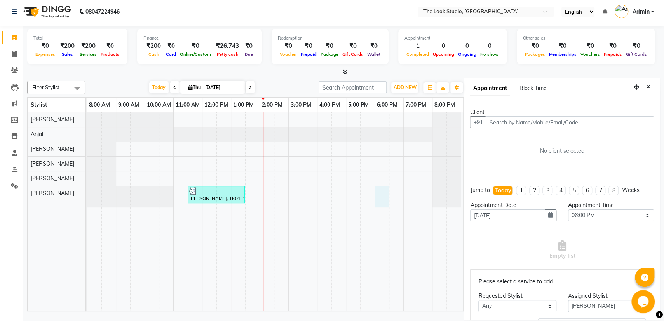
click at [494, 123] on input "text" at bounding box center [569, 122] width 168 height 12
click at [646, 86] on icon "Close" at bounding box center [648, 86] width 4 height 5
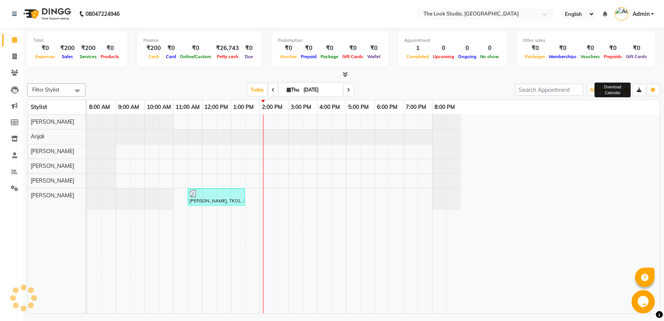
scroll to position [0, 0]
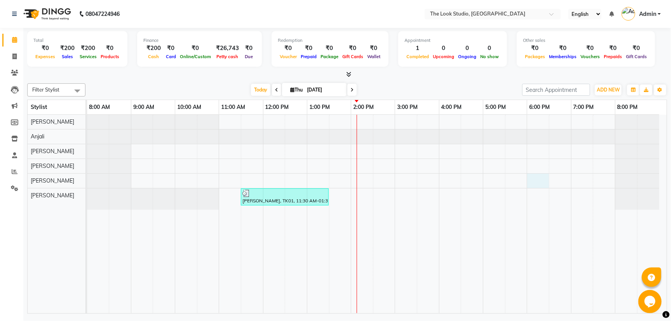
click at [530, 174] on div "[PERSON_NAME], TK01, 11:30 AM-01:30 PM, Visage Peel Off Wax - [GEOGRAPHIC_DATA]…" at bounding box center [376, 214] width 579 height 199
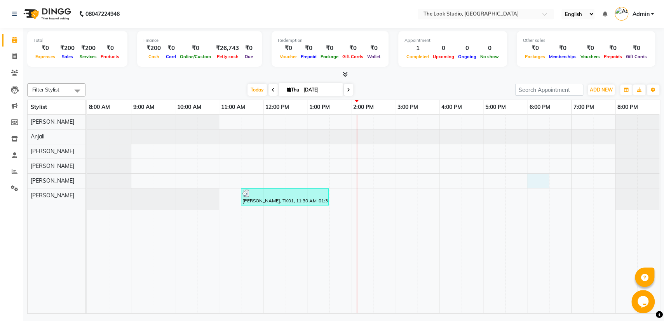
select select "1080"
select select "45010"
select select "tentative"
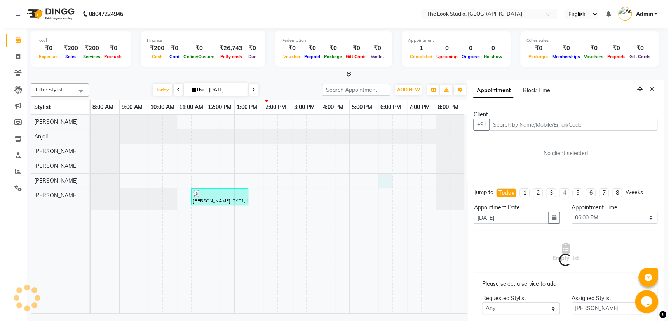
scroll to position [2, 0]
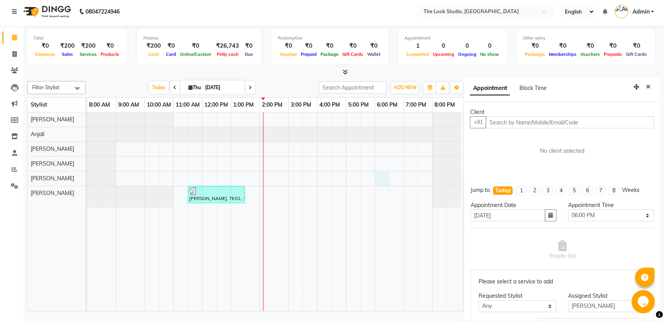
click at [516, 120] on input "text" at bounding box center [569, 122] width 168 height 12
type input "9352429758"
click at [632, 122] on span "Add Client" at bounding box center [637, 122] width 26 height 7
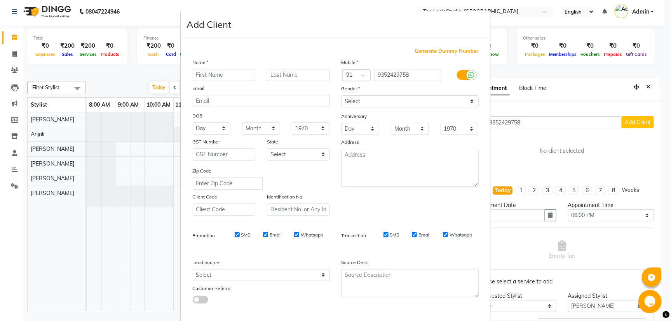
click at [225, 72] on input "text" at bounding box center [224, 75] width 63 height 12
type input "pinky"
click at [426, 103] on select "Select [DEMOGRAPHIC_DATA] [DEMOGRAPHIC_DATA] Other Prefer Not To Say" at bounding box center [409, 102] width 137 height 12
select select "[DEMOGRAPHIC_DATA]"
click at [341, 96] on select "Select [DEMOGRAPHIC_DATA] [DEMOGRAPHIC_DATA] Other Prefer Not To Say" at bounding box center [409, 102] width 137 height 12
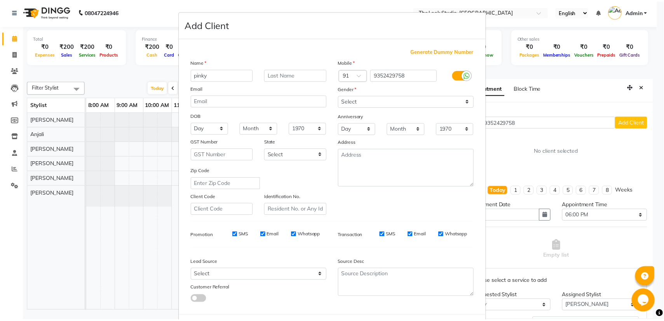
scroll to position [35, 0]
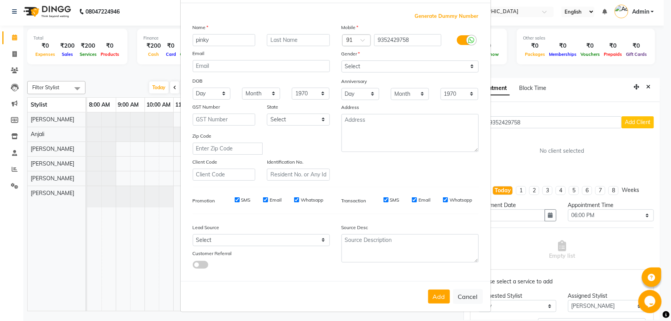
click at [437, 304] on div "Add Cancel" at bounding box center [336, 296] width 310 height 31
click at [433, 297] on button "Add" at bounding box center [439, 297] width 22 height 14
select select
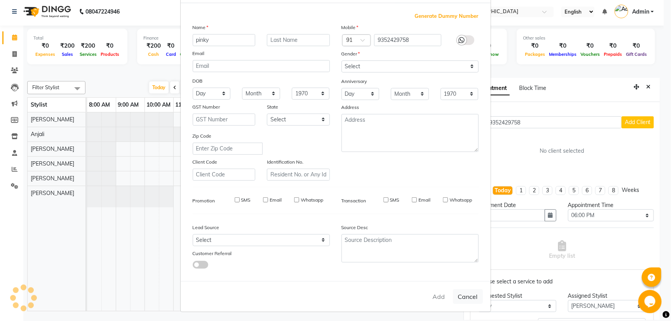
select select
checkbox input "false"
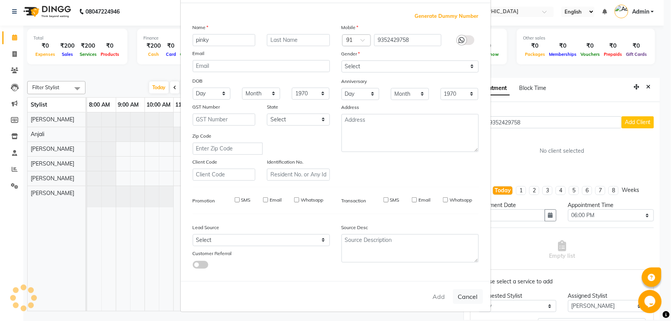
checkbox input "false"
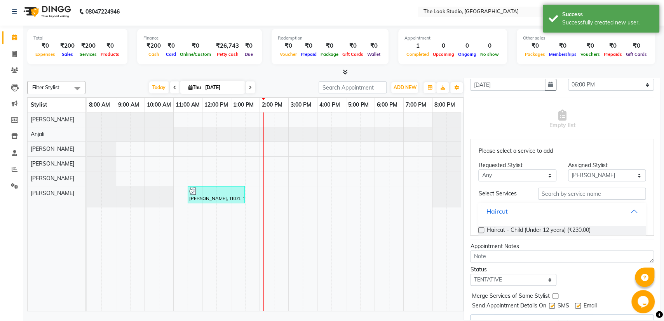
scroll to position [138, 0]
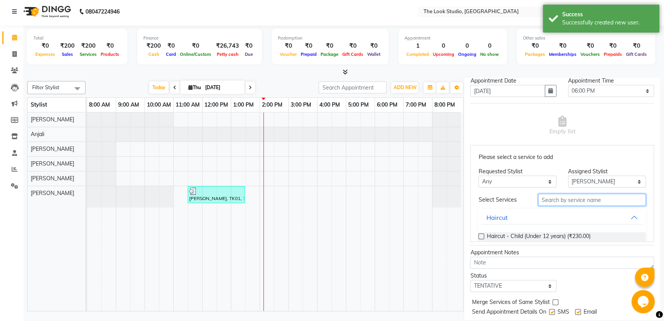
click at [581, 196] on input "text" at bounding box center [592, 200] width 108 height 12
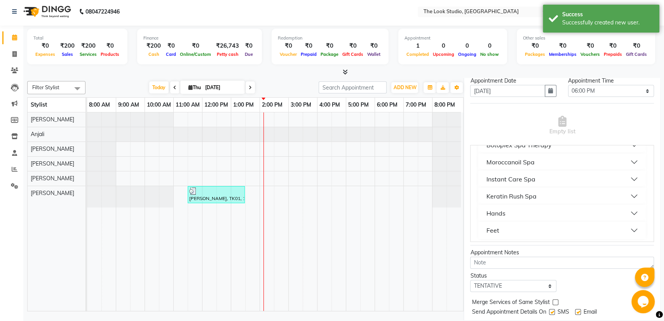
scroll to position [163, 0]
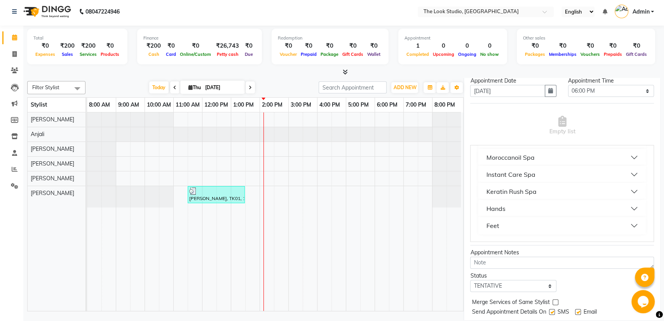
type input "spa"
click at [520, 174] on div "Instant Care Spa" at bounding box center [510, 174] width 49 height 9
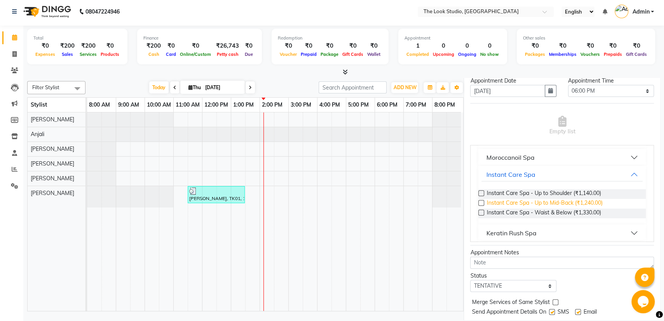
click at [577, 200] on span "Instant Care Spa - Up to Mid-Back (₹1,240.00)" at bounding box center [544, 204] width 116 height 10
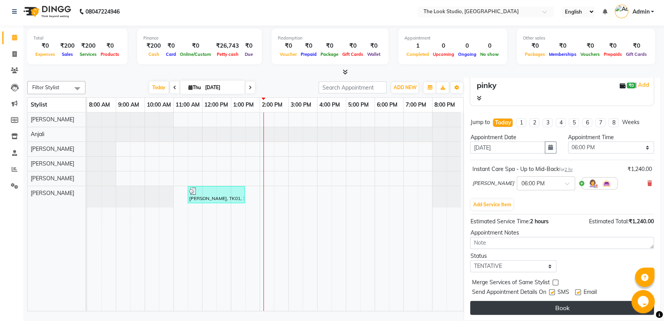
click at [553, 304] on button "Book" at bounding box center [562, 308] width 184 height 14
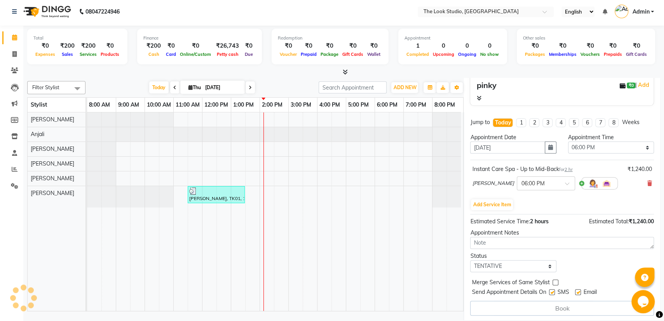
select select "45010"
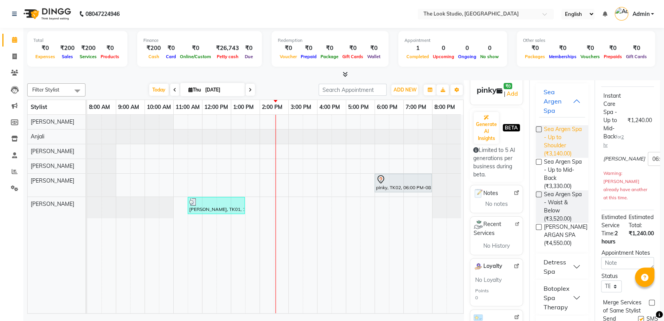
scroll to position [130, 0]
